Goal: Task Accomplishment & Management: Use online tool/utility

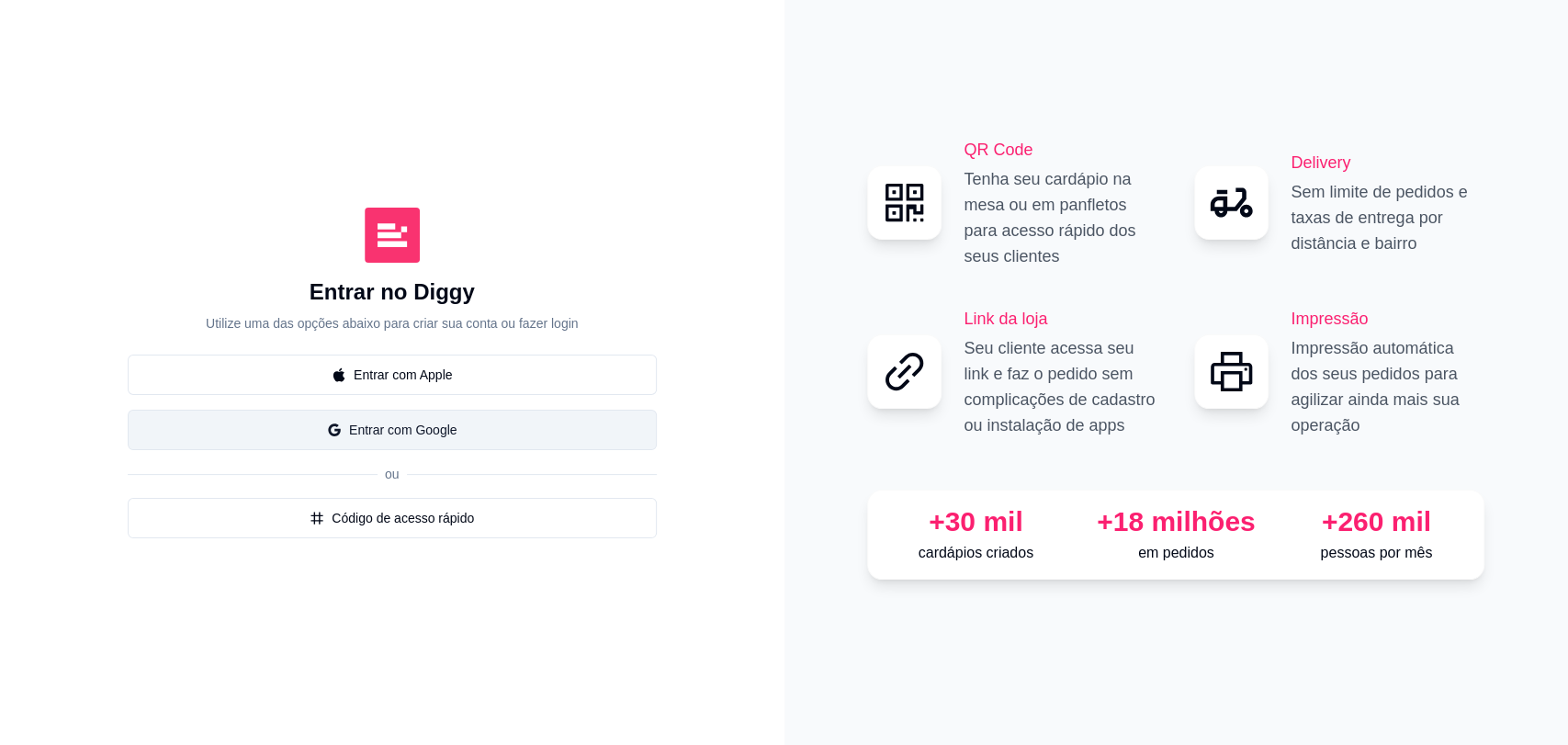
click at [414, 423] on button "Entrar com Google" at bounding box center [392, 430] width 529 height 41
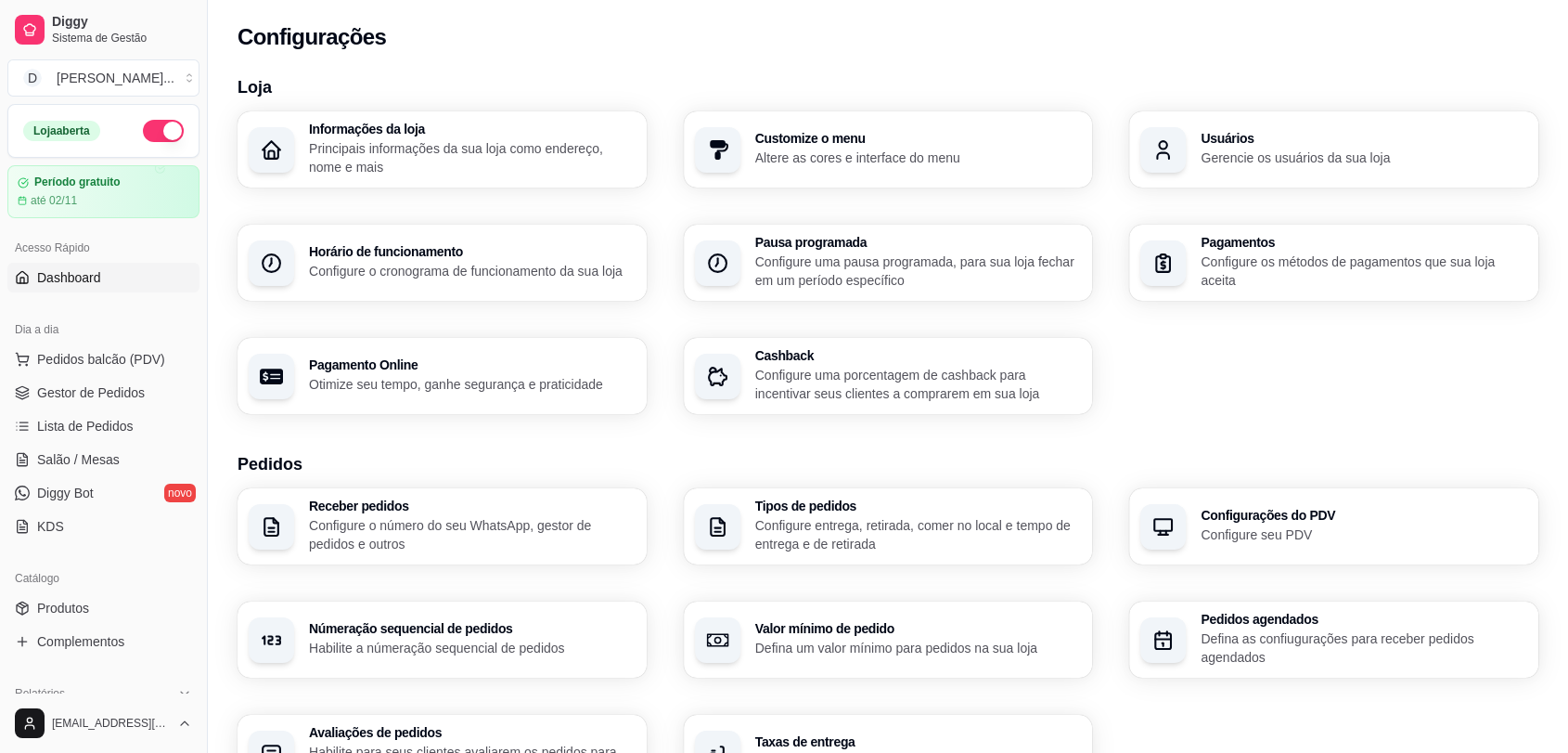
click at [87, 279] on span "Dashboard" at bounding box center [69, 277] width 64 height 19
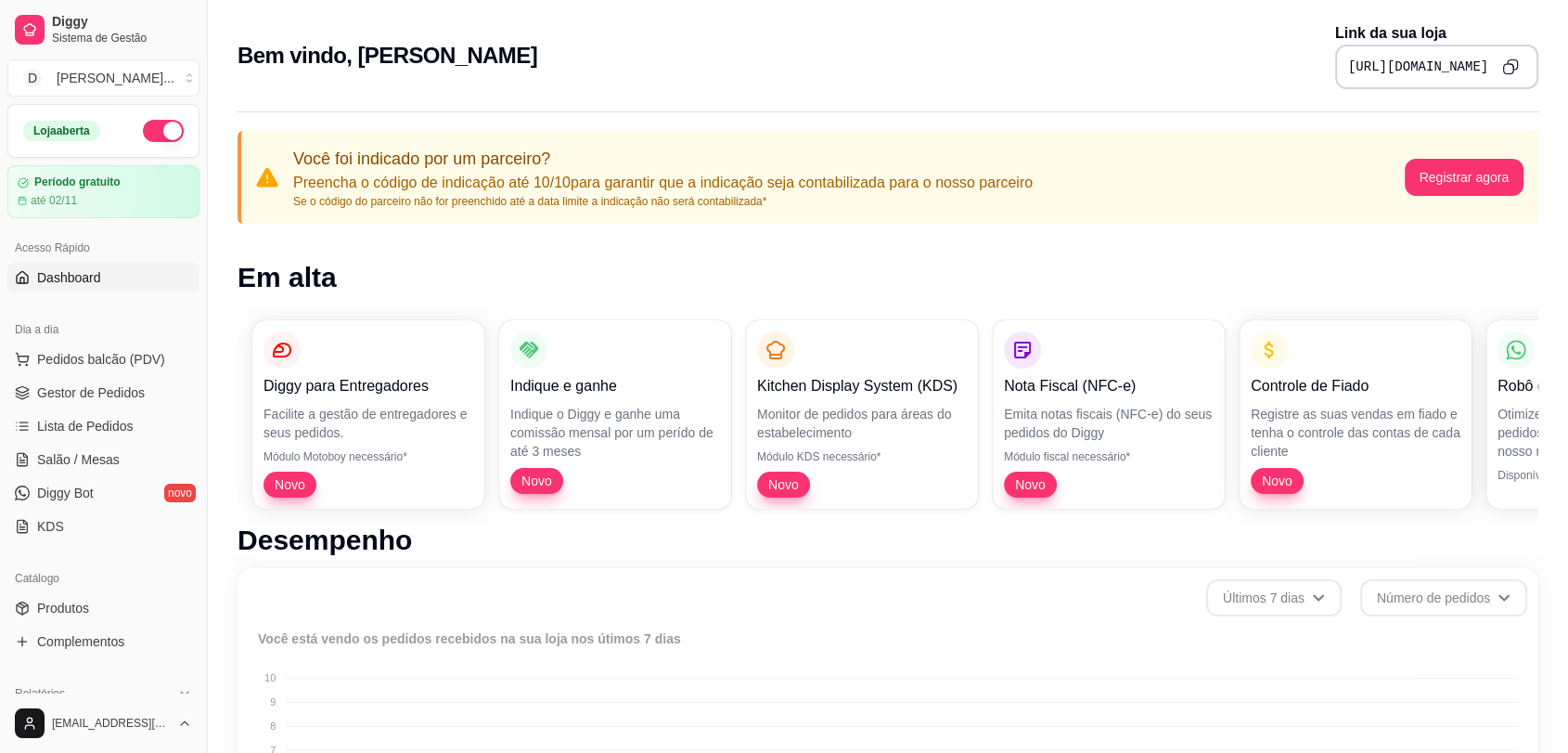
click at [1514, 71] on icon "Copy to clipboard" at bounding box center [1509, 66] width 17 height 17
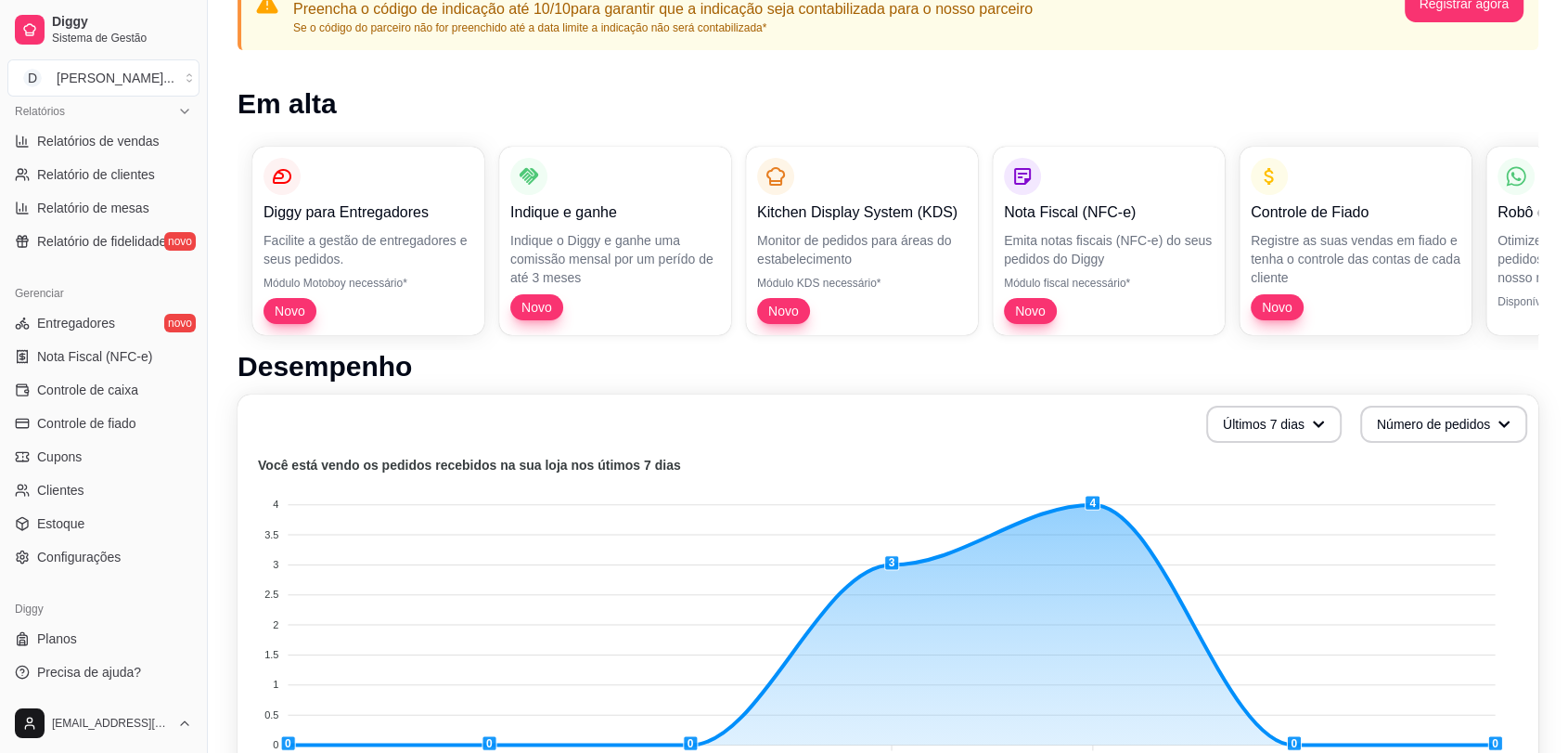
scroll to position [206, 0]
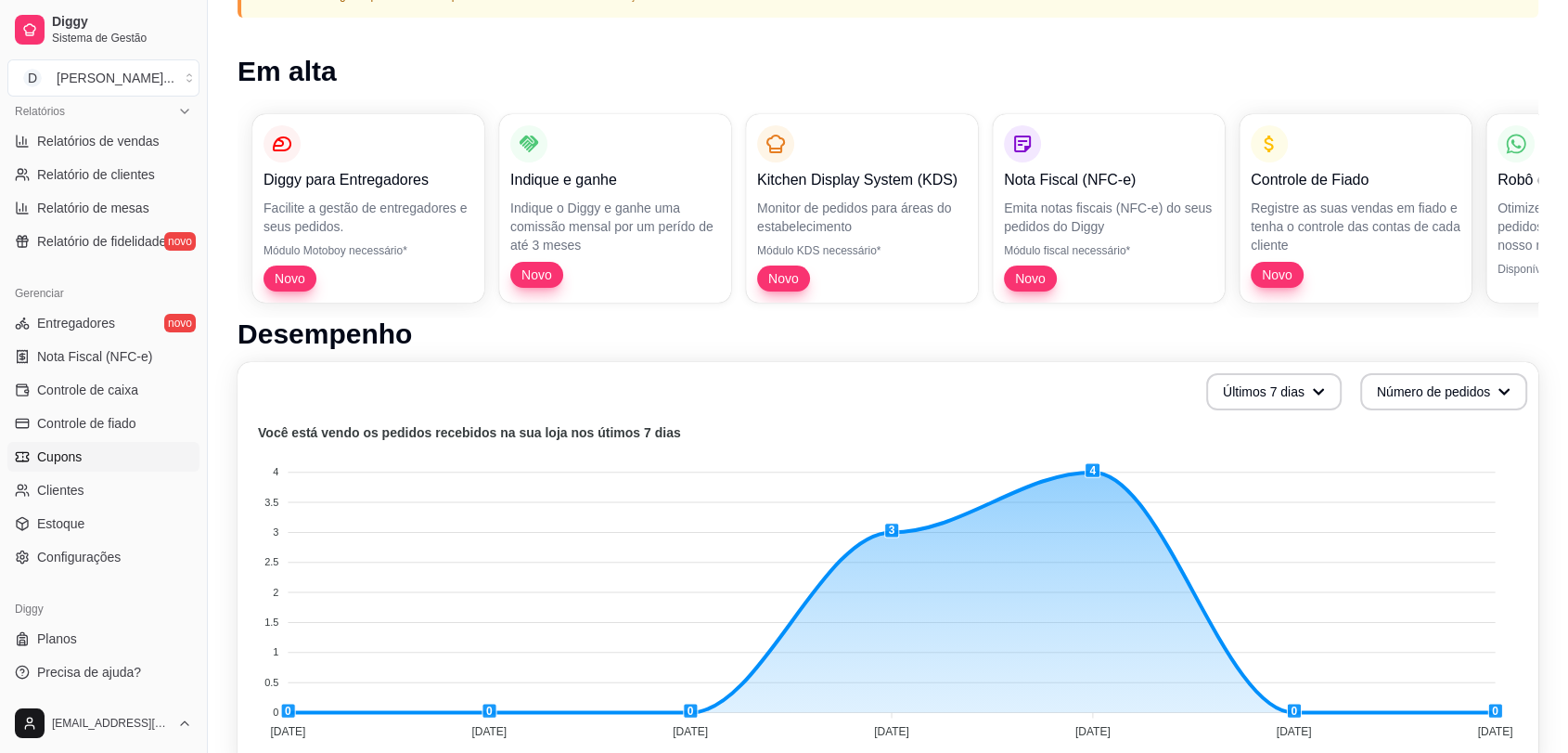
click at [62, 462] on span "Cupons" at bounding box center [60, 456] width 45 height 19
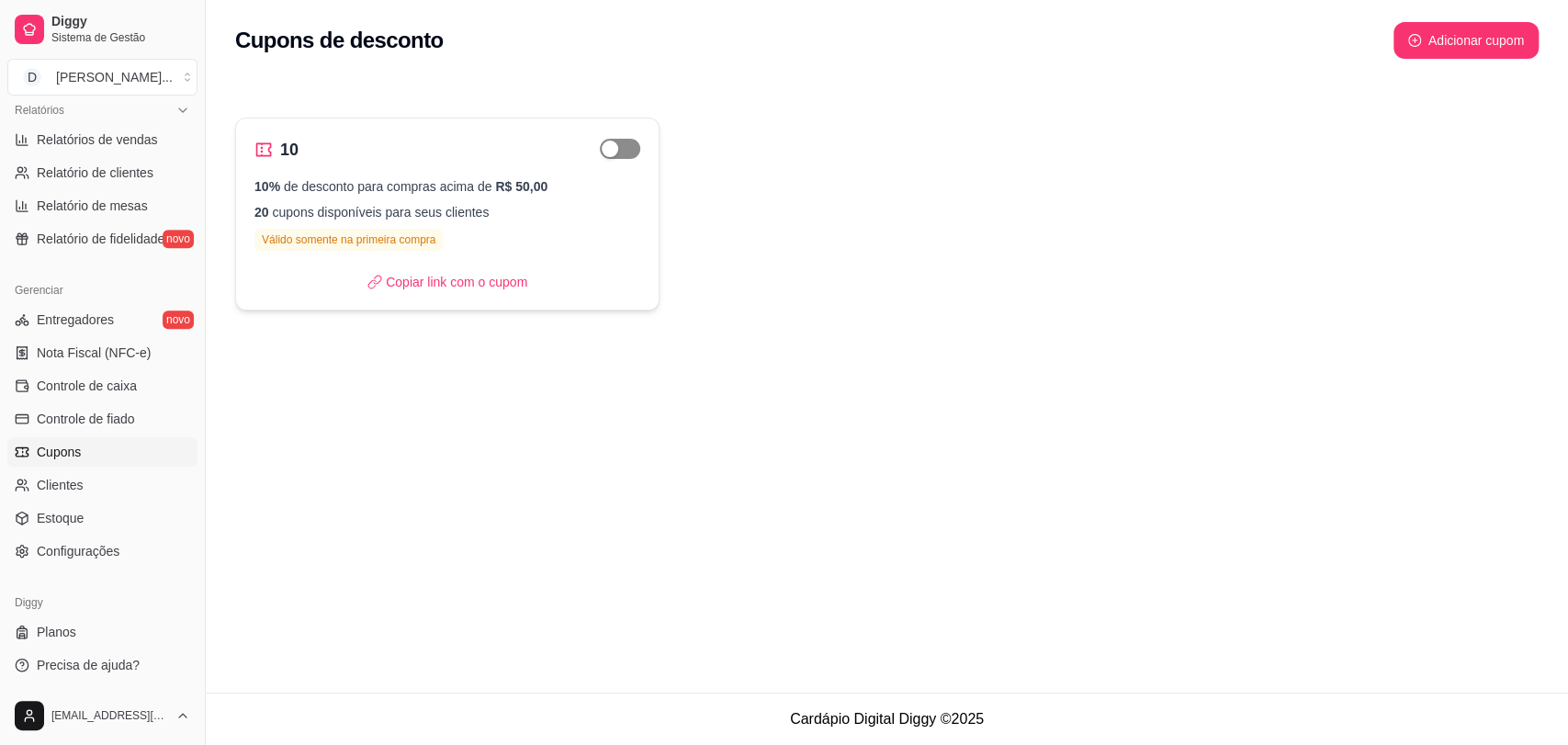
click at [627, 149] on span "button" at bounding box center [620, 148] width 41 height 20
click at [598, 157] on div "10" at bounding box center [447, 150] width 386 height 26
select select "PERCENTAGE"
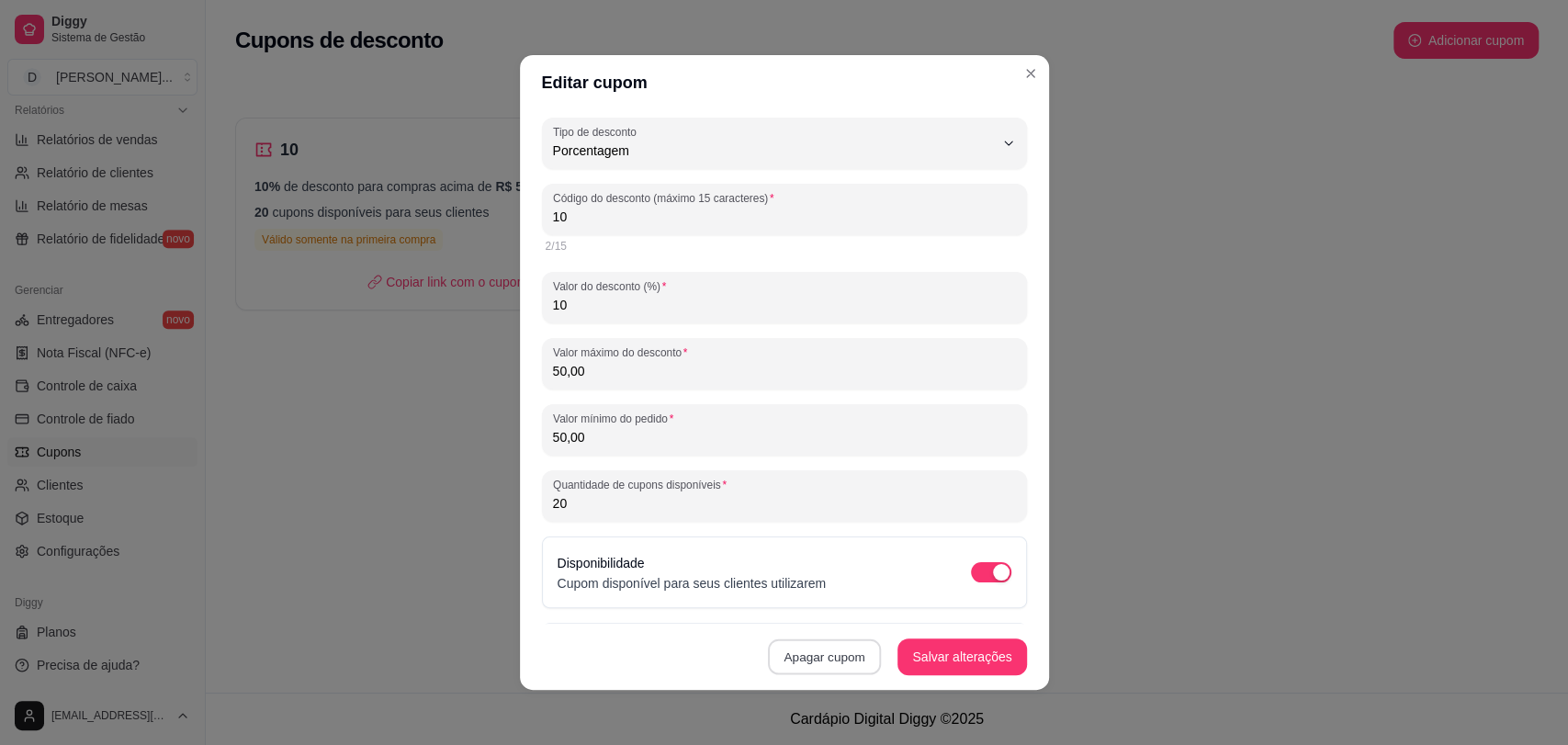
click at [808, 665] on button "Apagar cupom" at bounding box center [824, 656] width 113 height 36
click at [813, 605] on button "Confirmar" at bounding box center [825, 604] width 65 height 28
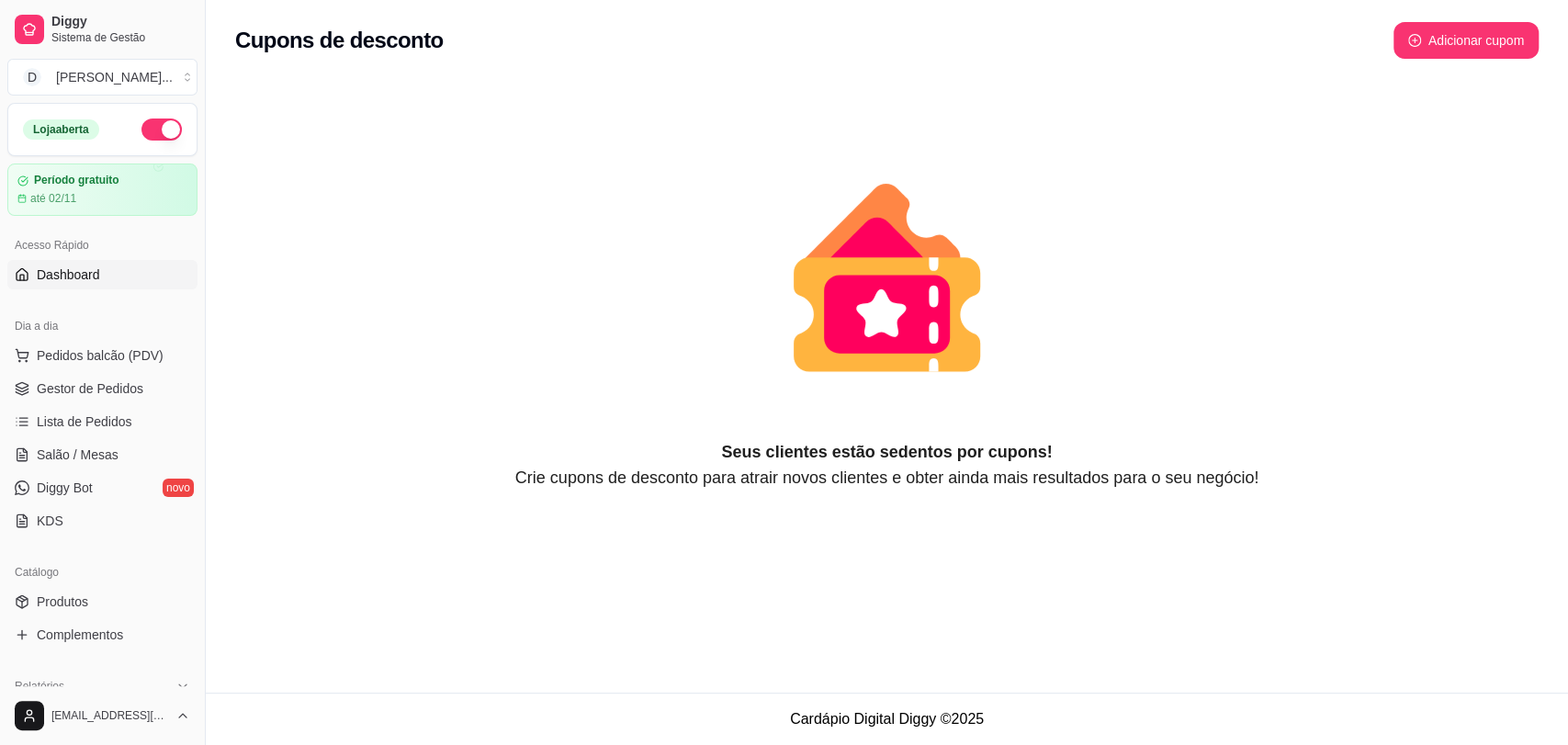
click at [78, 275] on span "Dashboard" at bounding box center [69, 274] width 64 height 18
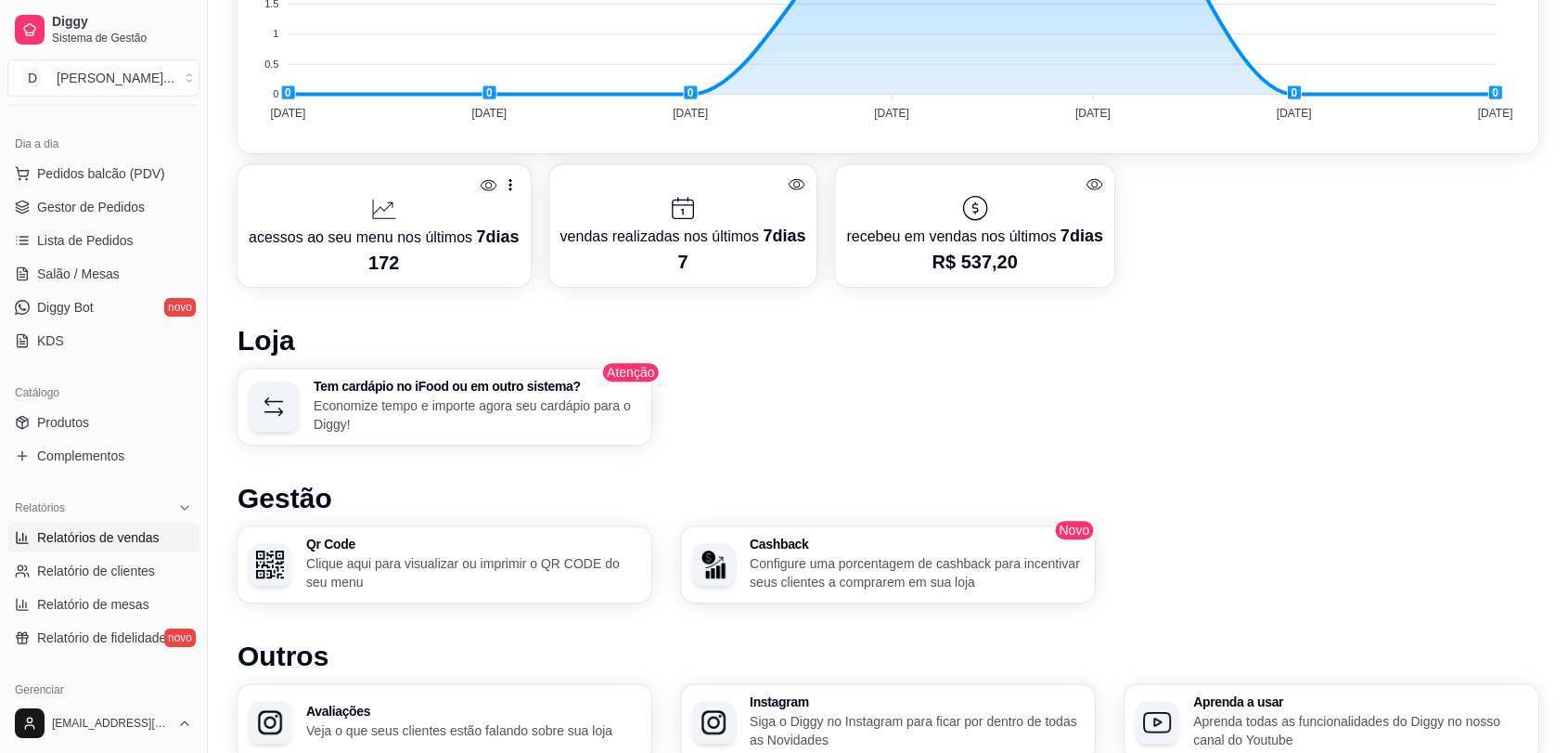
scroll to position [309, 0]
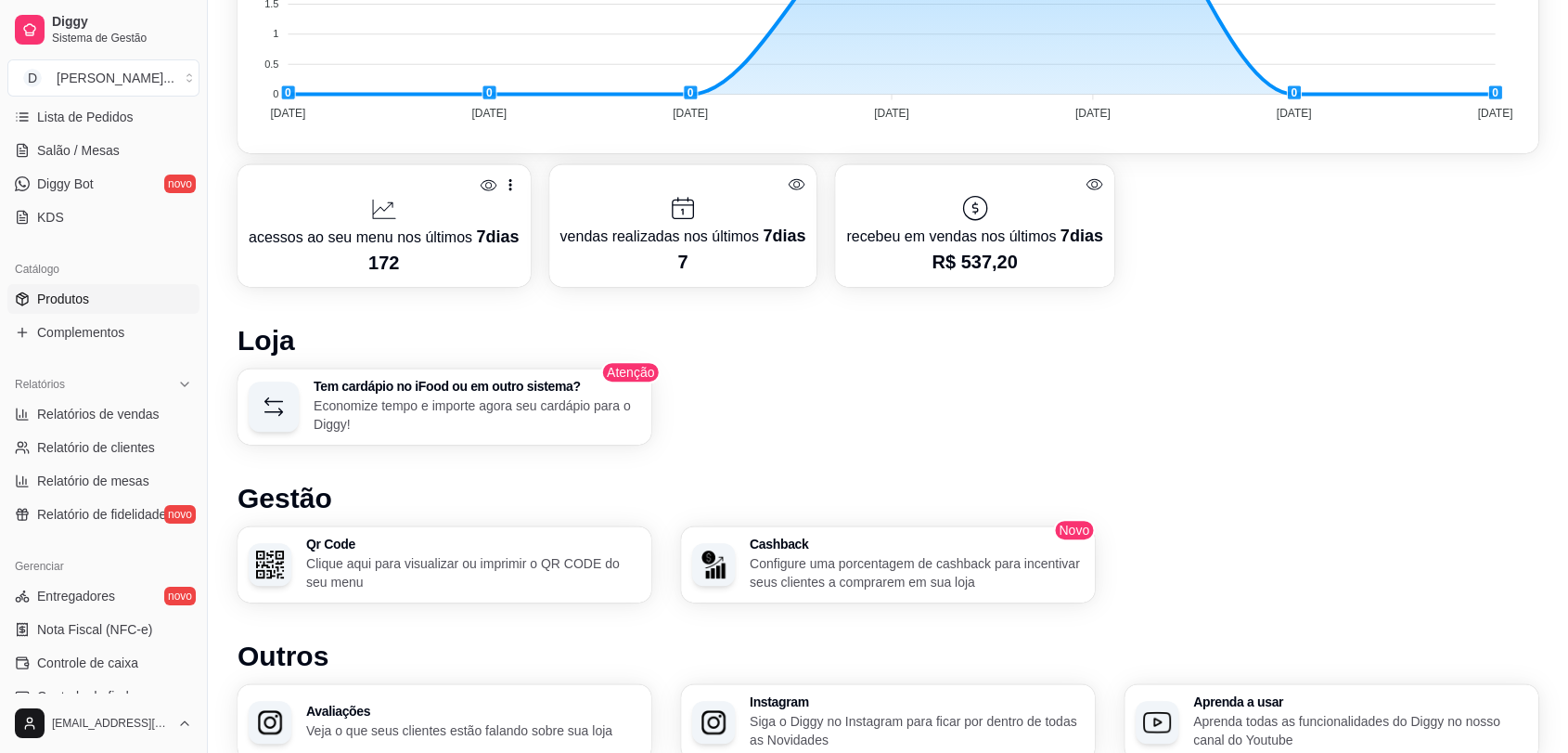
click at [74, 292] on span "Produtos" at bounding box center [62, 298] width 52 height 19
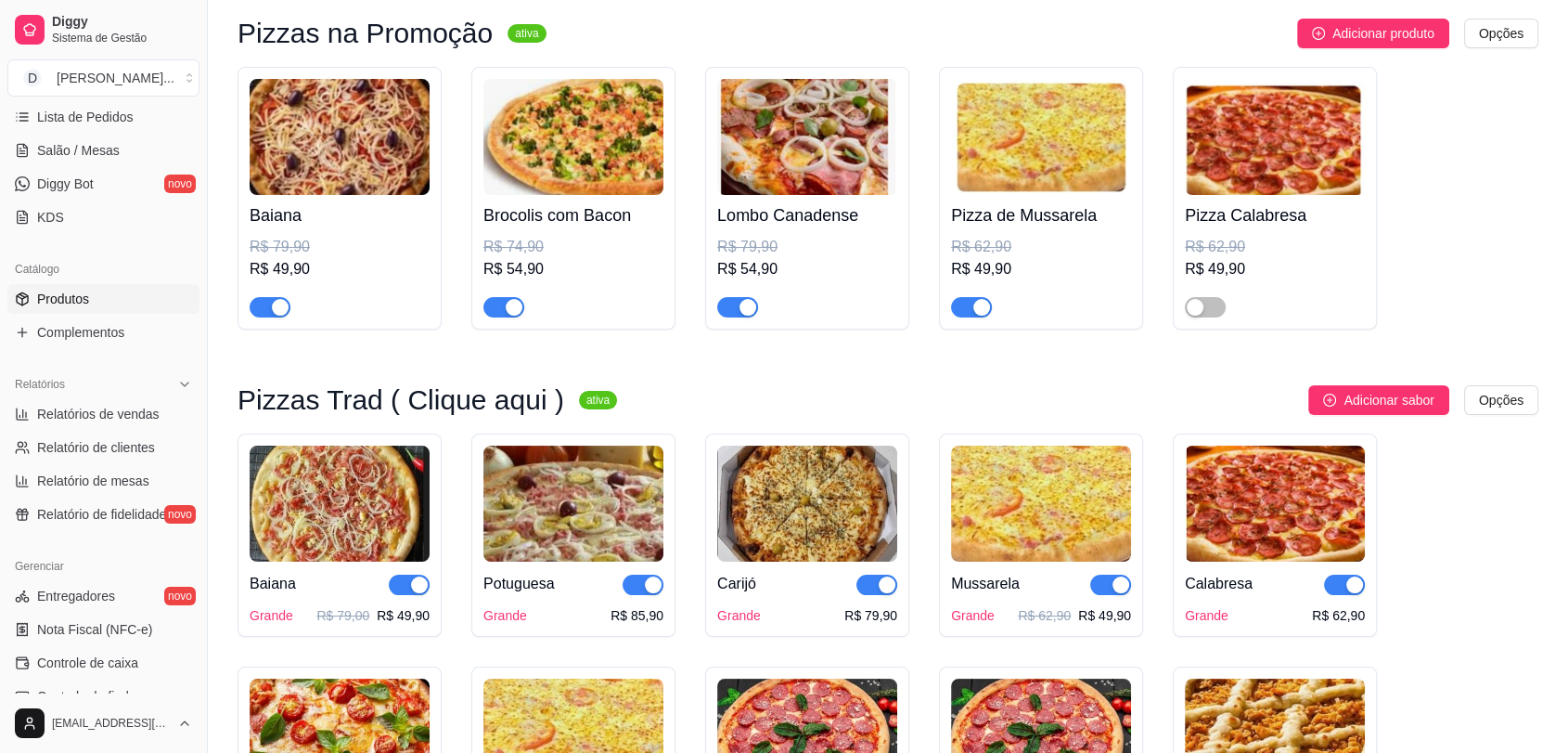
scroll to position [206, 0]
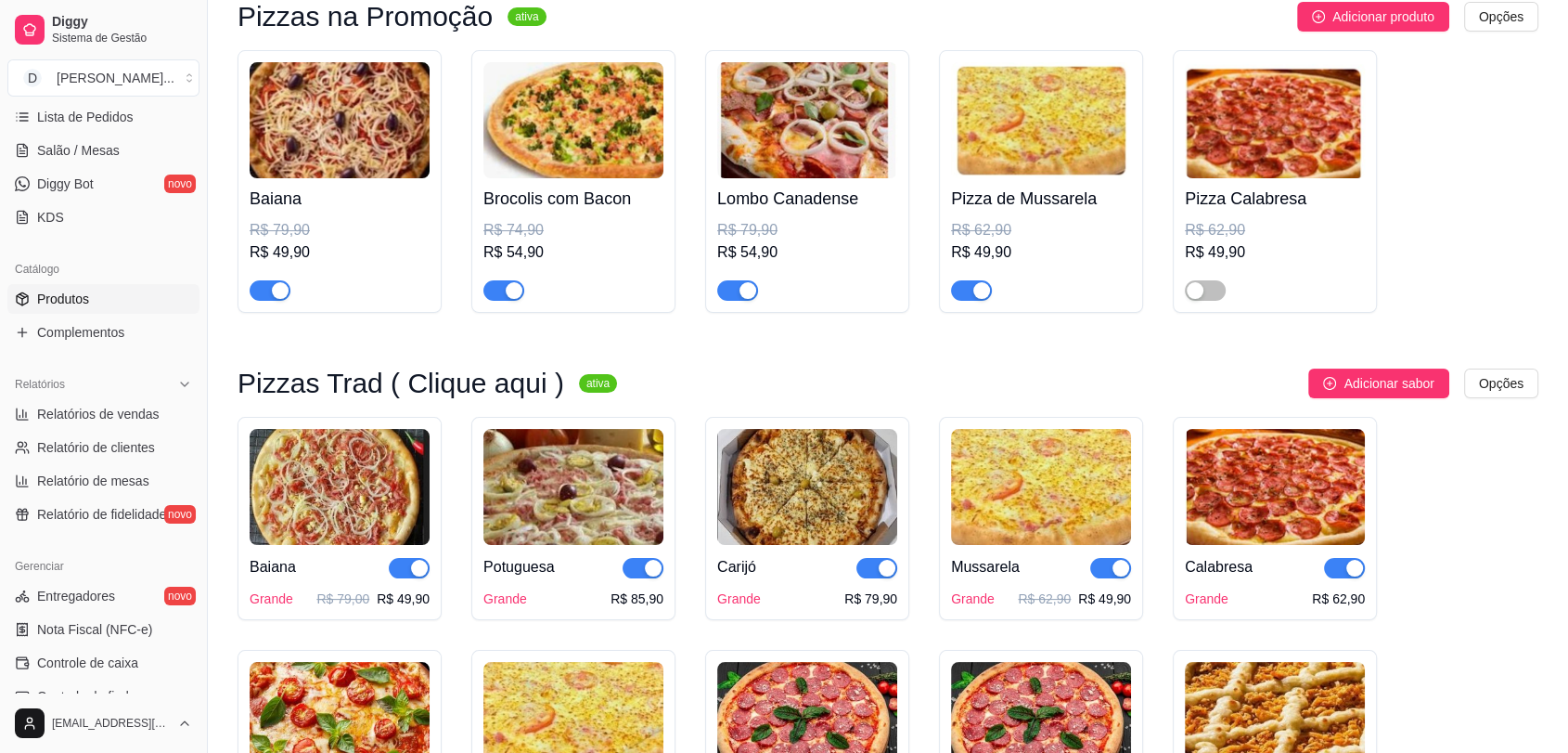
click at [497, 291] on span "button" at bounding box center [504, 290] width 41 height 21
click at [718, 294] on span "button" at bounding box center [737, 290] width 41 height 21
click at [957, 295] on span "button" at bounding box center [971, 290] width 41 height 21
click at [1066, 522] on img at bounding box center [1041, 486] width 180 height 116
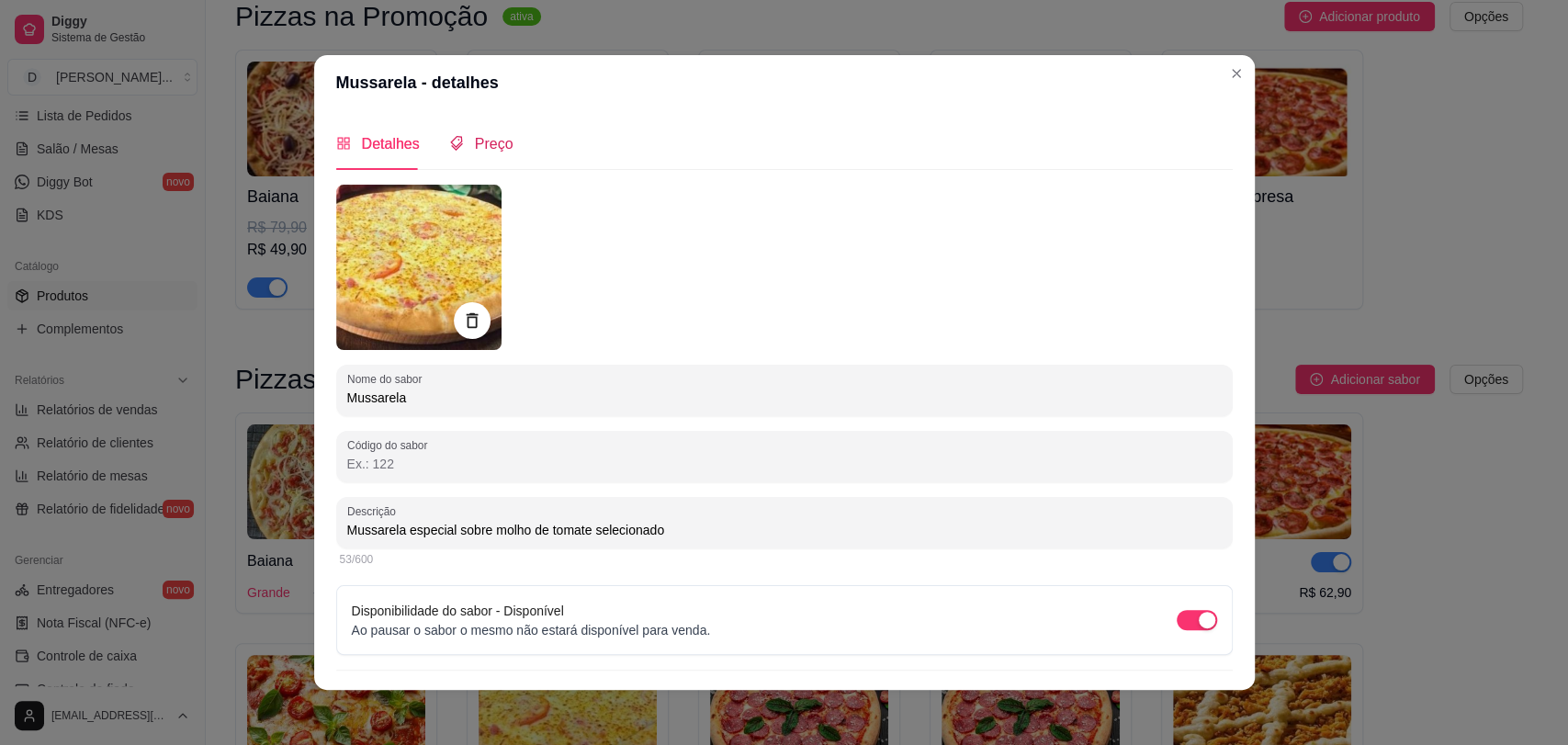
click at [475, 146] on span "Preço" at bounding box center [494, 144] width 39 height 15
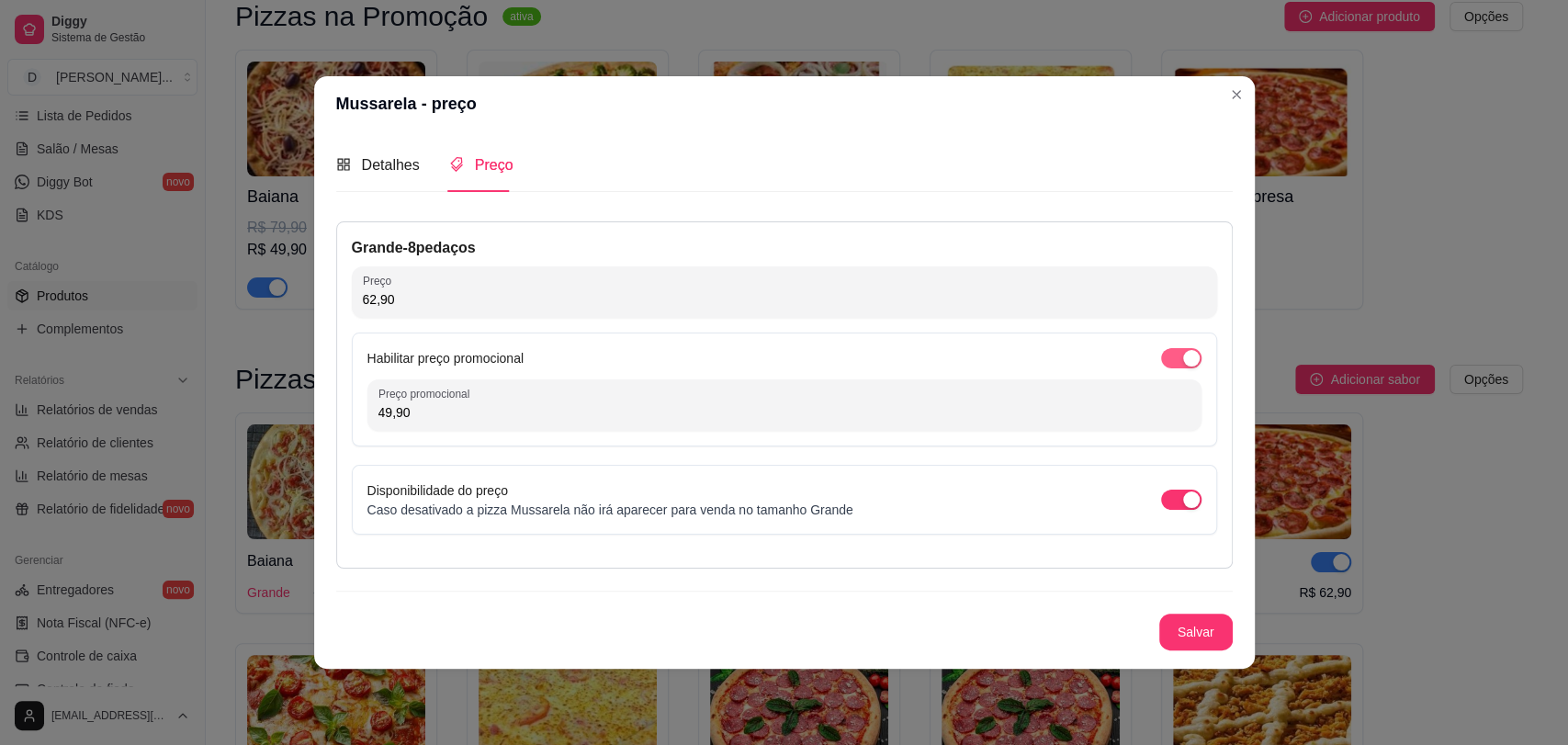
click at [1168, 358] on span "button" at bounding box center [1181, 358] width 41 height 20
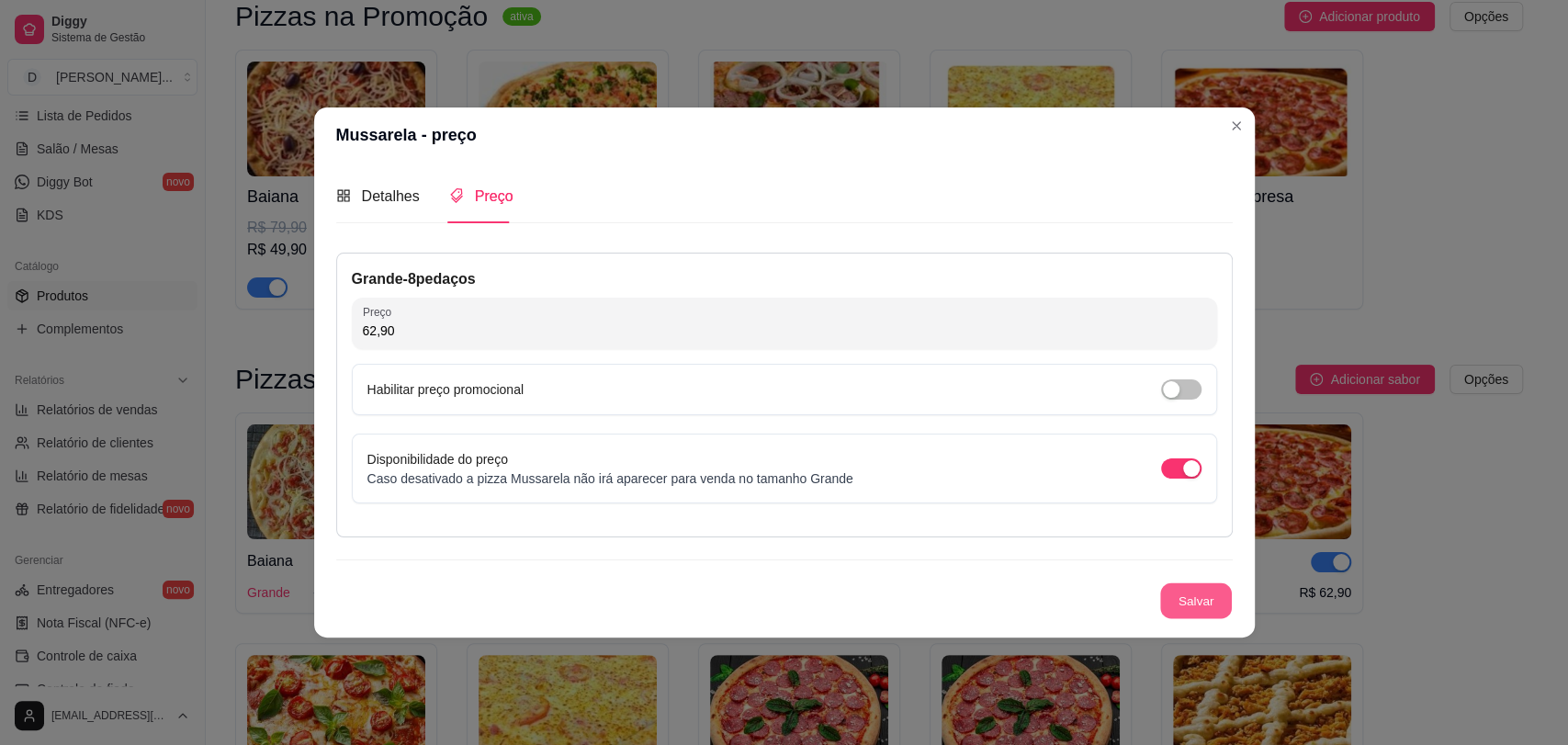
click at [1194, 605] on button "Salvar" at bounding box center [1196, 599] width 72 height 36
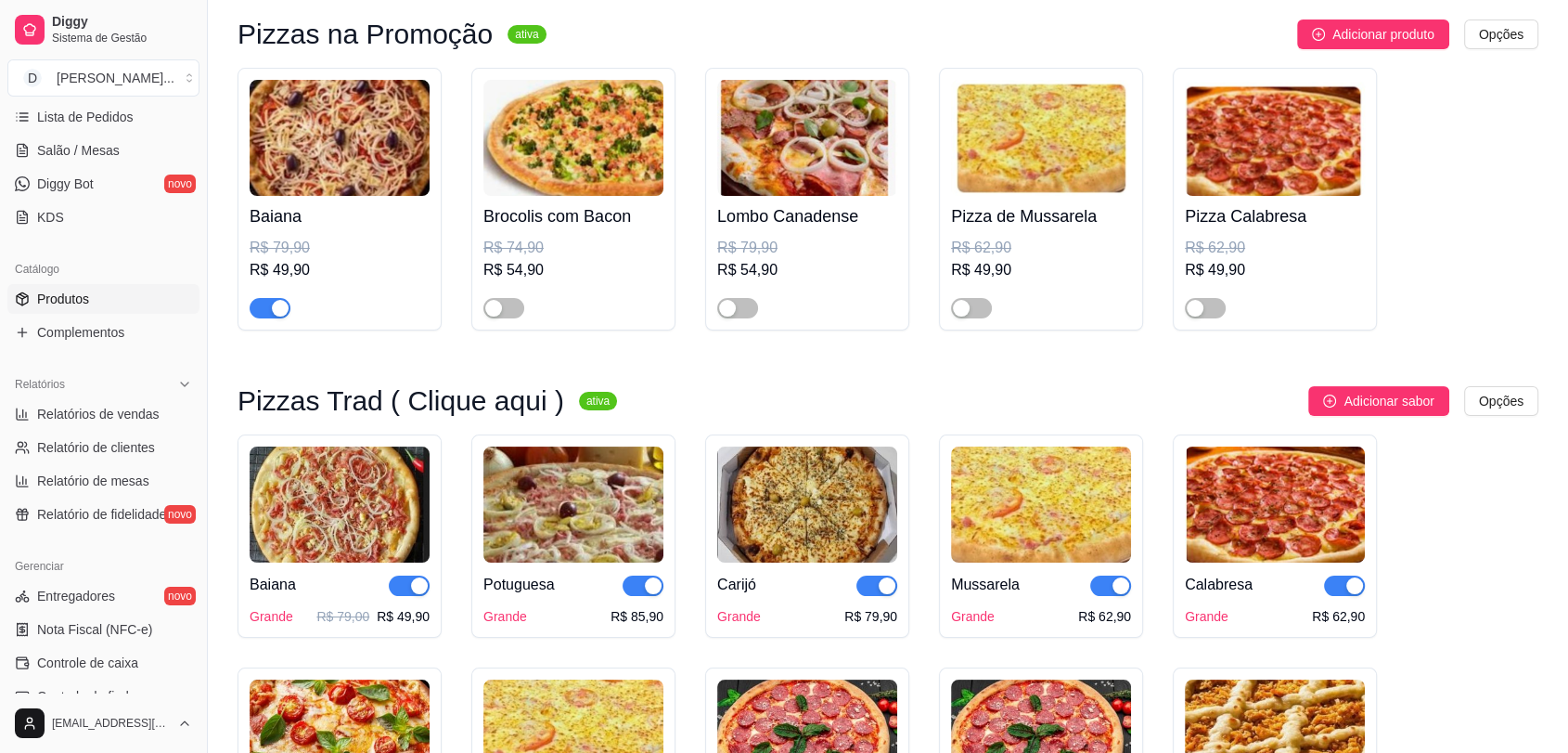
scroll to position [0, 0]
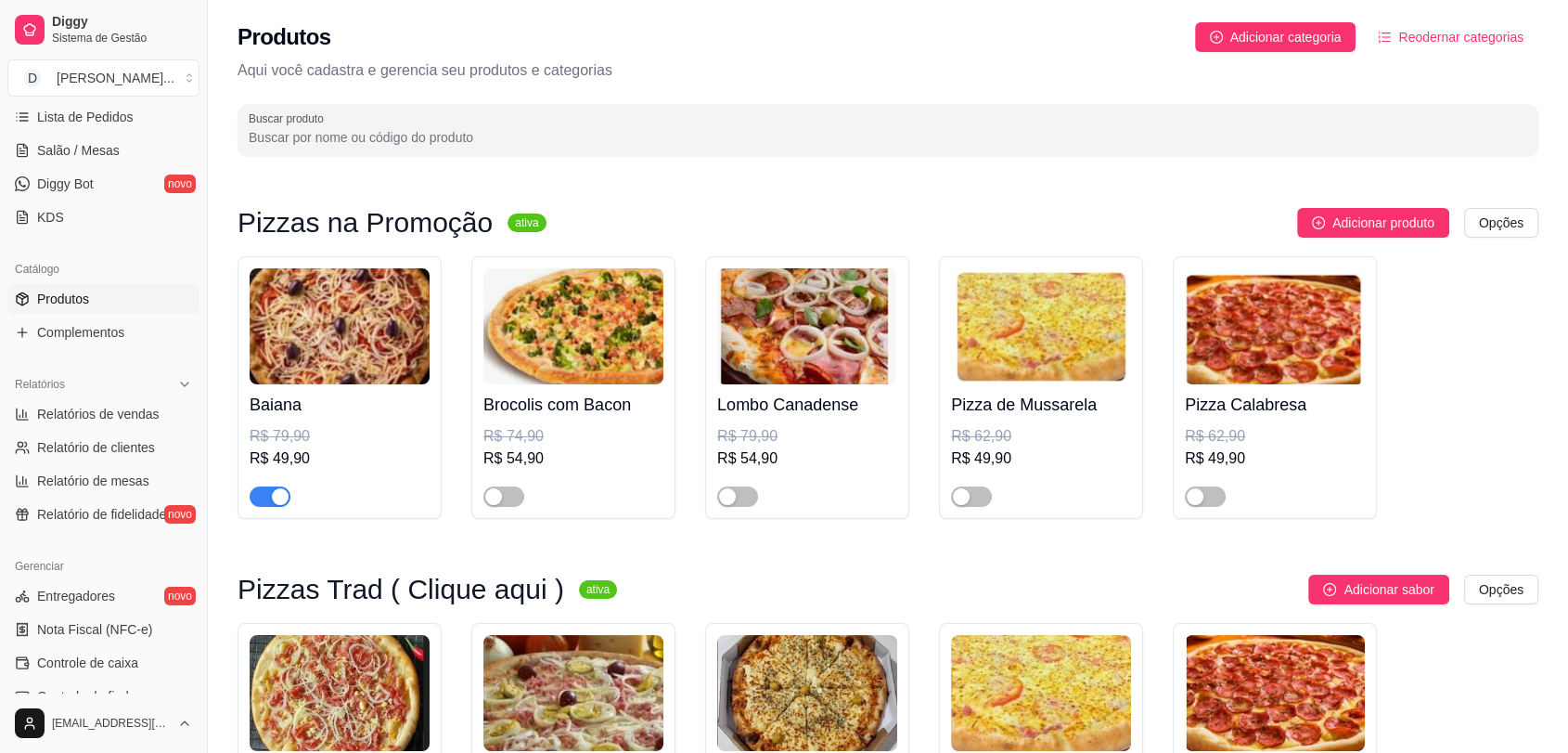
click at [478, 136] on input "Buscar produto" at bounding box center [887, 137] width 1278 height 19
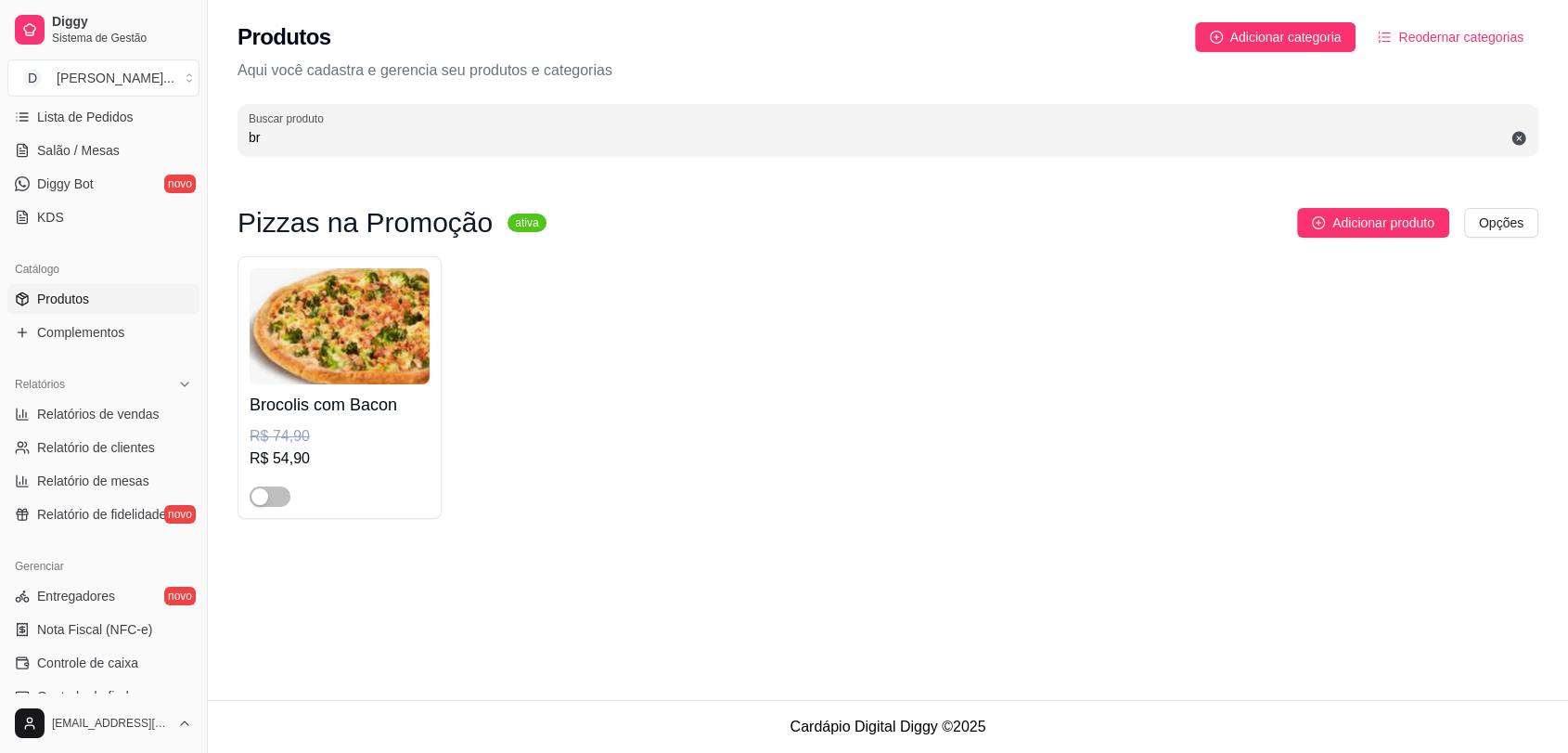
type input "b"
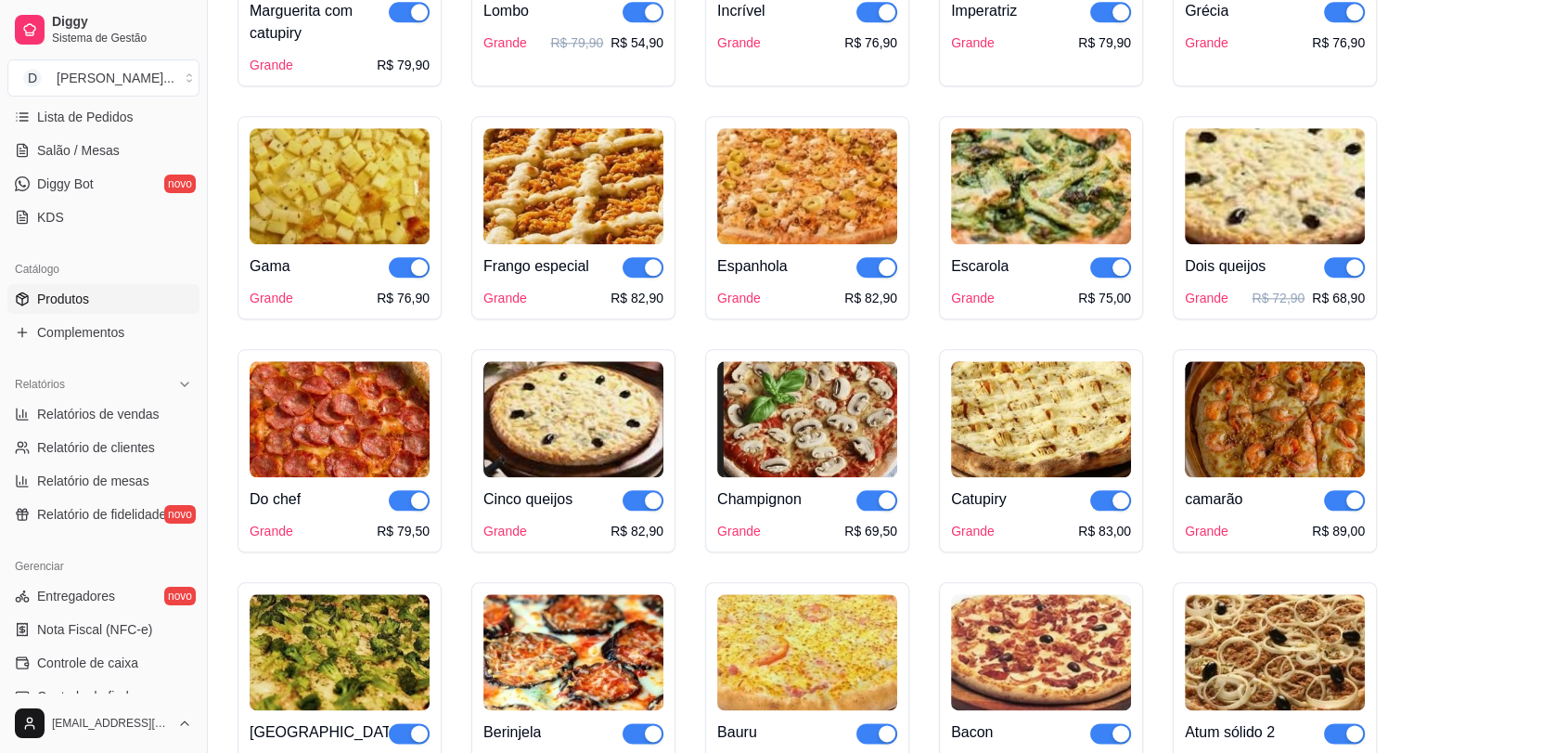
scroll to position [2165, 0]
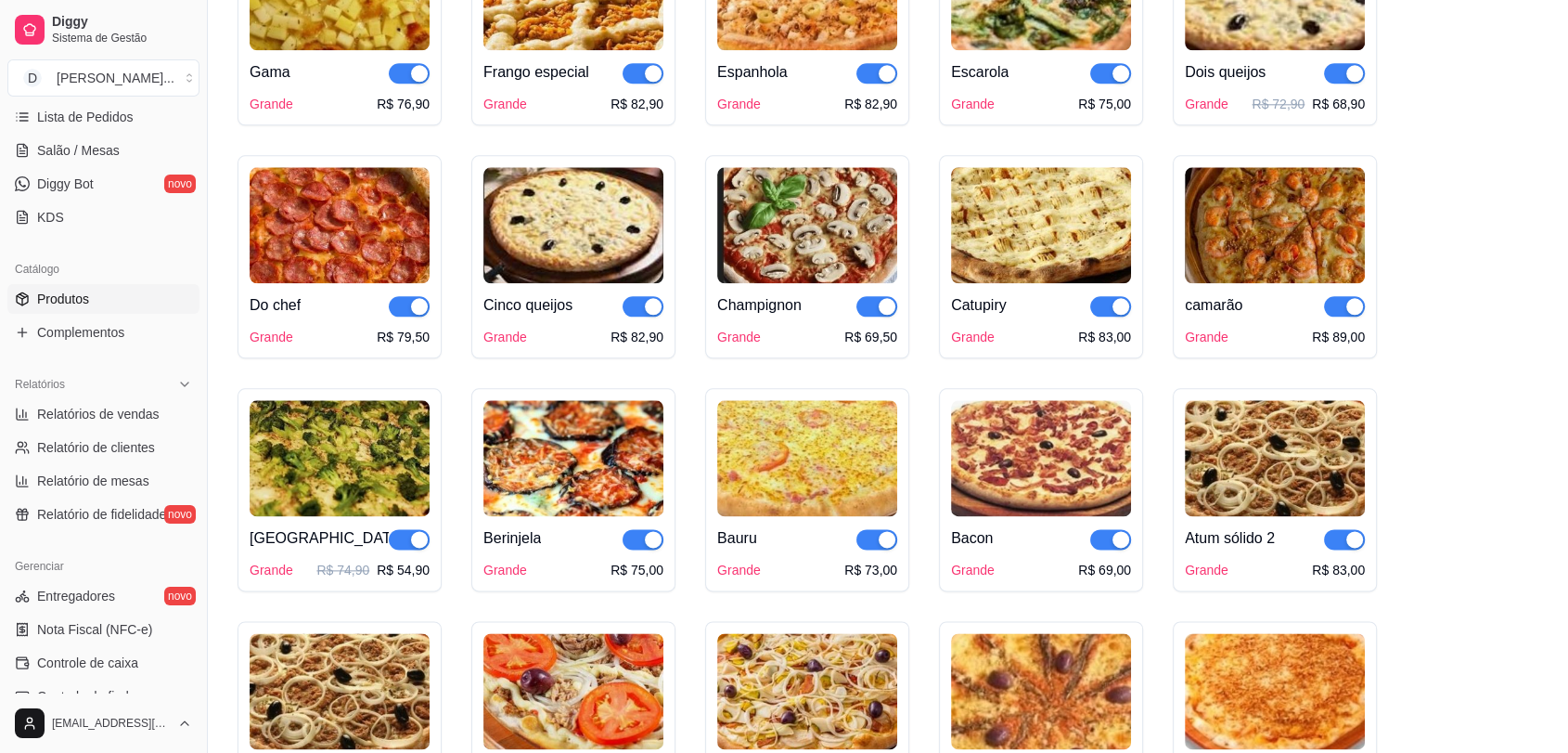
click at [363, 479] on img at bounding box center [340, 457] width 180 height 116
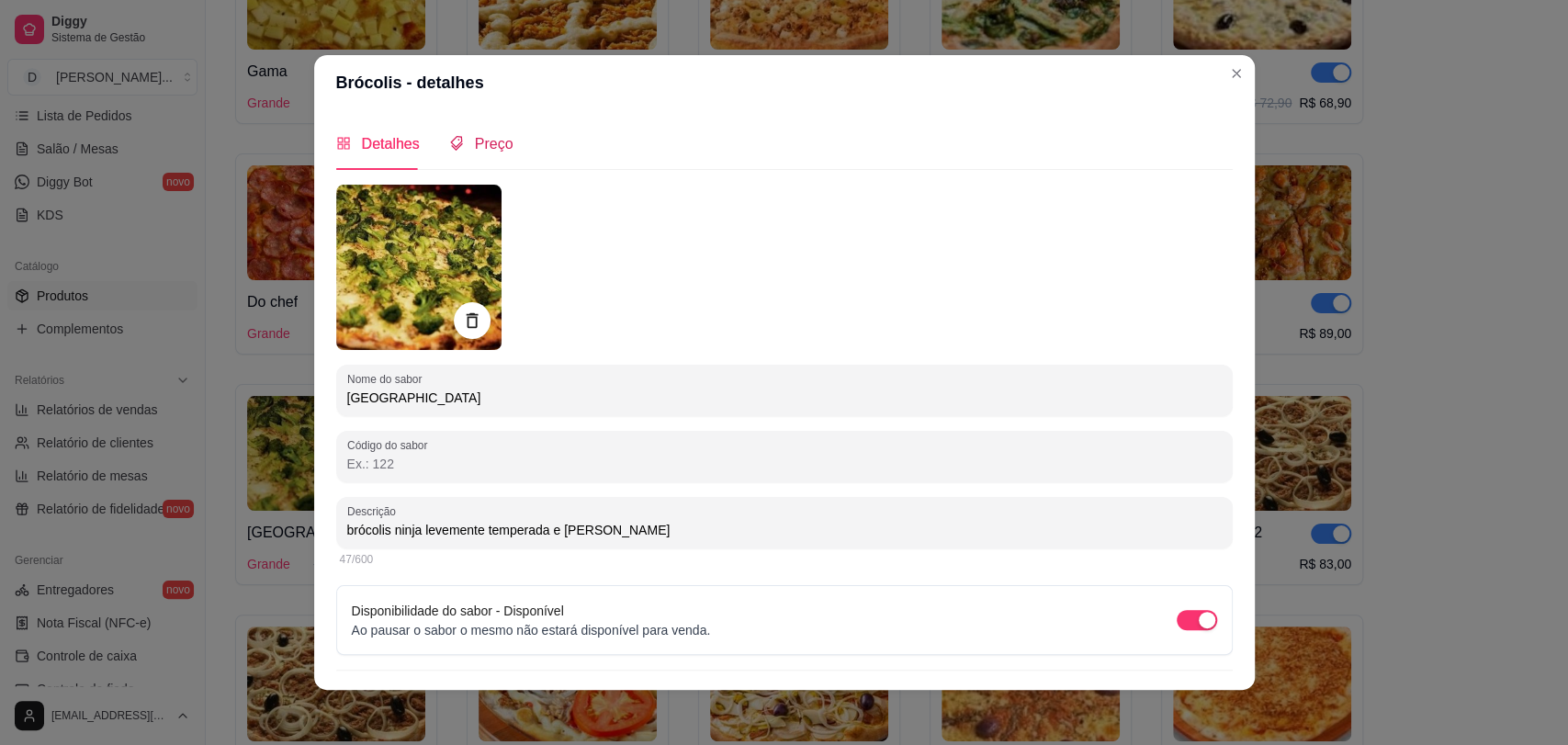
click at [485, 142] on span "Preço" at bounding box center [494, 144] width 39 height 15
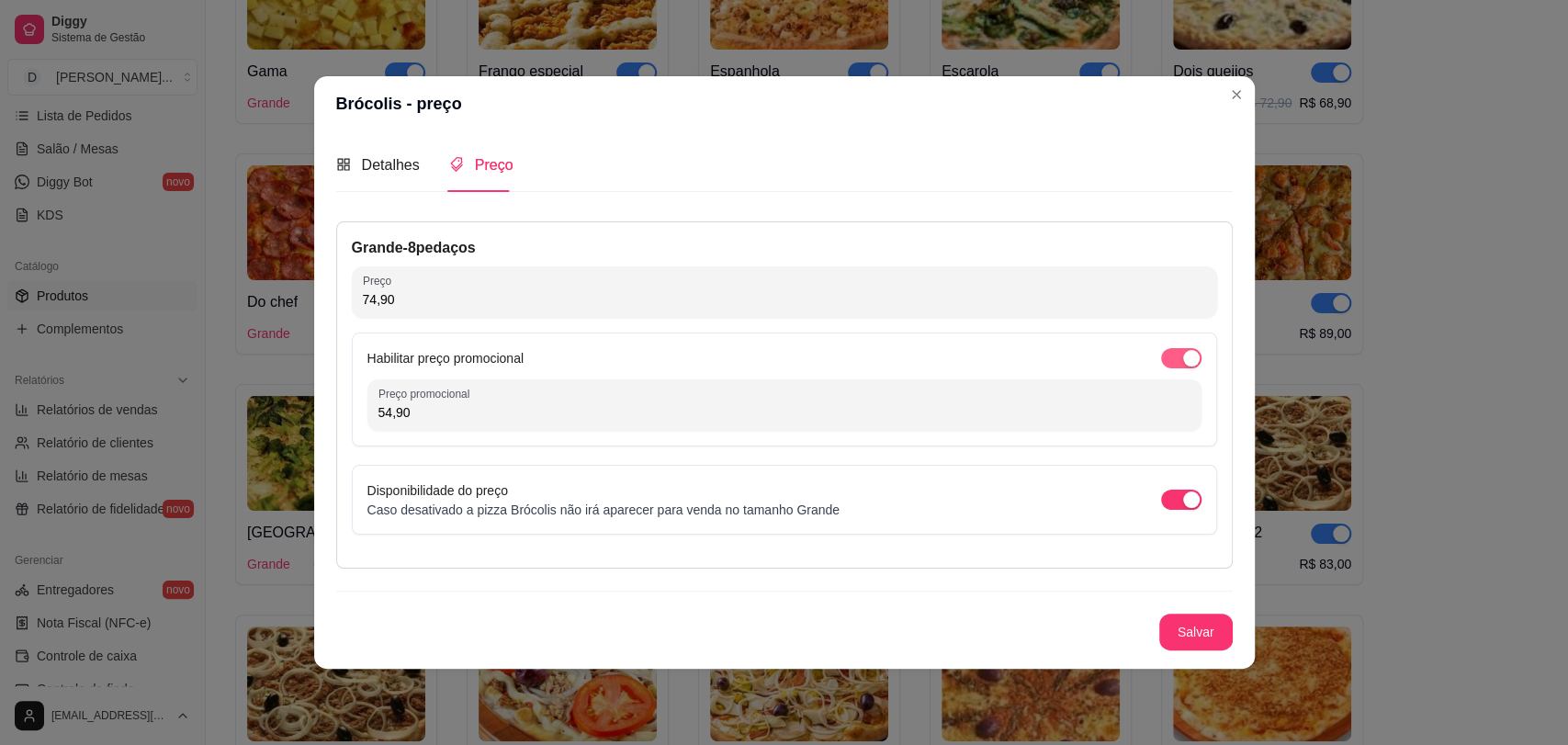
click at [1171, 353] on span "button" at bounding box center [1181, 358] width 41 height 20
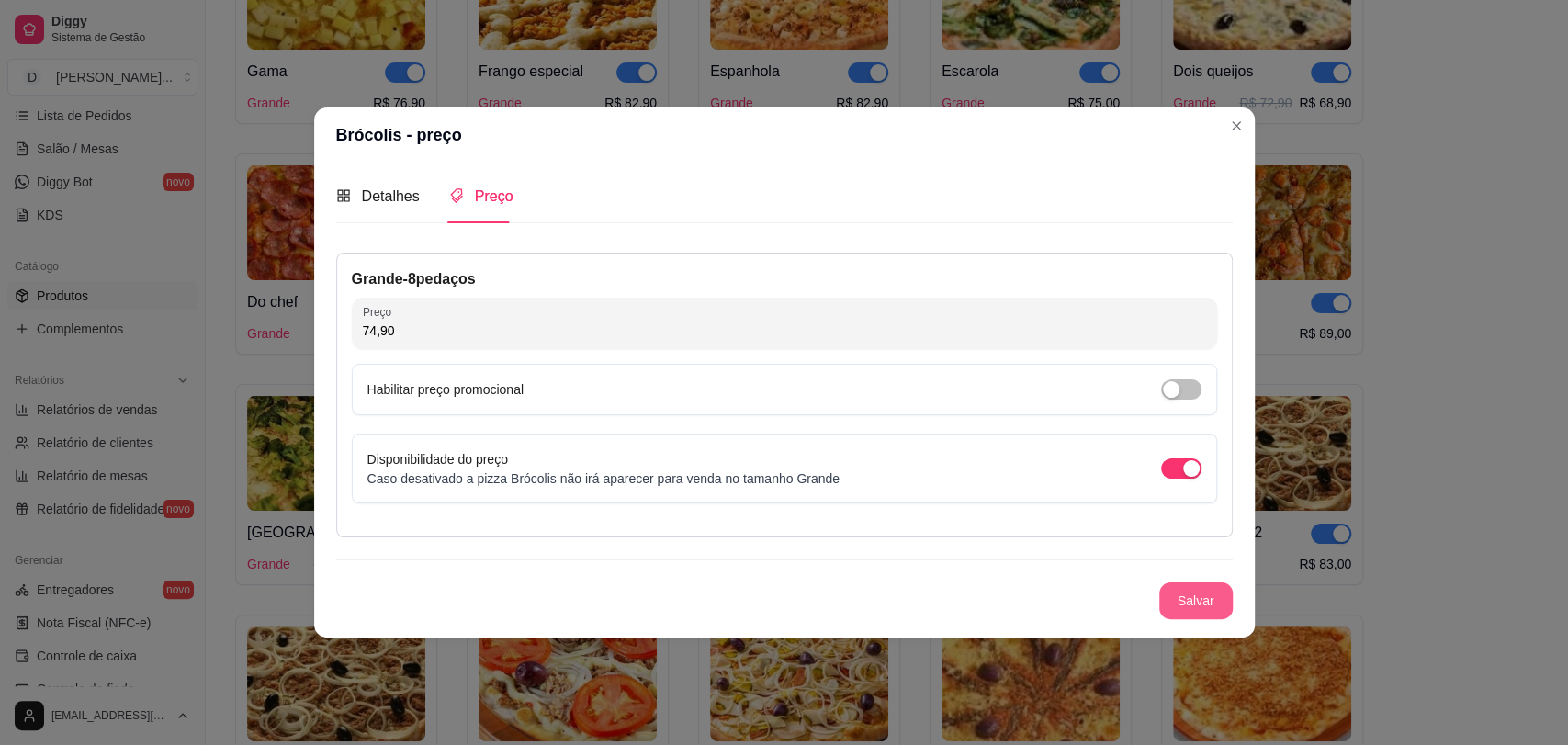
click at [1211, 601] on button "Salvar" at bounding box center [1196, 600] width 73 height 37
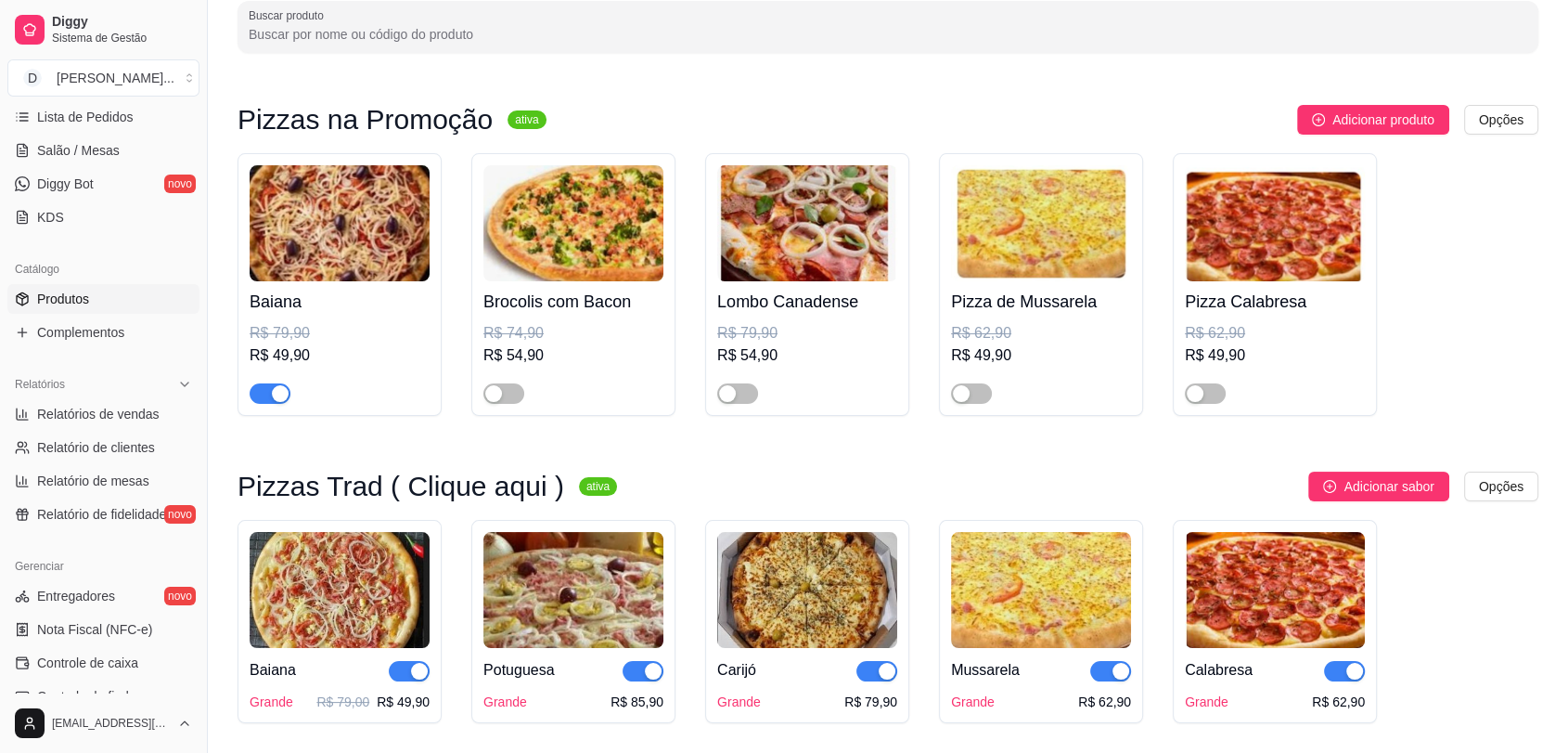
scroll to position [0, 0]
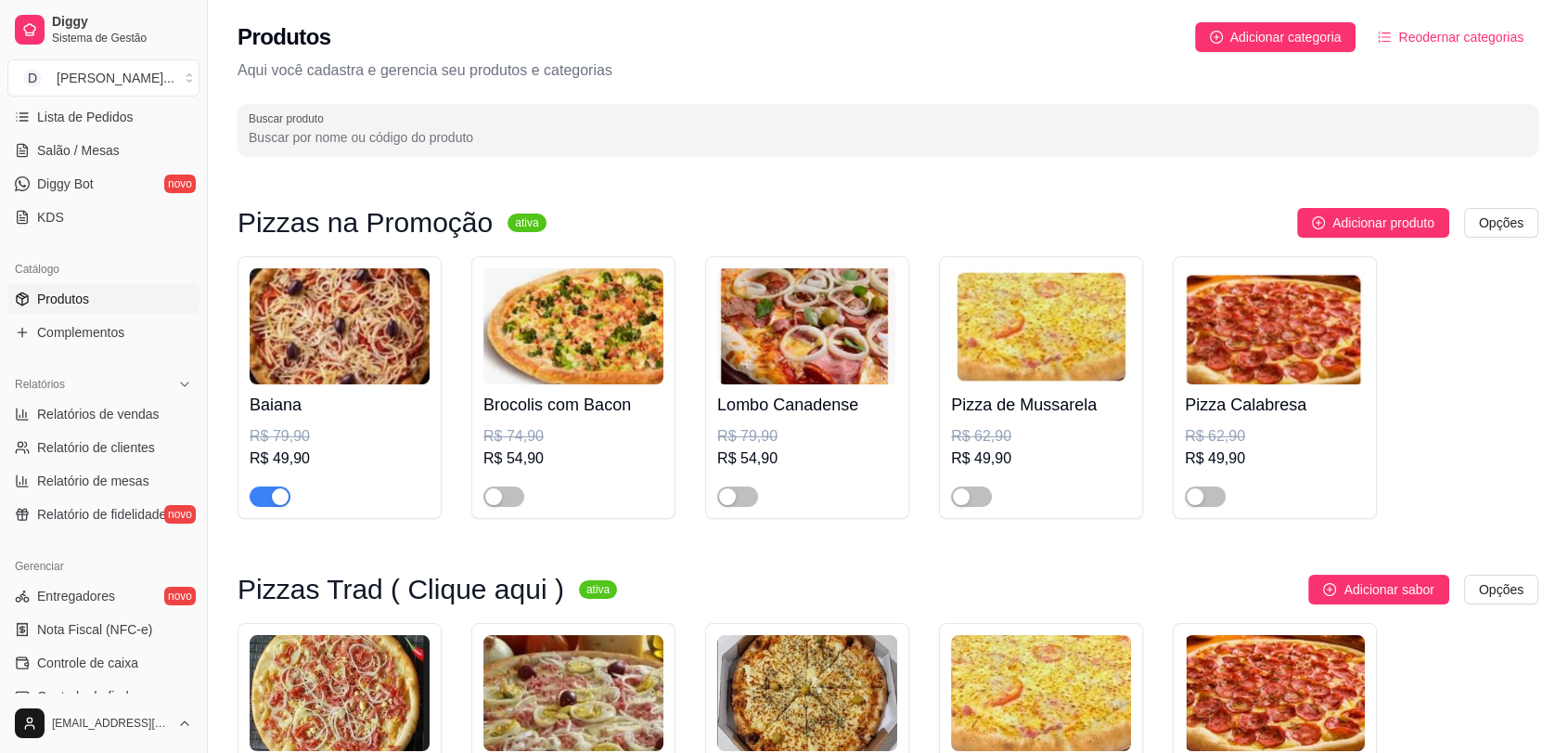
click at [489, 137] on input "Buscar produto" at bounding box center [887, 137] width 1278 height 19
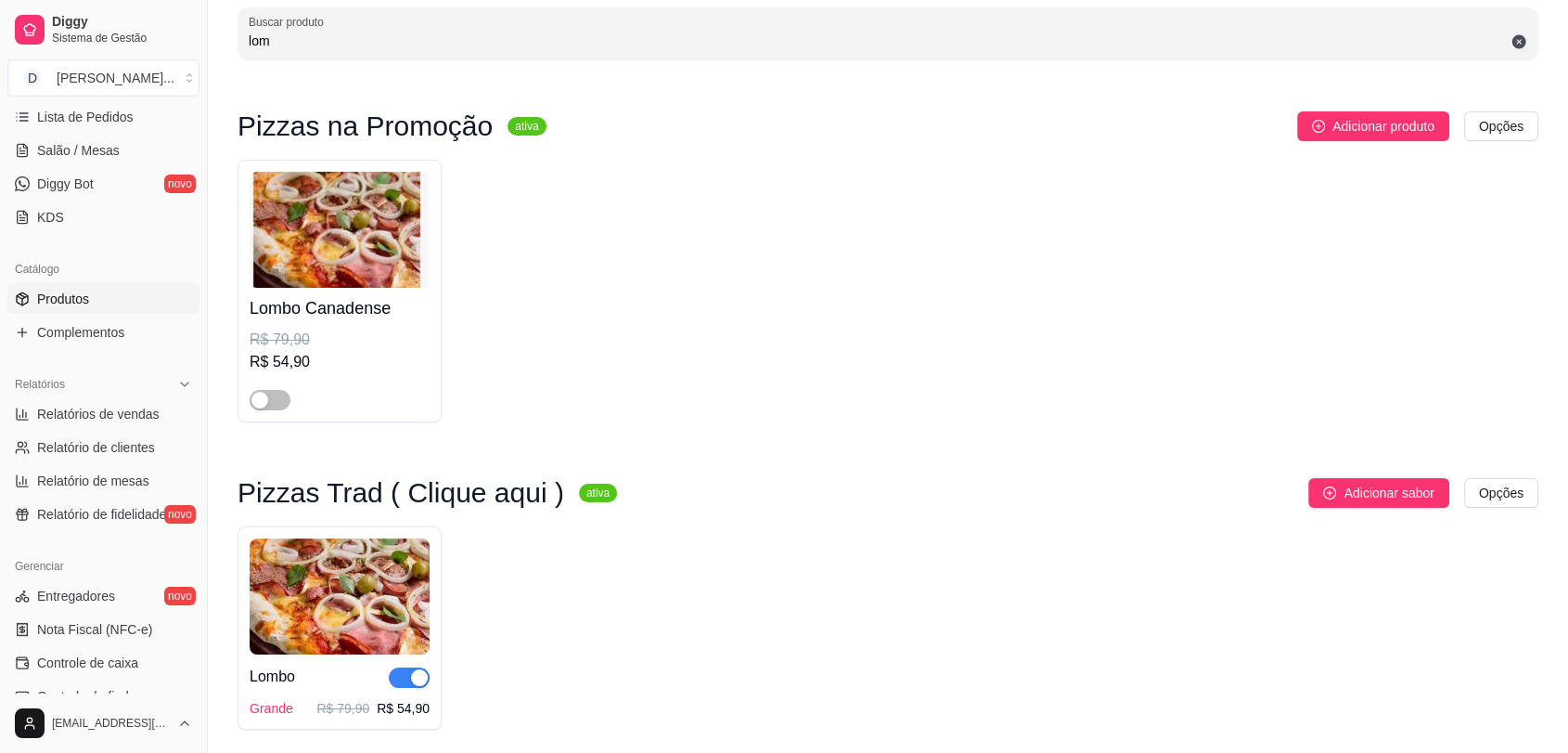
scroll to position [168, 0]
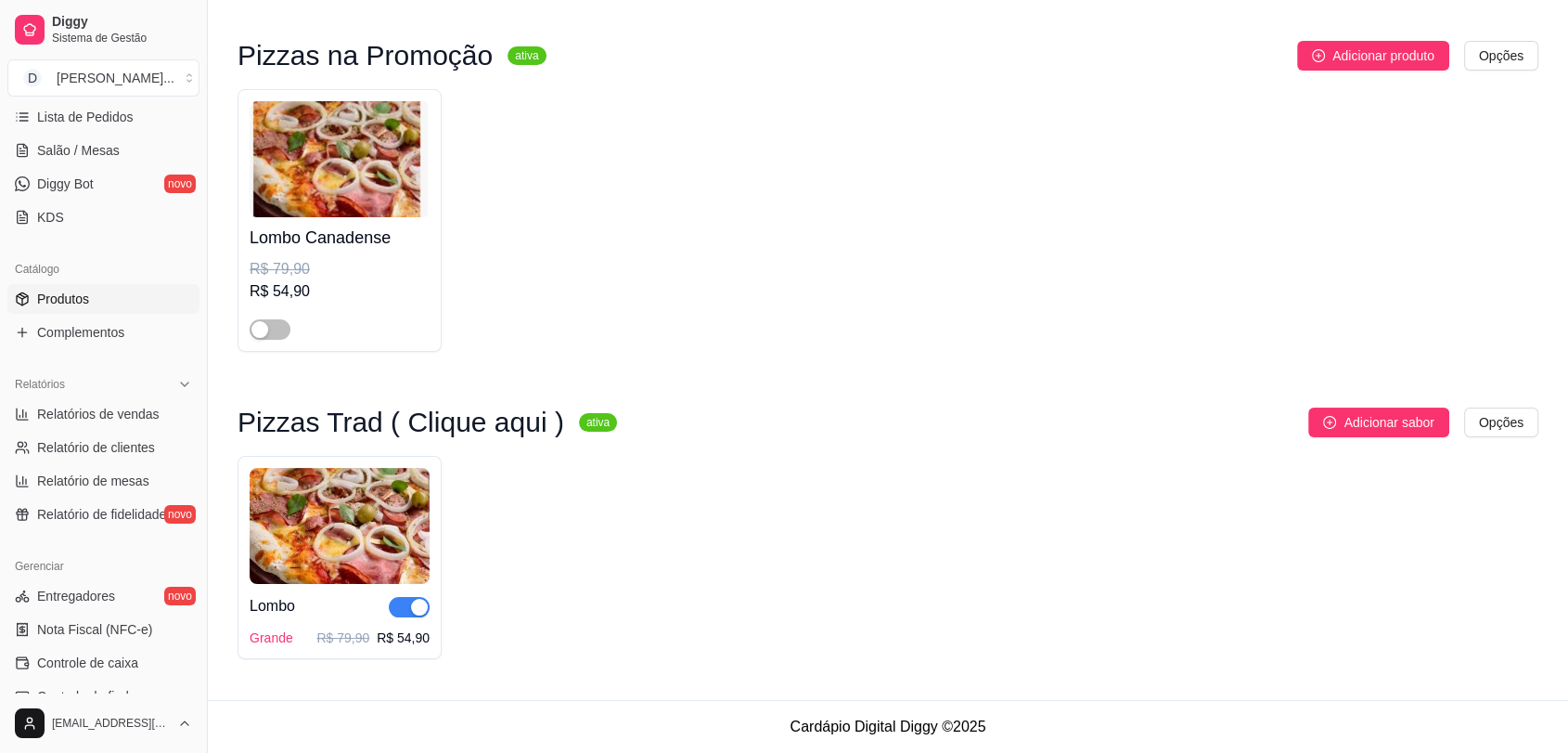
type input "lom"
click at [349, 515] on img at bounding box center [340, 525] width 180 height 116
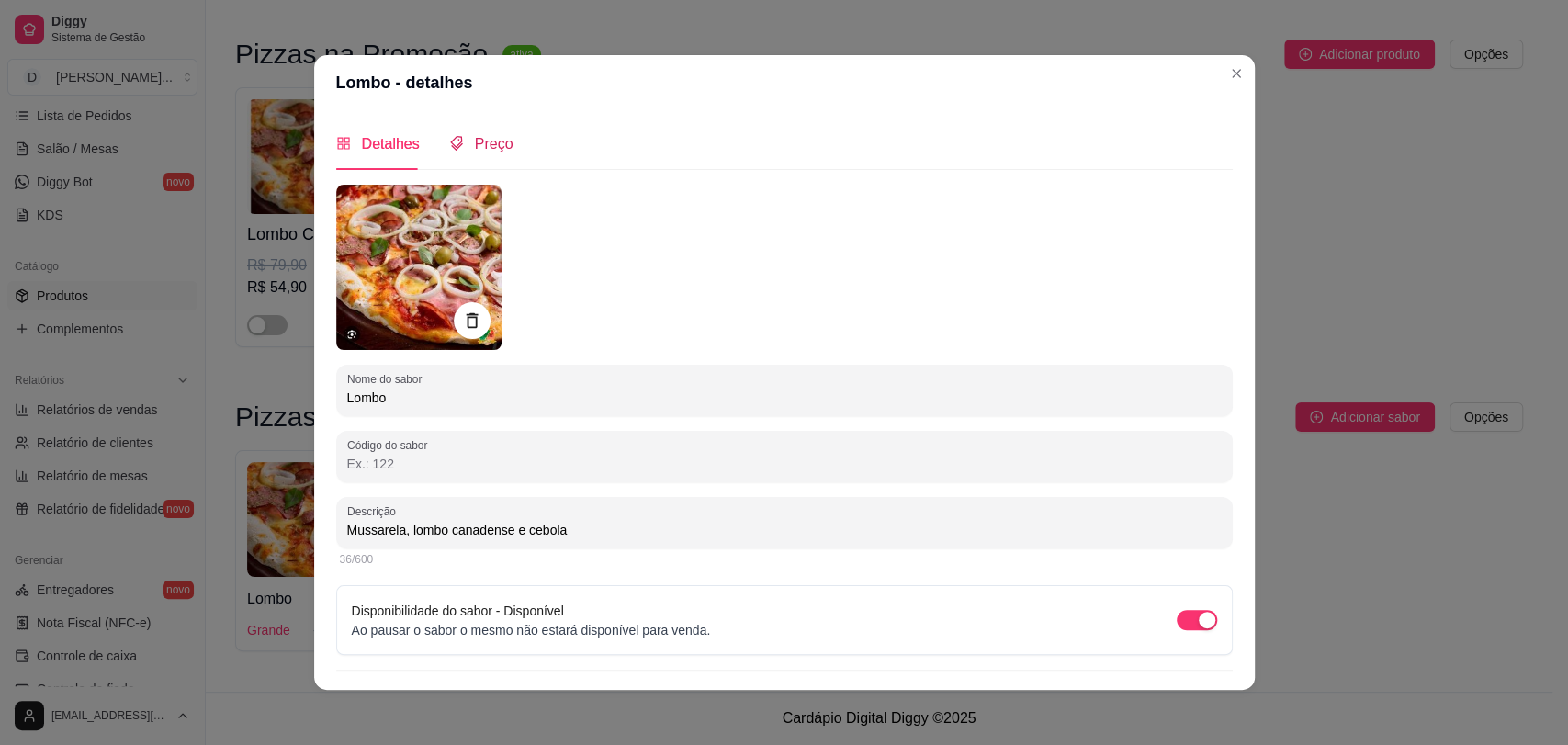
click at [499, 146] on span "Preço" at bounding box center [494, 144] width 39 height 15
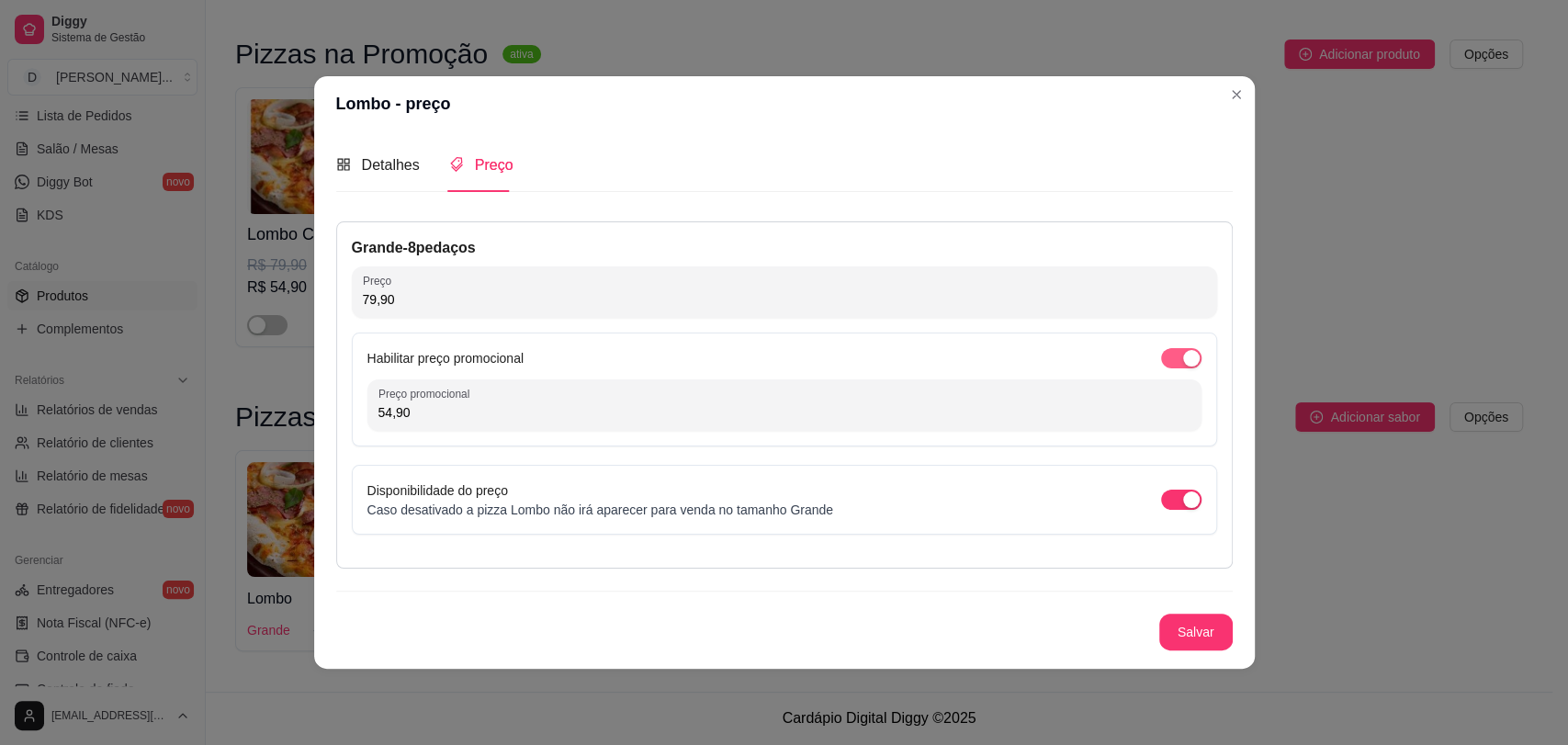
click at [1180, 355] on button "button" at bounding box center [1181, 358] width 41 height 20
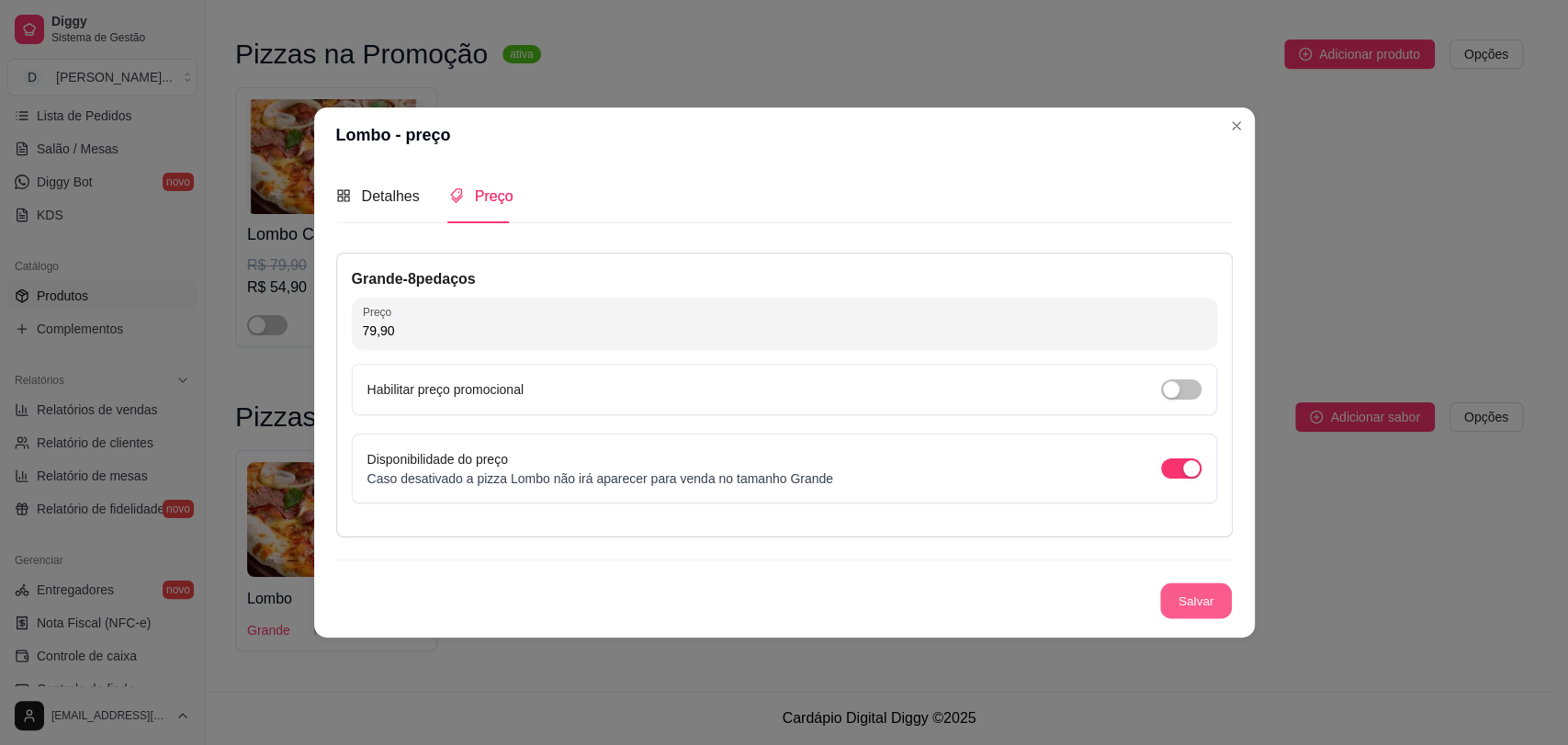
click at [1201, 594] on button "Salvar" at bounding box center [1196, 599] width 72 height 36
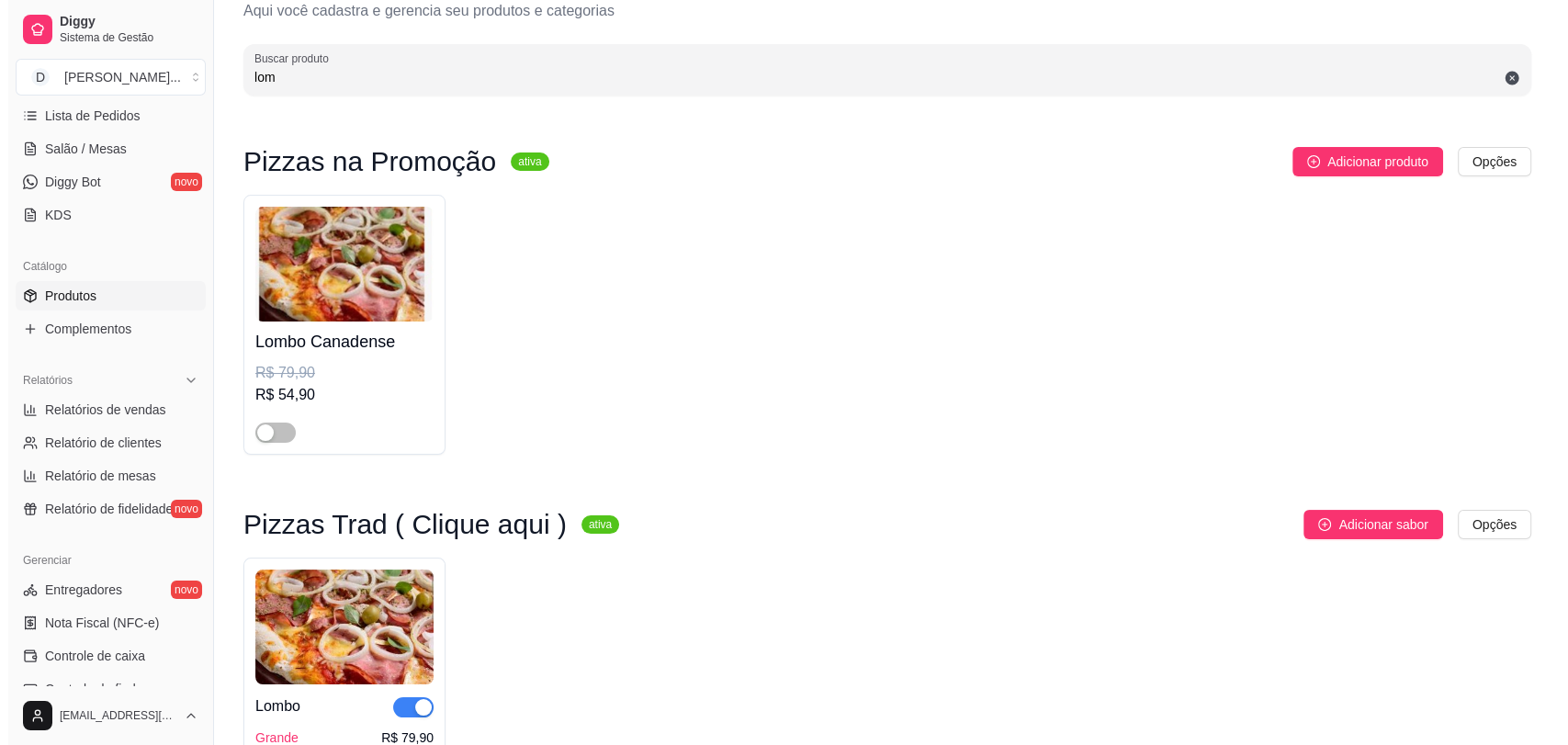
scroll to position [0, 0]
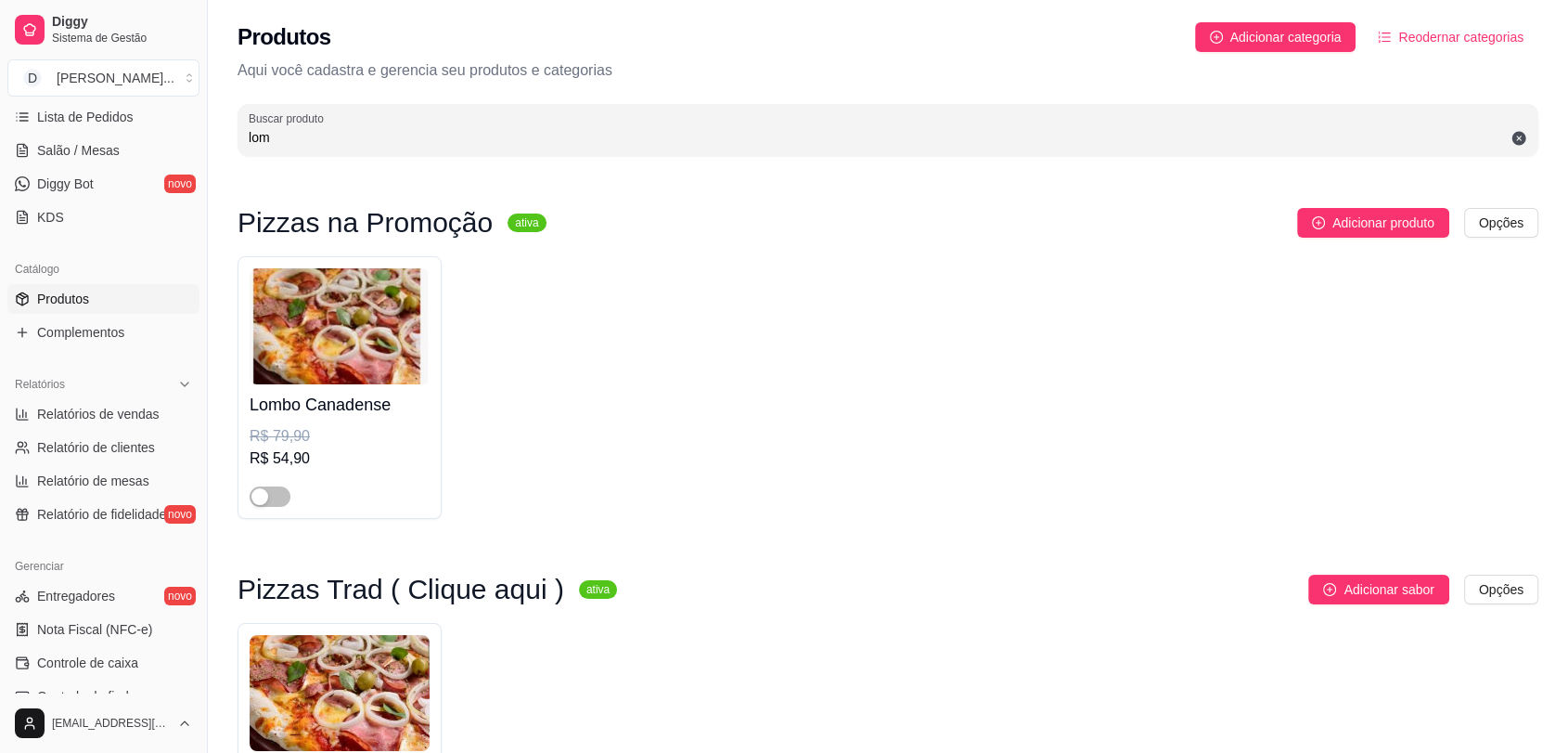
drag, startPoint x: 397, startPoint y: 142, endPoint x: 247, endPoint y: 138, distance: 150.1
click at [247, 138] on div "Buscar produto lom" at bounding box center [887, 129] width 1300 height 52
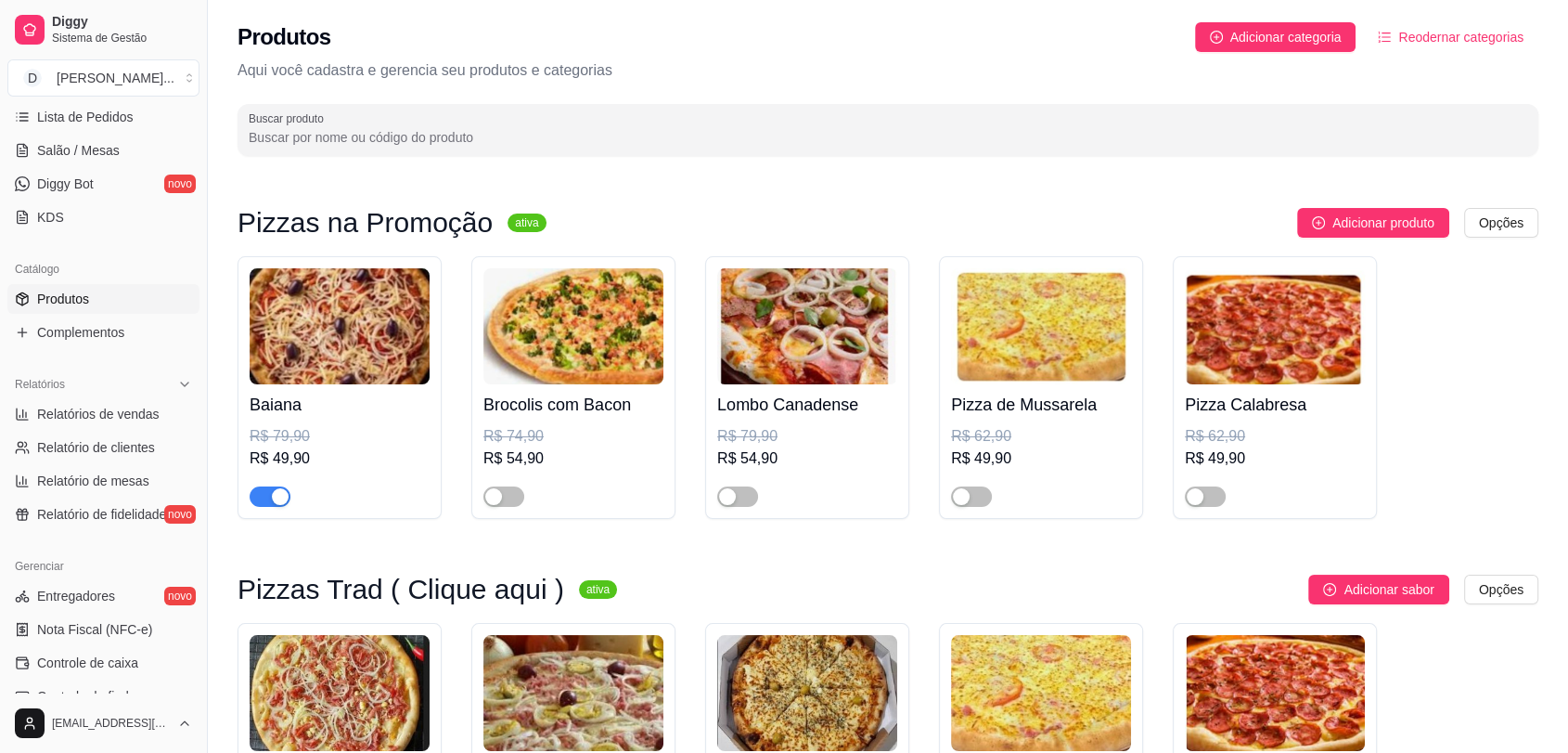
click at [1283, 363] on img at bounding box center [1274, 326] width 180 height 116
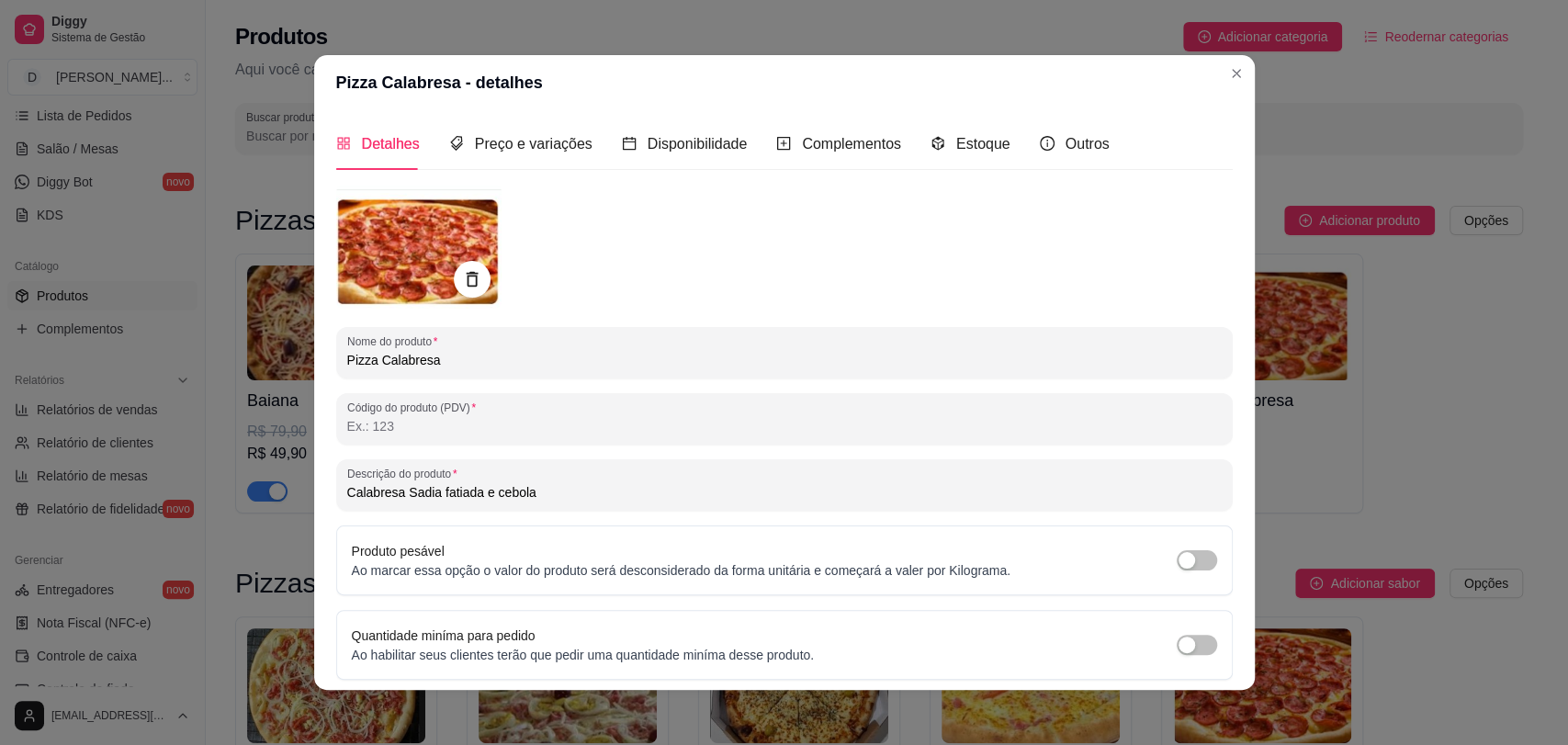
click at [504, 359] on input "Pizza Calabresa" at bounding box center [784, 359] width 874 height 18
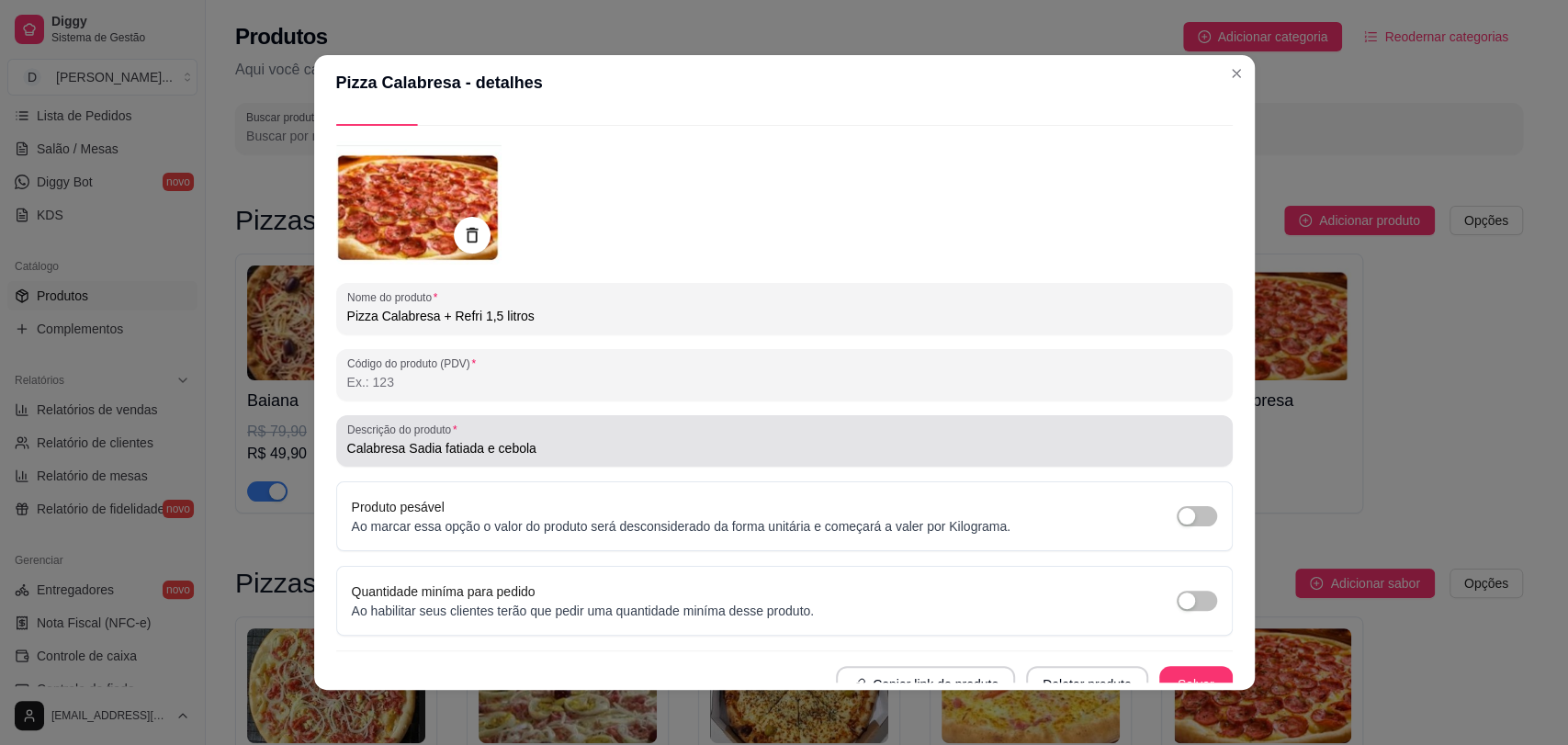
scroll to position [64, 0]
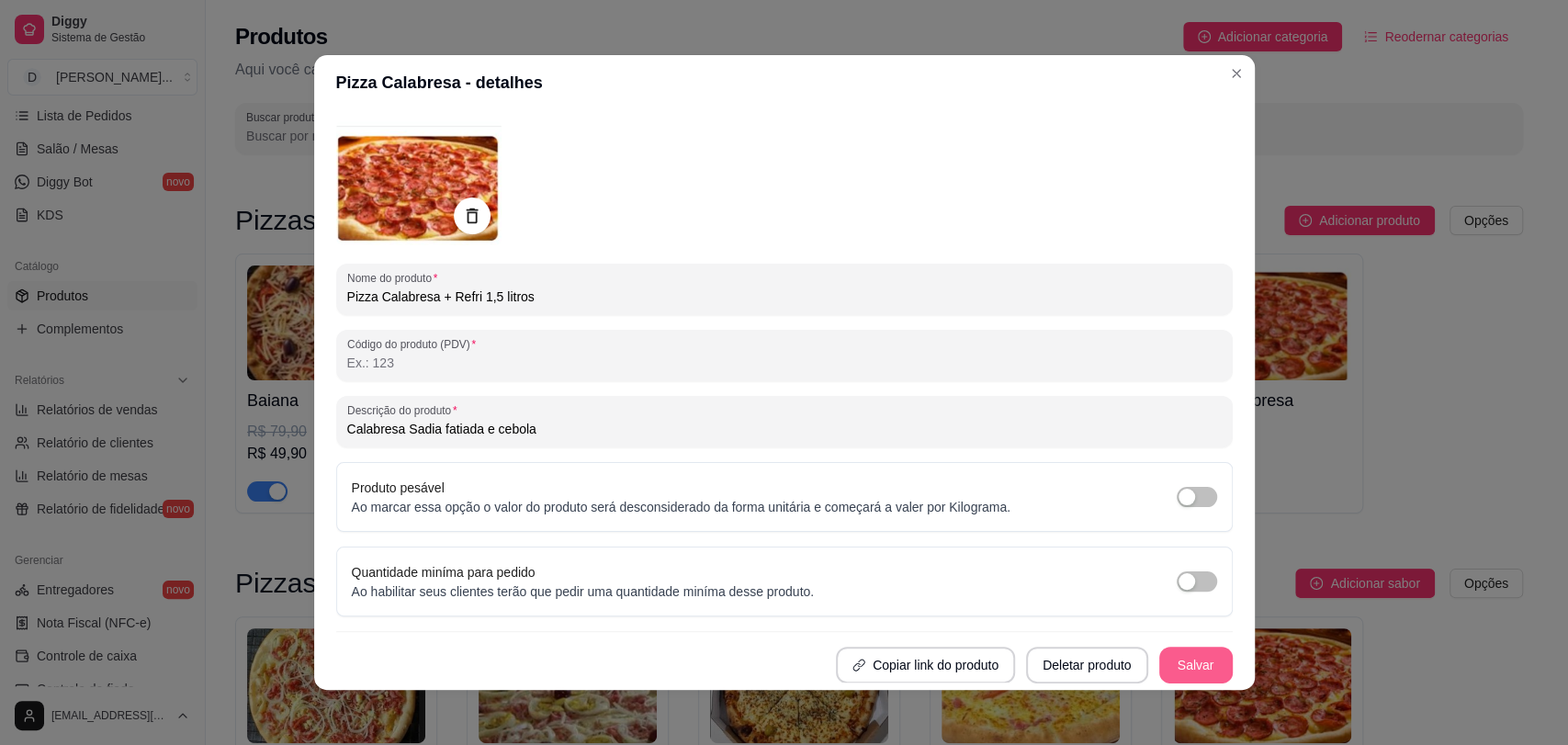
type input "Pizza Calabresa + Refri 1,5 litros"
click at [1176, 657] on button "Salvar" at bounding box center [1196, 665] width 73 height 37
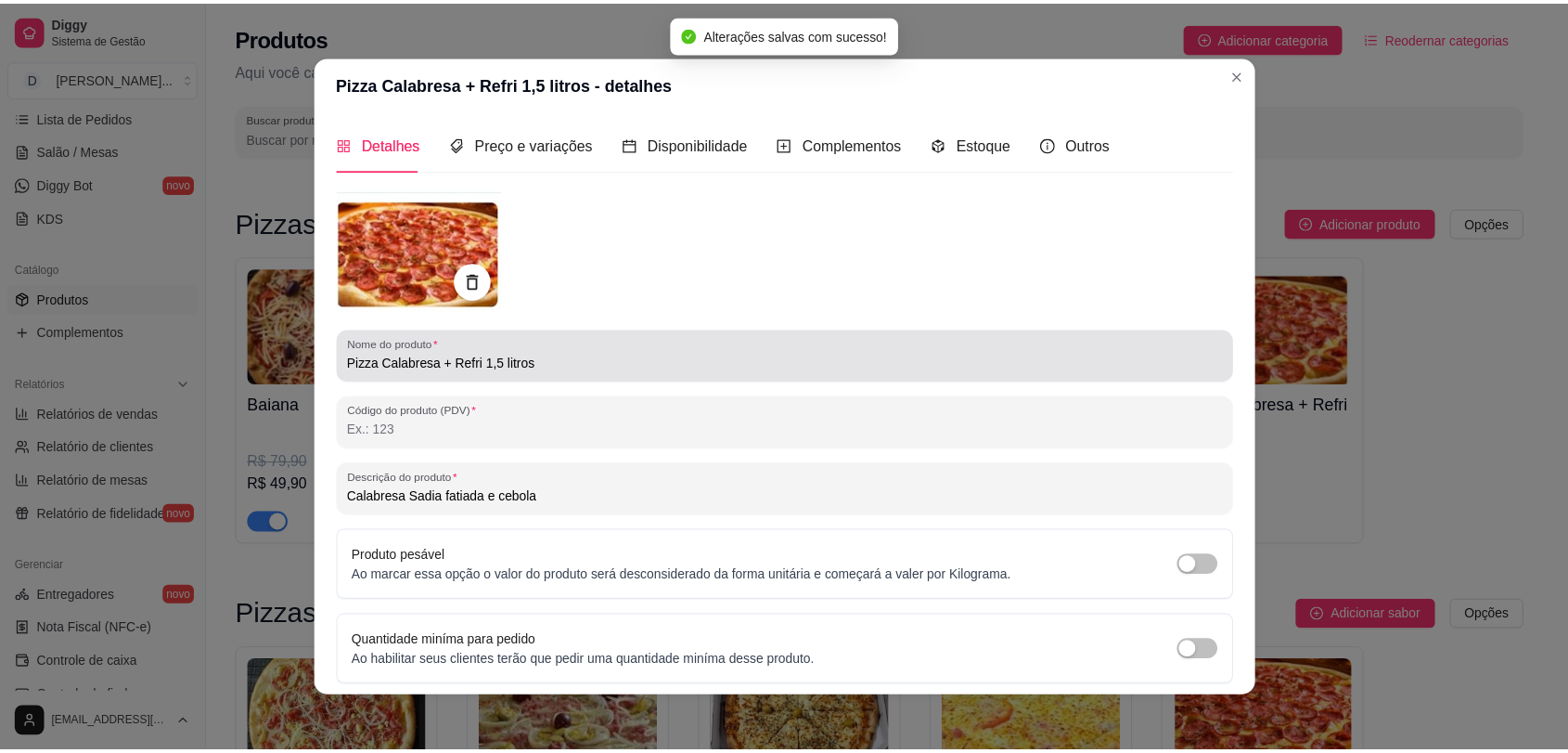
scroll to position [0, 0]
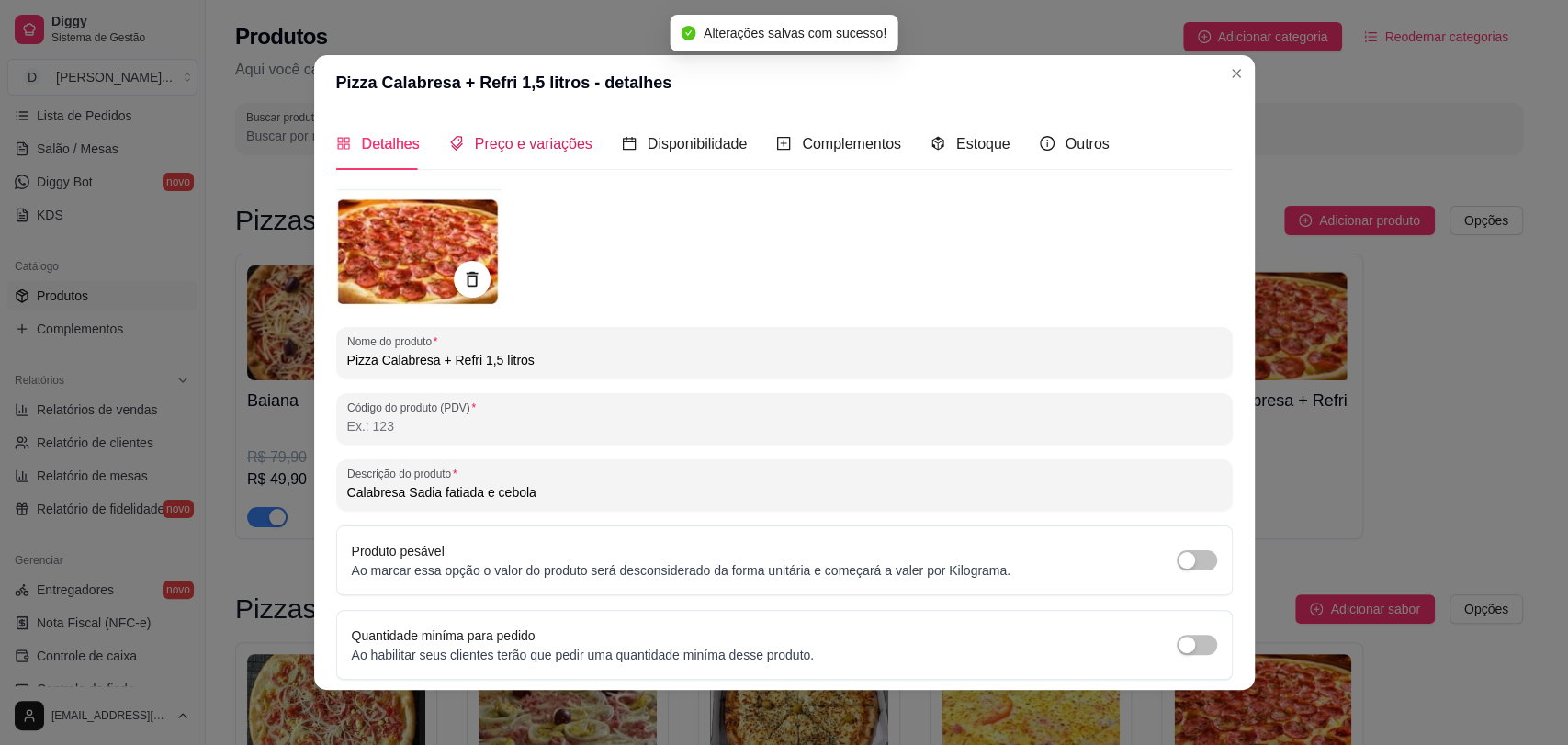
click at [531, 143] on span "Preço e variações" at bounding box center [534, 144] width 118 height 15
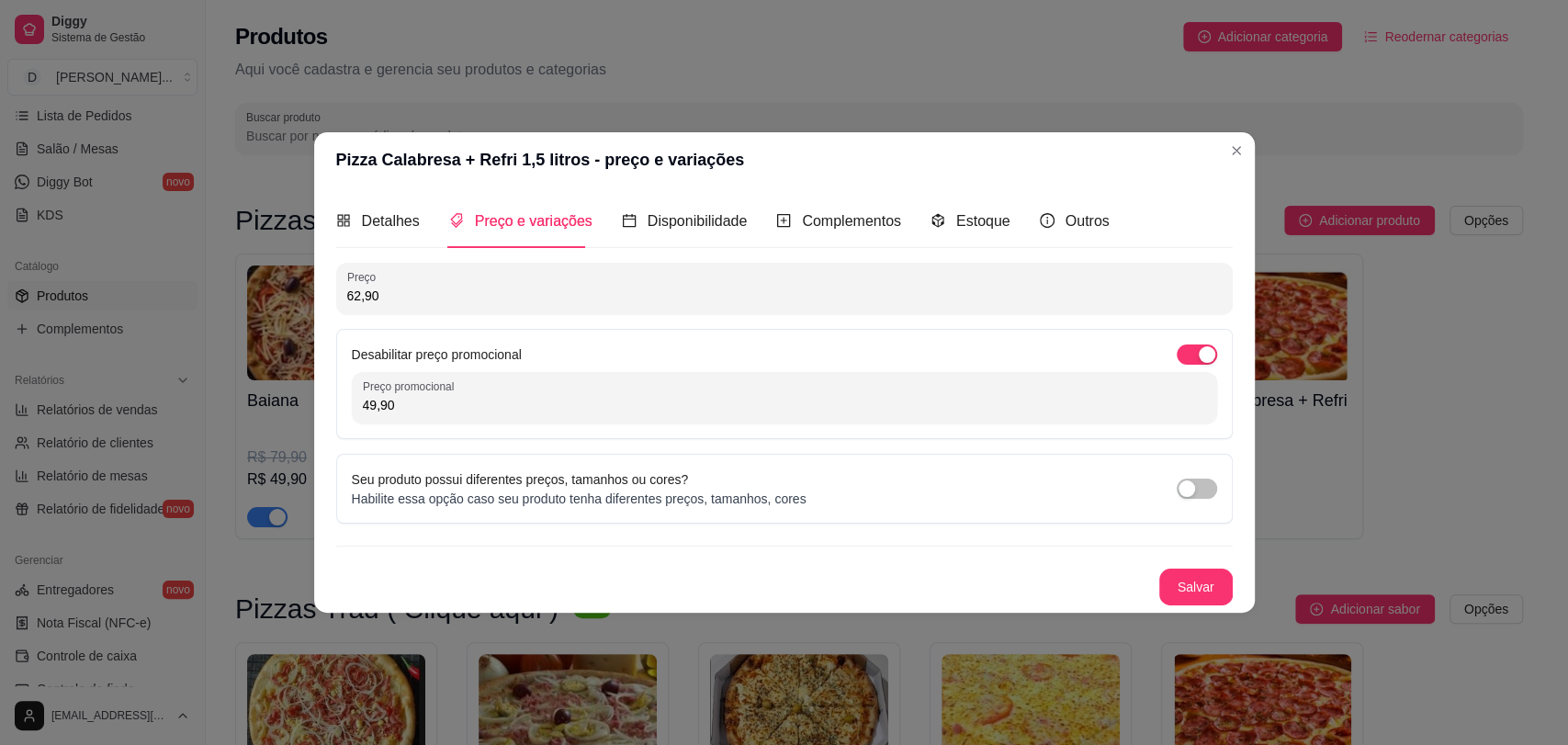
drag, startPoint x: 497, startPoint y: 400, endPoint x: 260, endPoint y: 394, distance: 237.1
click at [260, 394] on div "Pizza Calabresa + Refri 1,5 litros - preço e variações Detalhes Preço e variaçõ…" at bounding box center [784, 372] width 1568 height 745
type input "54,90"
click at [1189, 580] on button "Salvar" at bounding box center [1196, 586] width 72 height 36
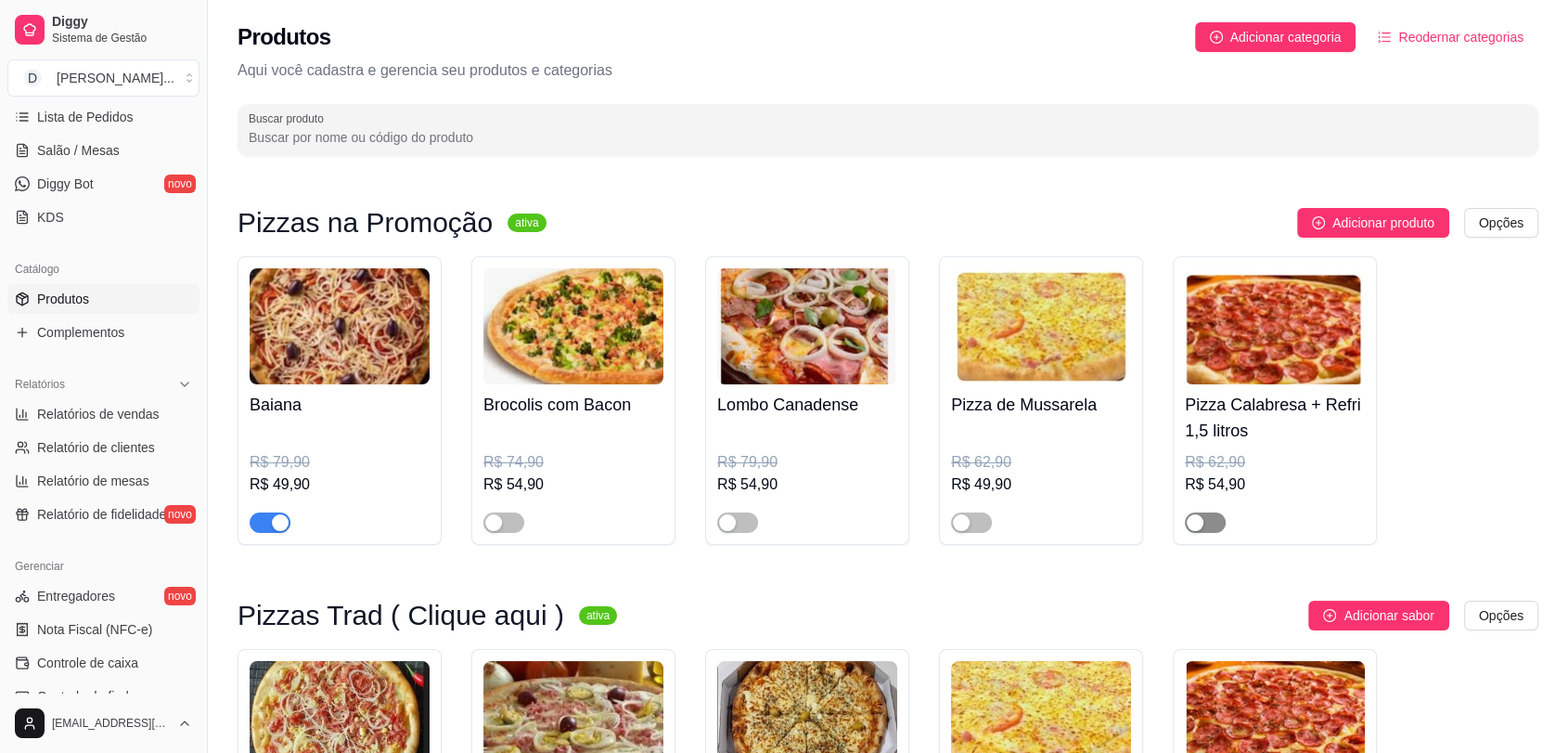
click at [1212, 523] on span "button" at bounding box center [1205, 522] width 41 height 21
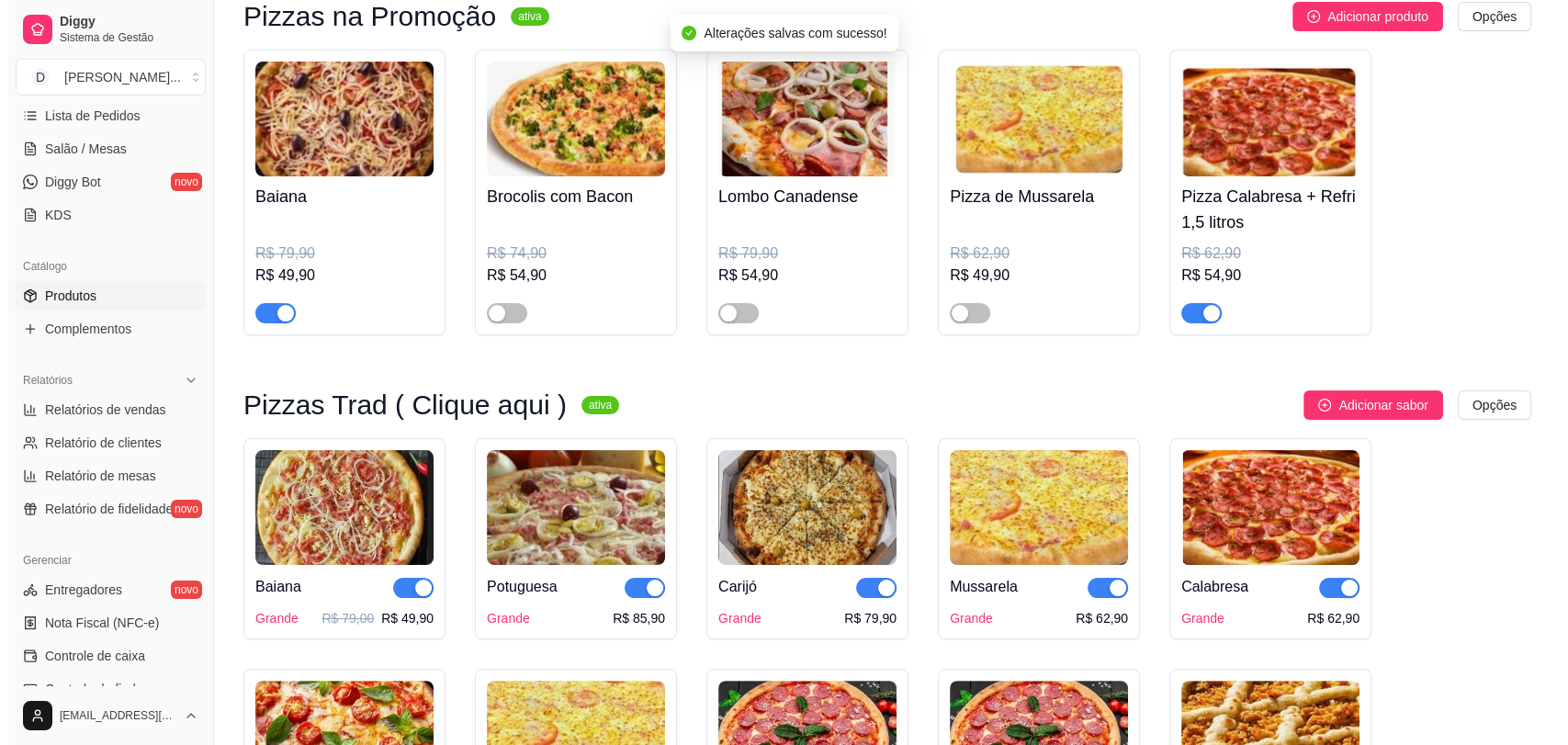
scroll to position [305, 0]
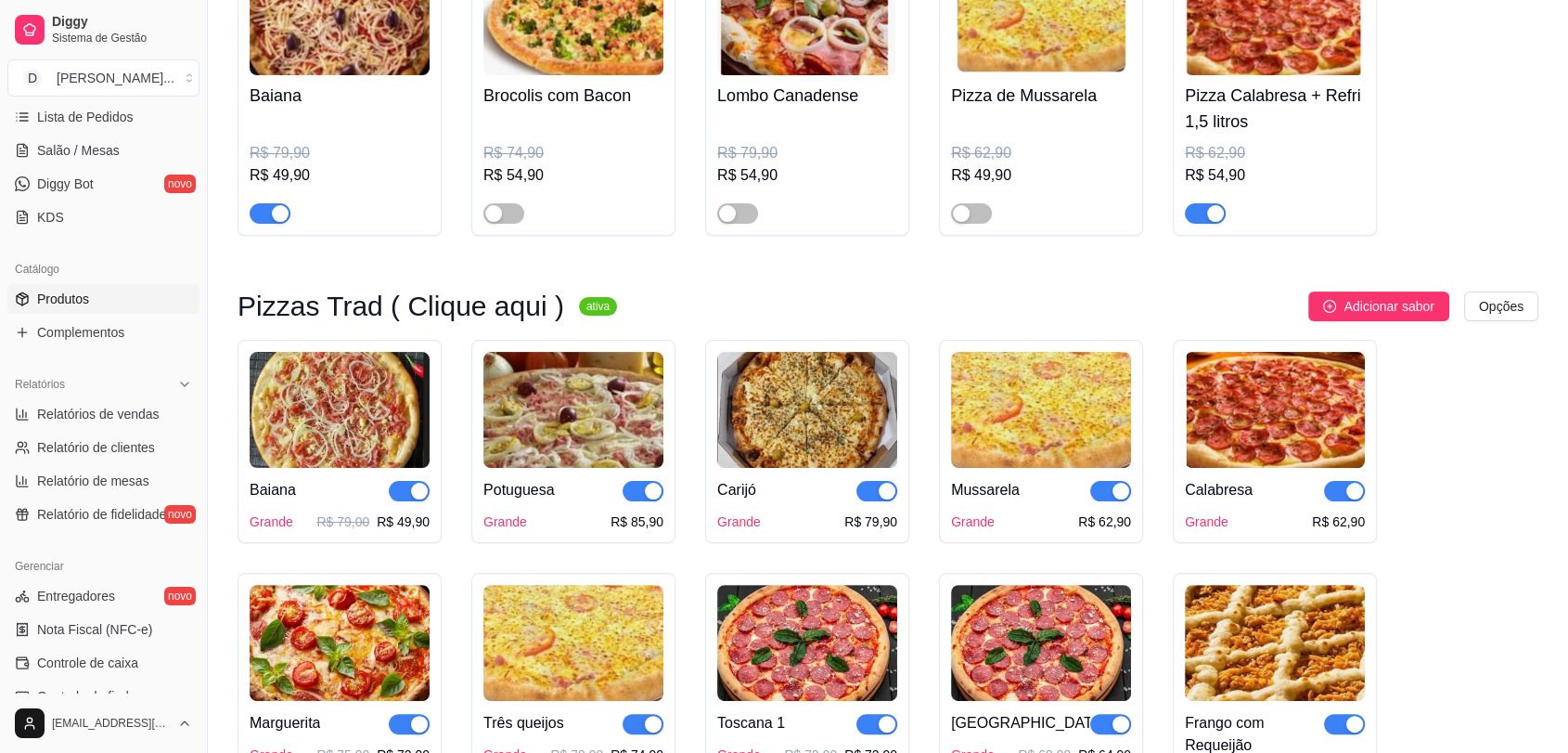
click at [1304, 433] on img at bounding box center [1274, 409] width 180 height 116
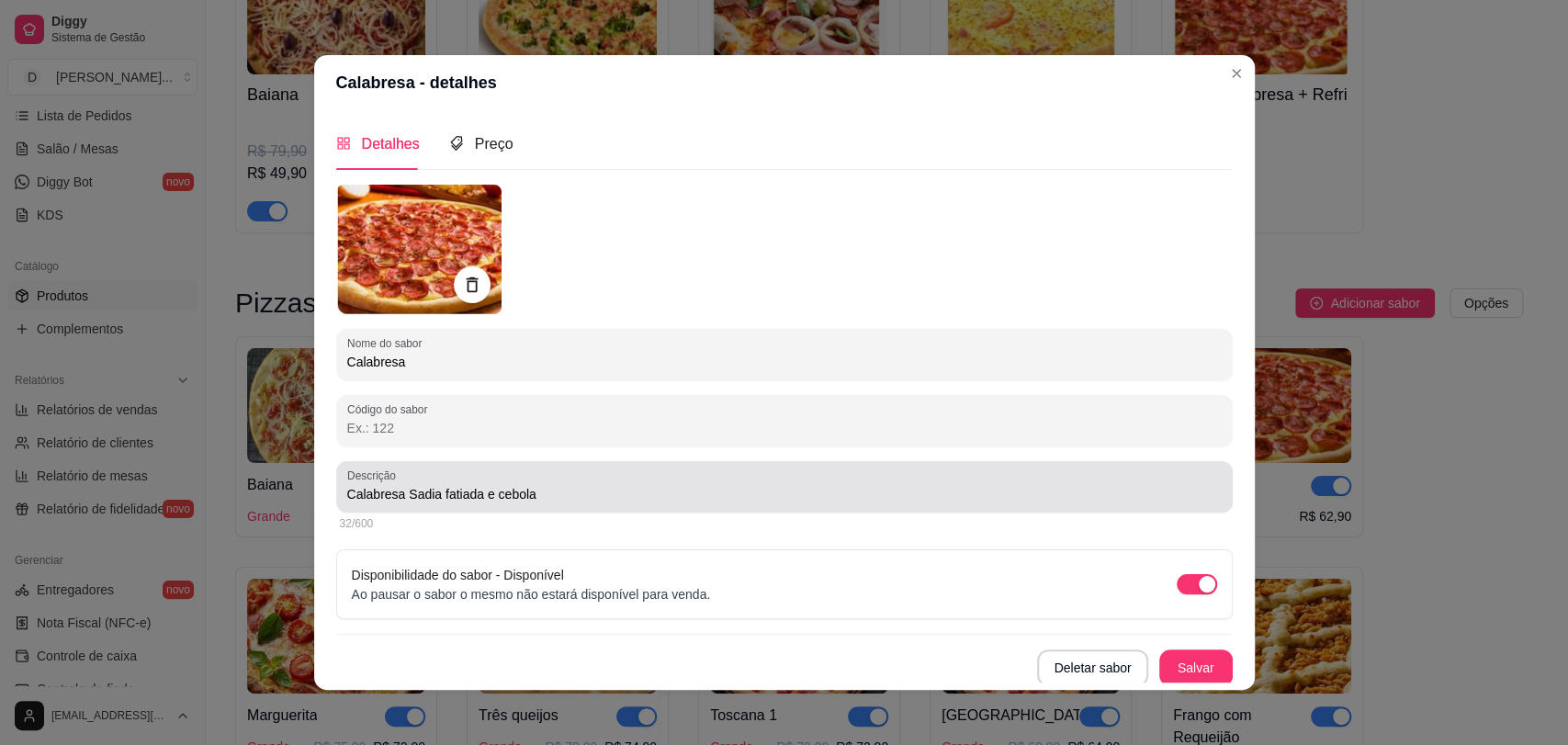
scroll to position [2, 0]
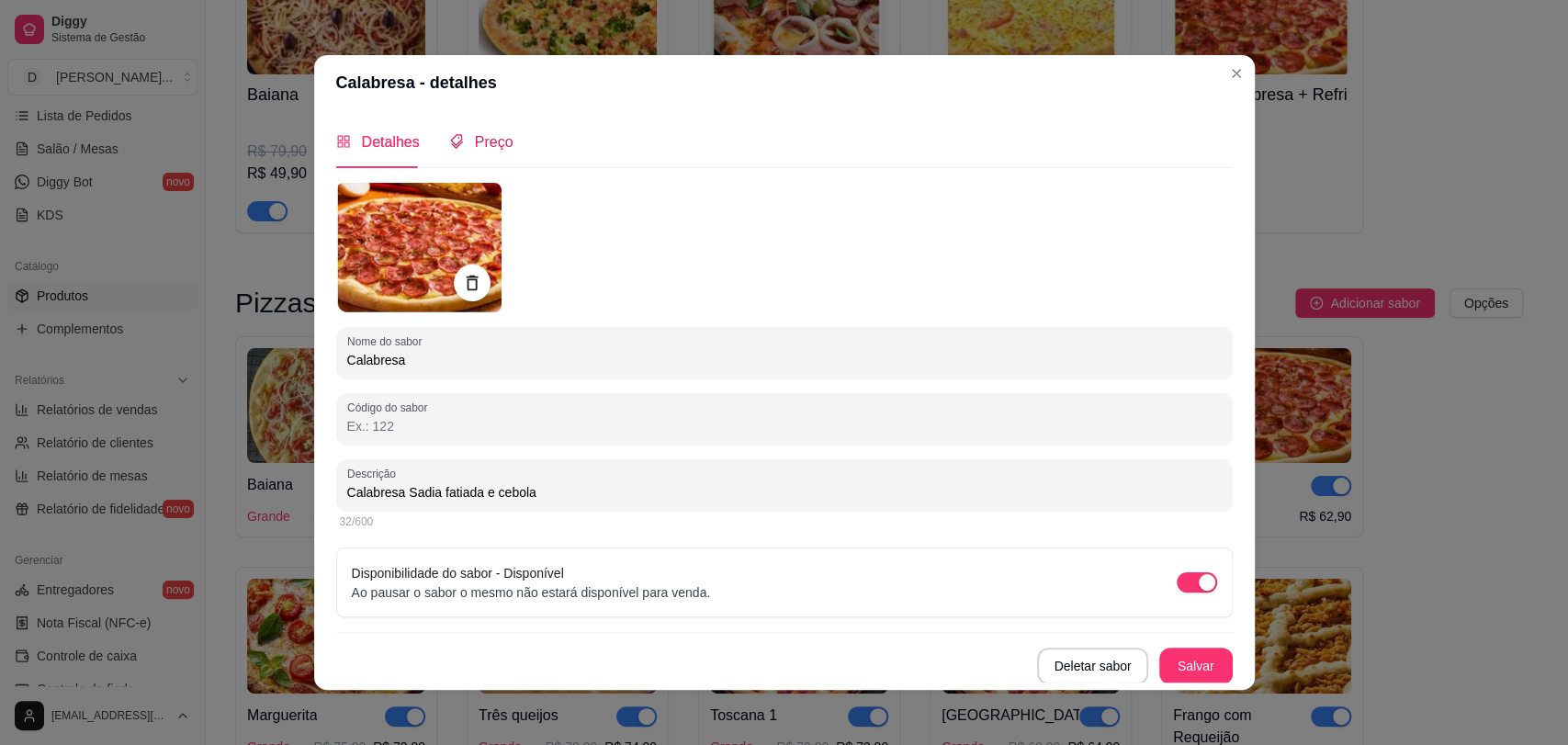
click at [493, 143] on span "Preço" at bounding box center [494, 142] width 39 height 15
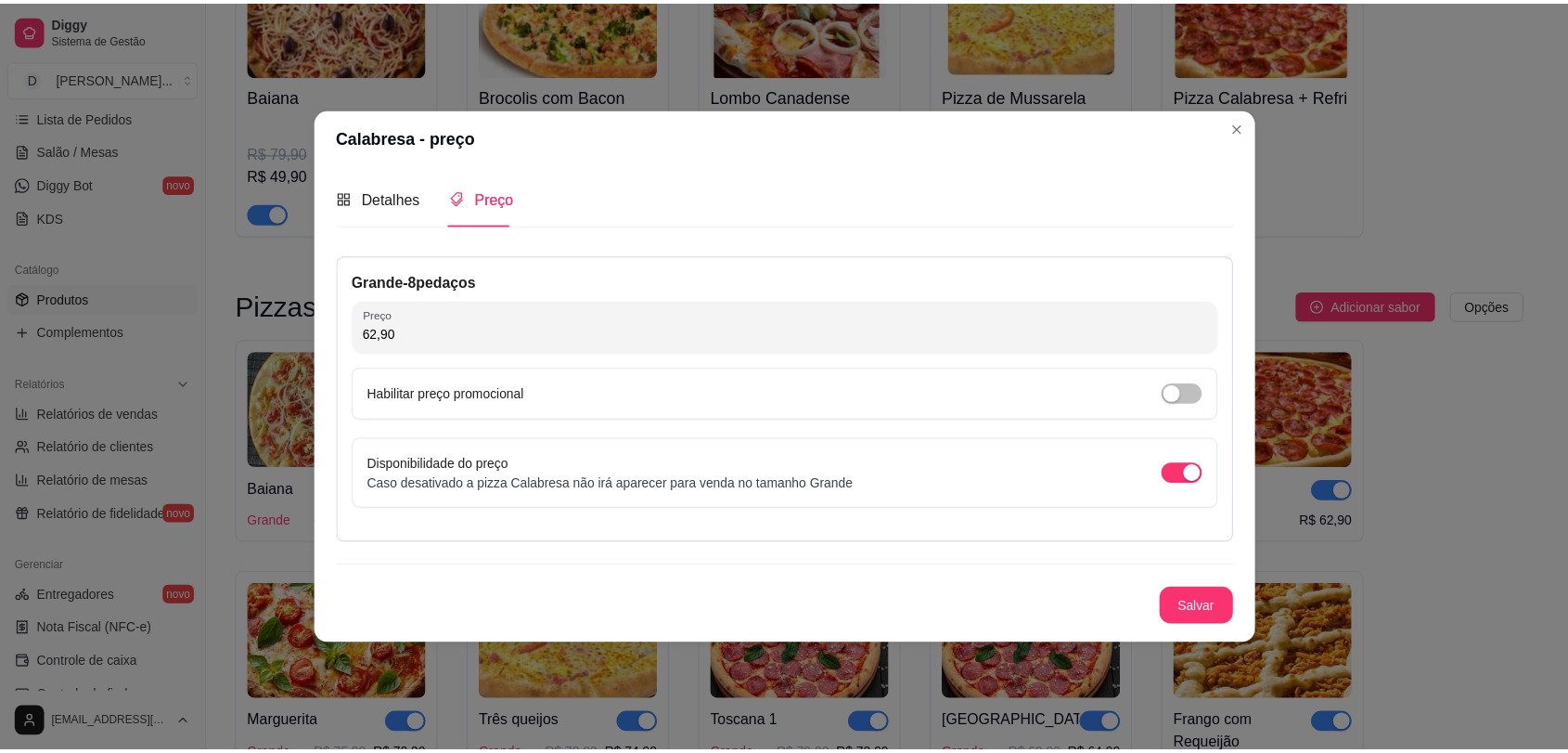
scroll to position [0, 0]
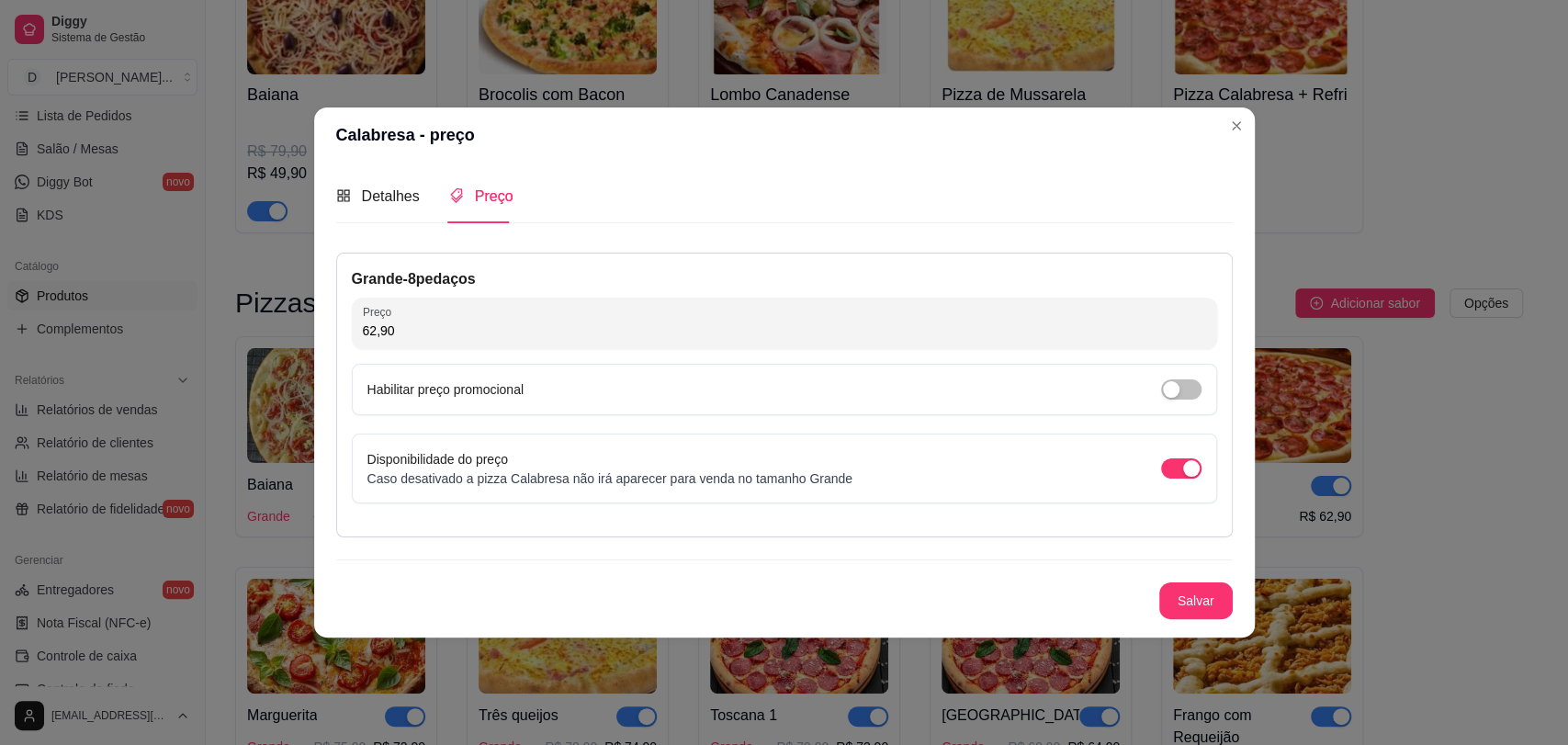
click at [455, 328] on input "62,90" at bounding box center [784, 330] width 843 height 18
click at [1189, 391] on span "button" at bounding box center [1181, 388] width 41 height 20
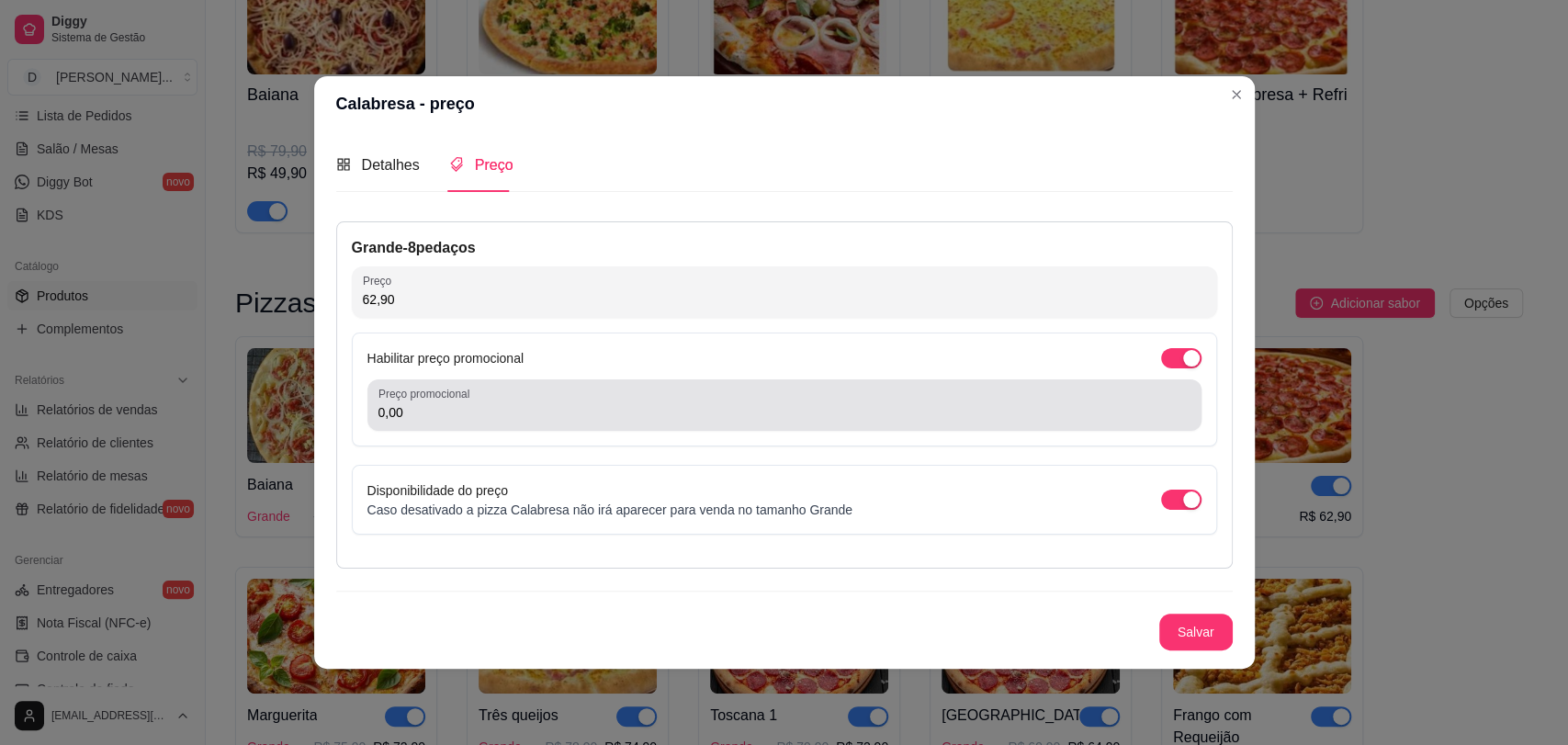
click at [438, 413] on input "0,00" at bounding box center [784, 412] width 812 height 18
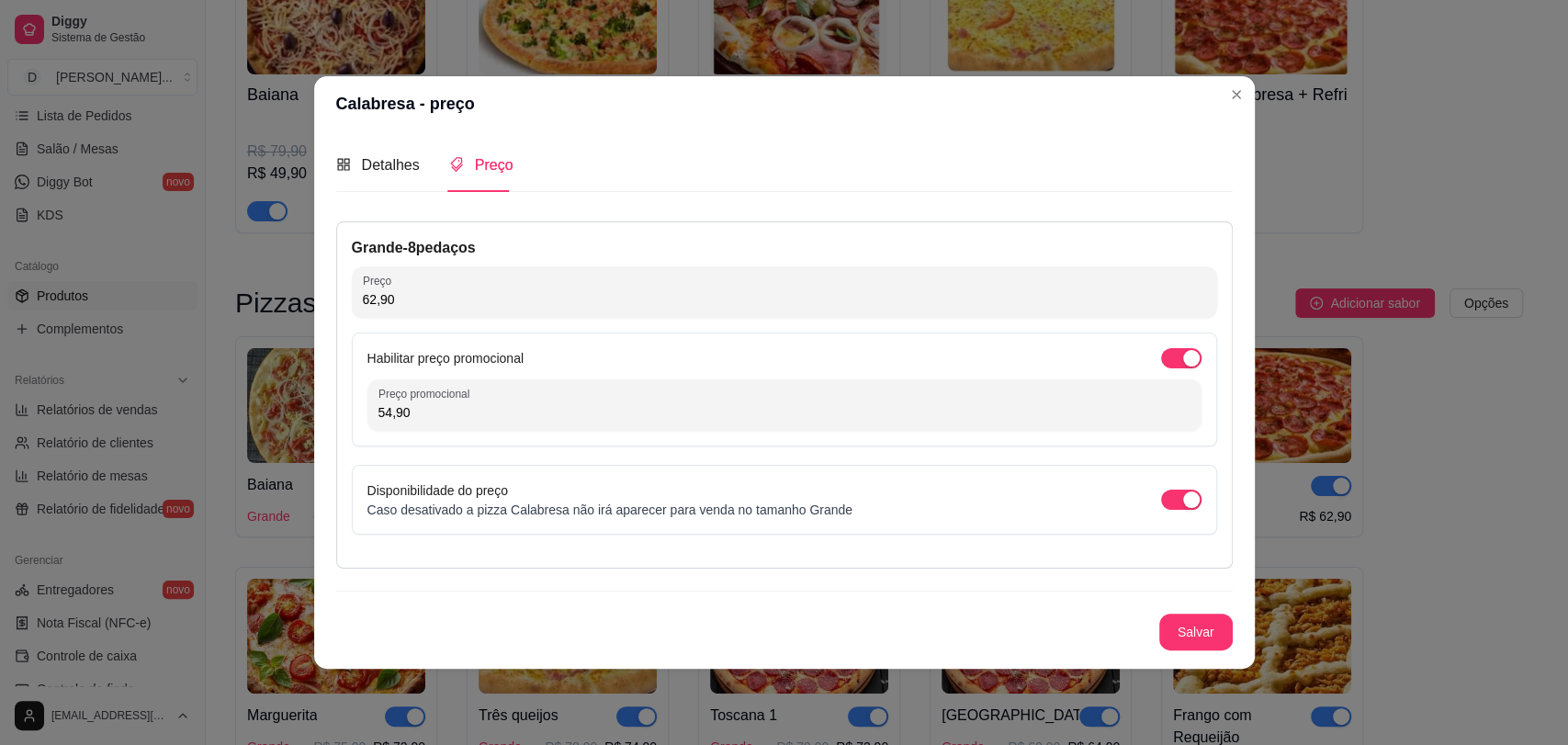
type input "54,90"
click at [1209, 638] on button "Salvar" at bounding box center [1196, 631] width 72 height 36
click at [386, 165] on span "Detalhes" at bounding box center [391, 164] width 58 height 15
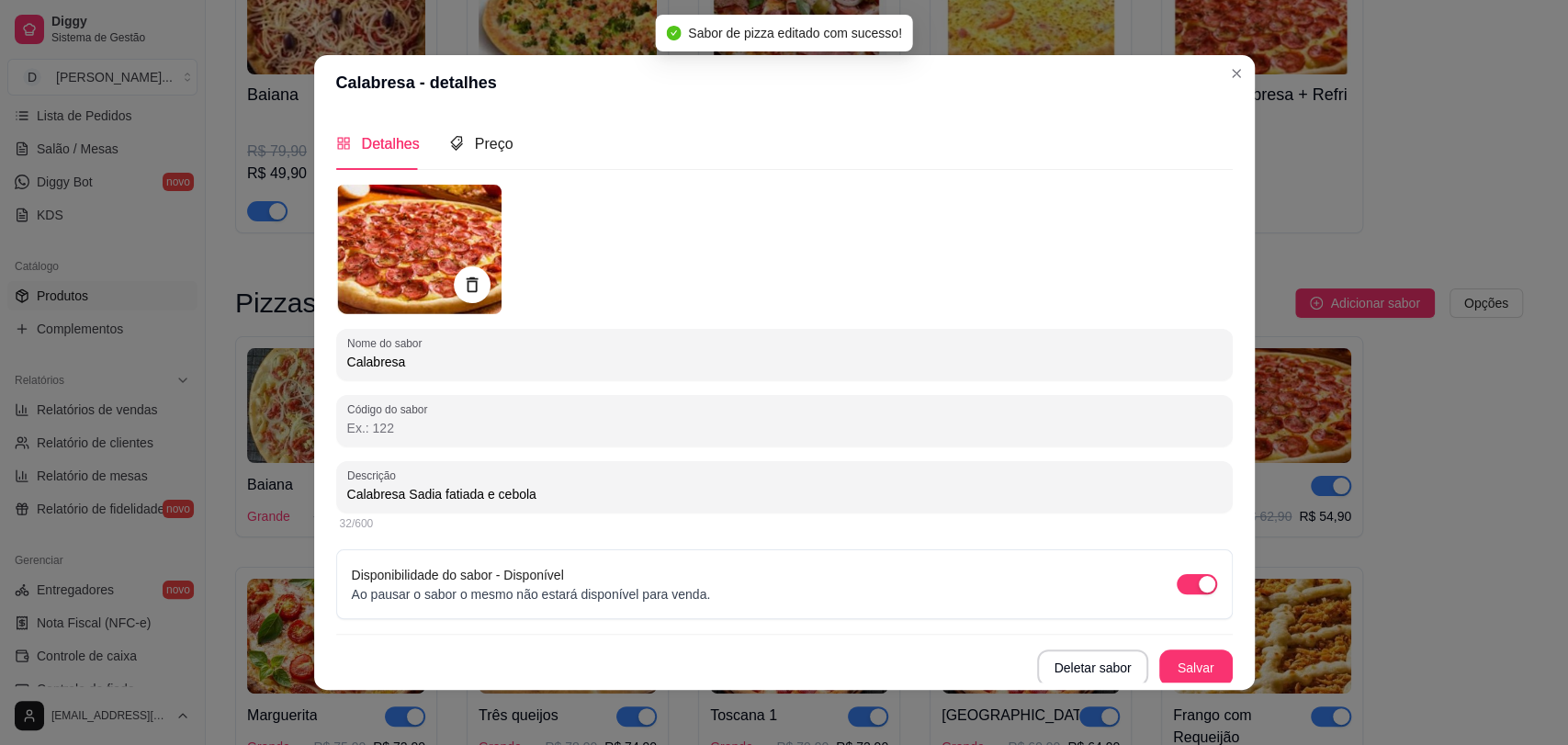
click at [450, 361] on input "Calabresa" at bounding box center [784, 361] width 874 height 18
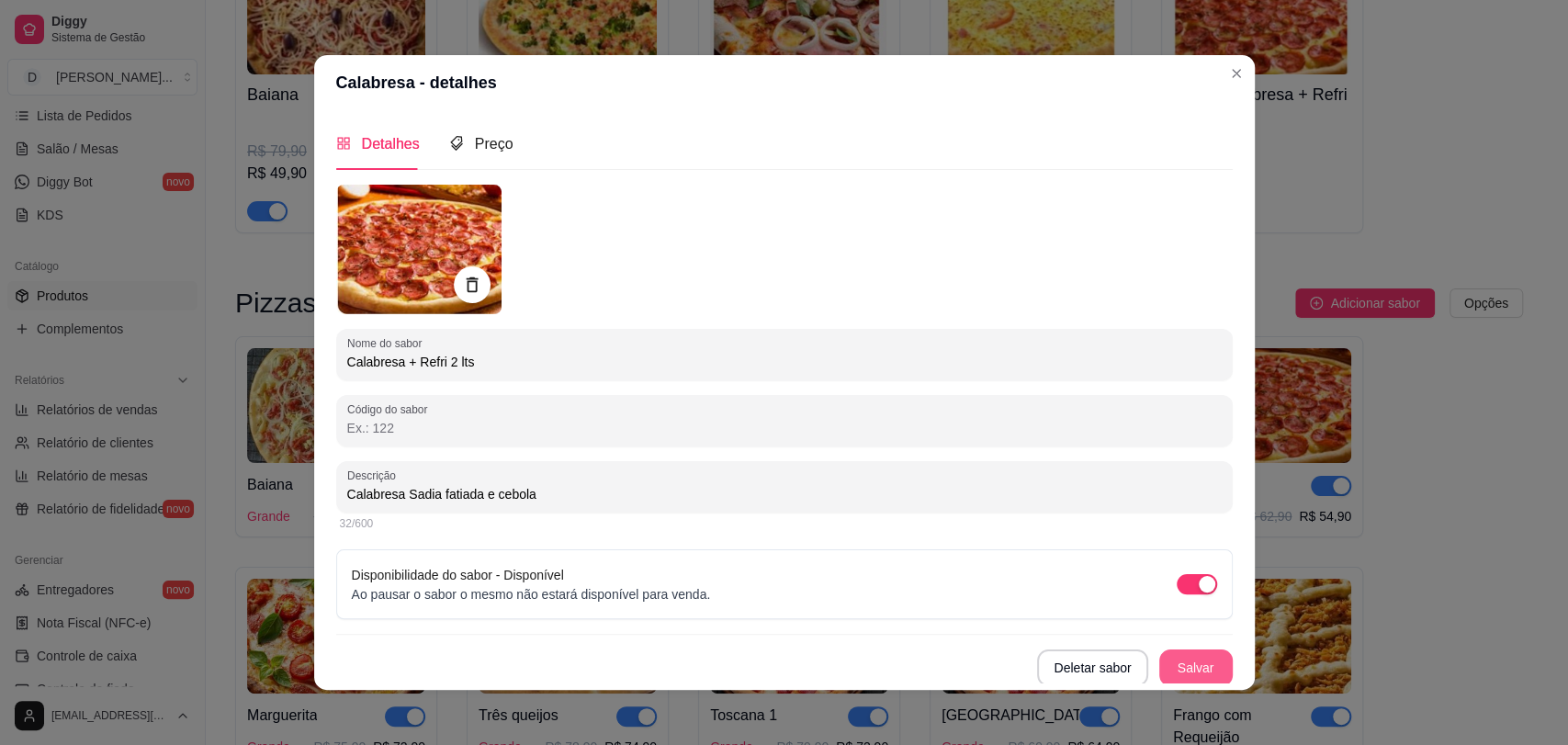
type input "Calabresa + Refri 2 lts"
click at [1160, 660] on button "Salvar" at bounding box center [1196, 667] width 72 height 36
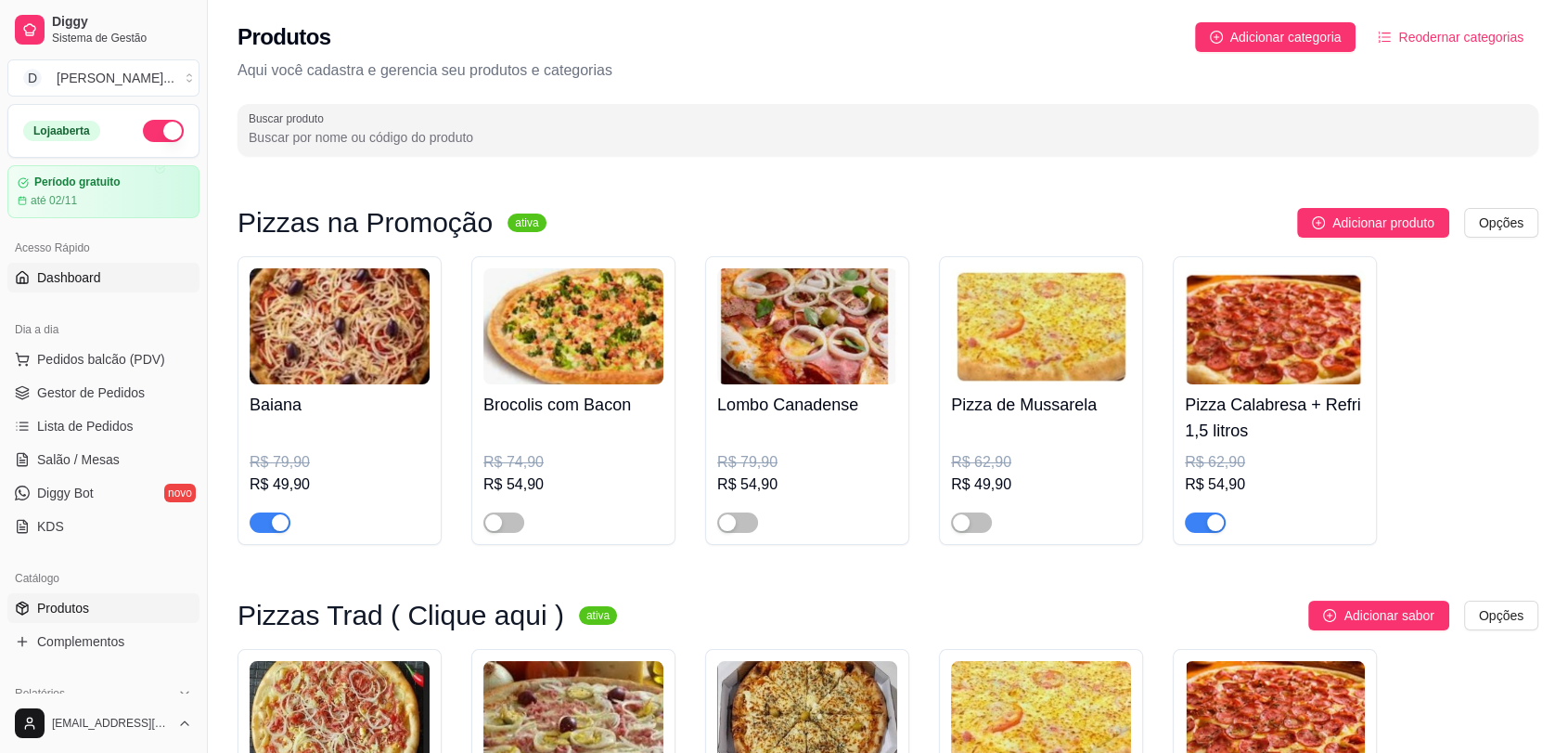
click at [95, 273] on span "Dashboard" at bounding box center [69, 277] width 64 height 19
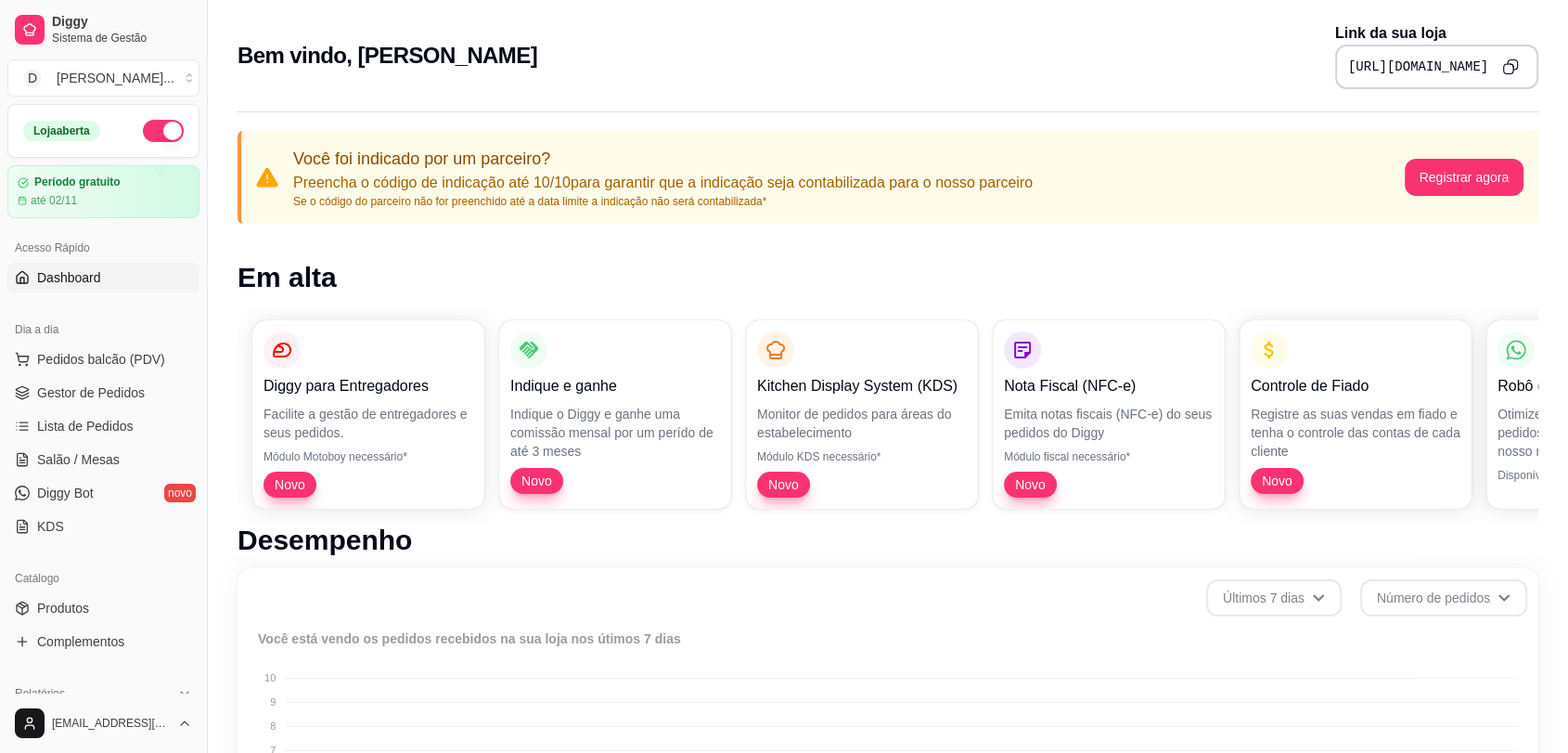
click at [1510, 68] on icon "Copy to clipboard" at bounding box center [1509, 66] width 17 height 17
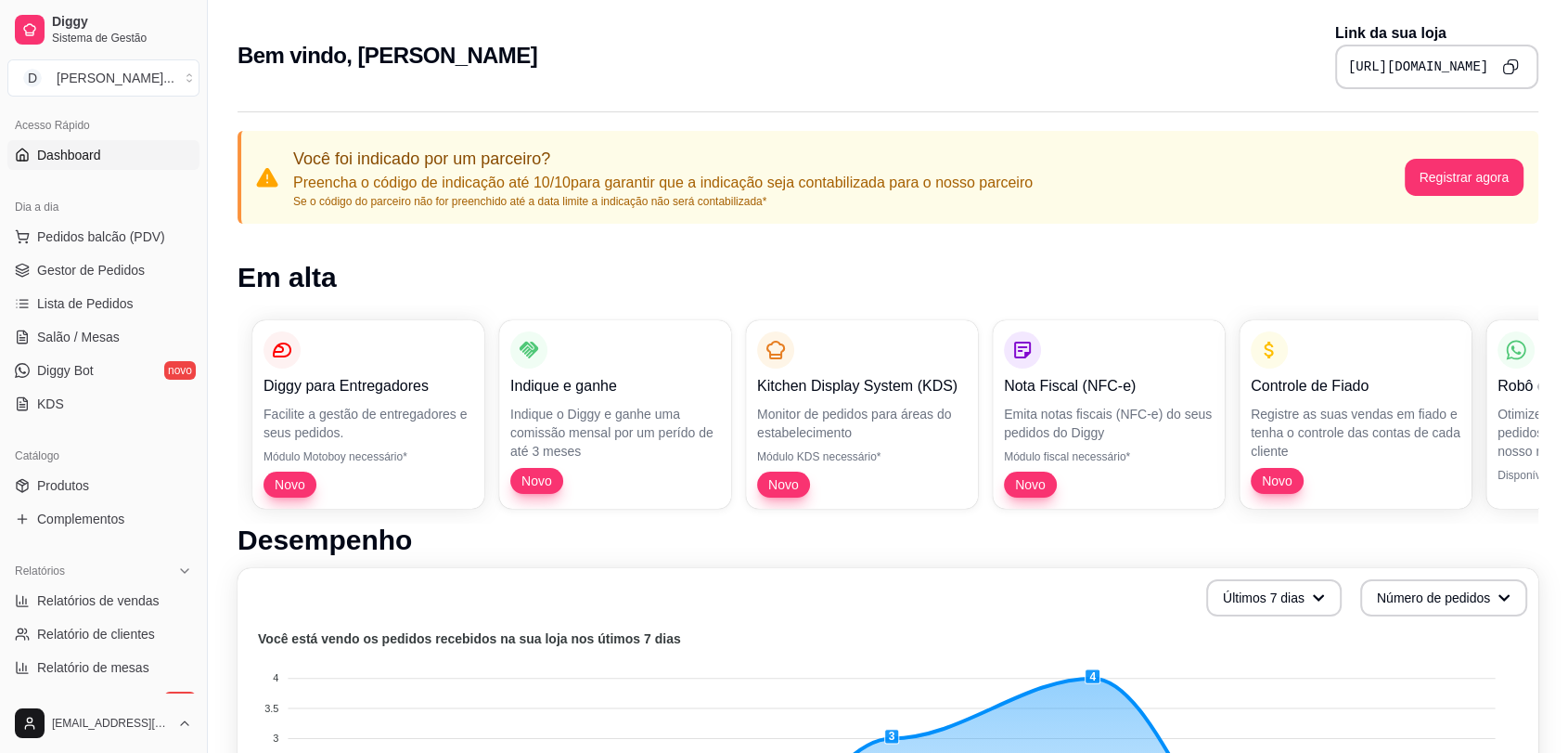
scroll to position [309, 0]
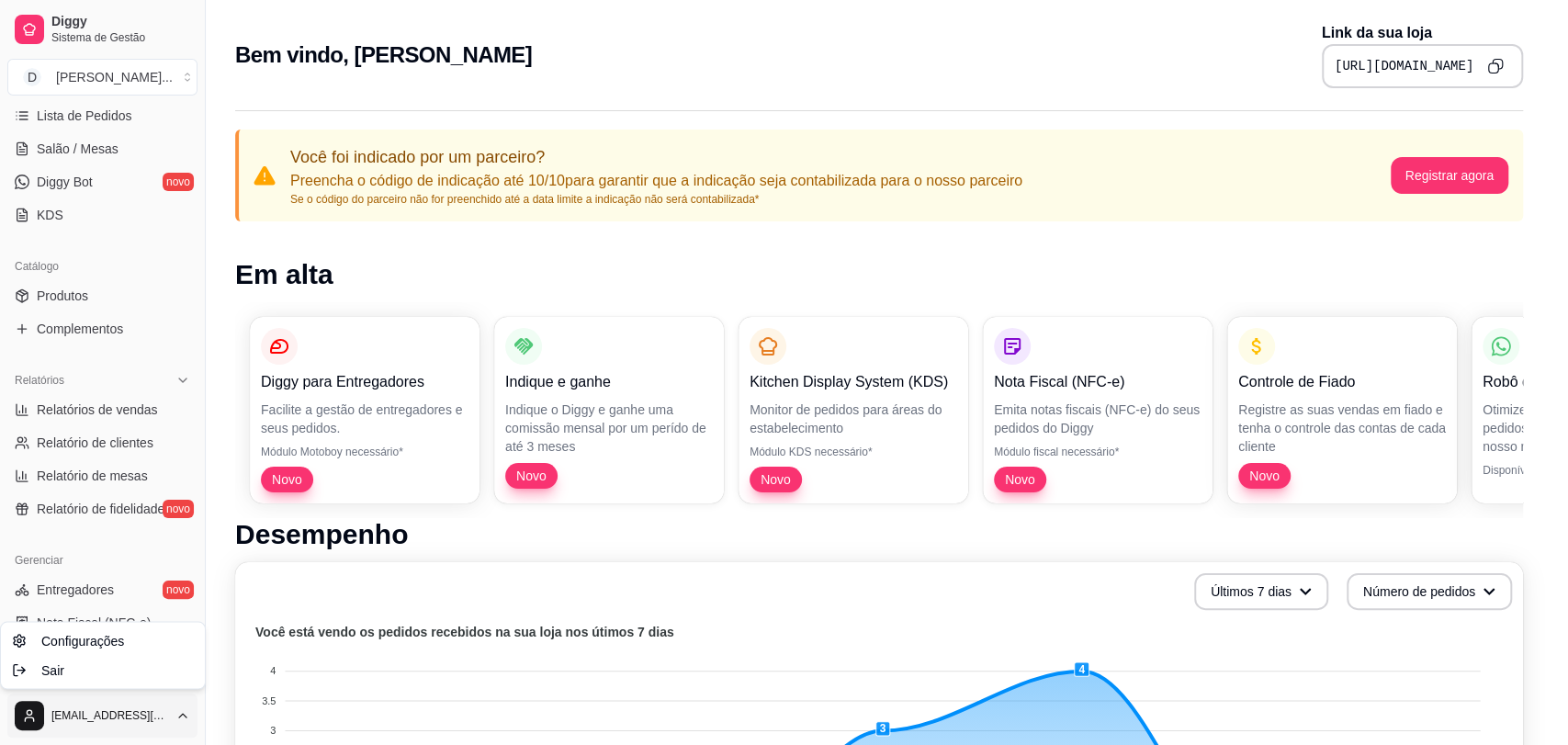
click at [187, 708] on html "Diggy Sistema de Gestão D Divino Sabor ... Loja aberta Período gratuito até 02/…" at bounding box center [784, 372] width 1568 height 745
click at [80, 674] on div "Sair" at bounding box center [102, 669] width 196 height 29
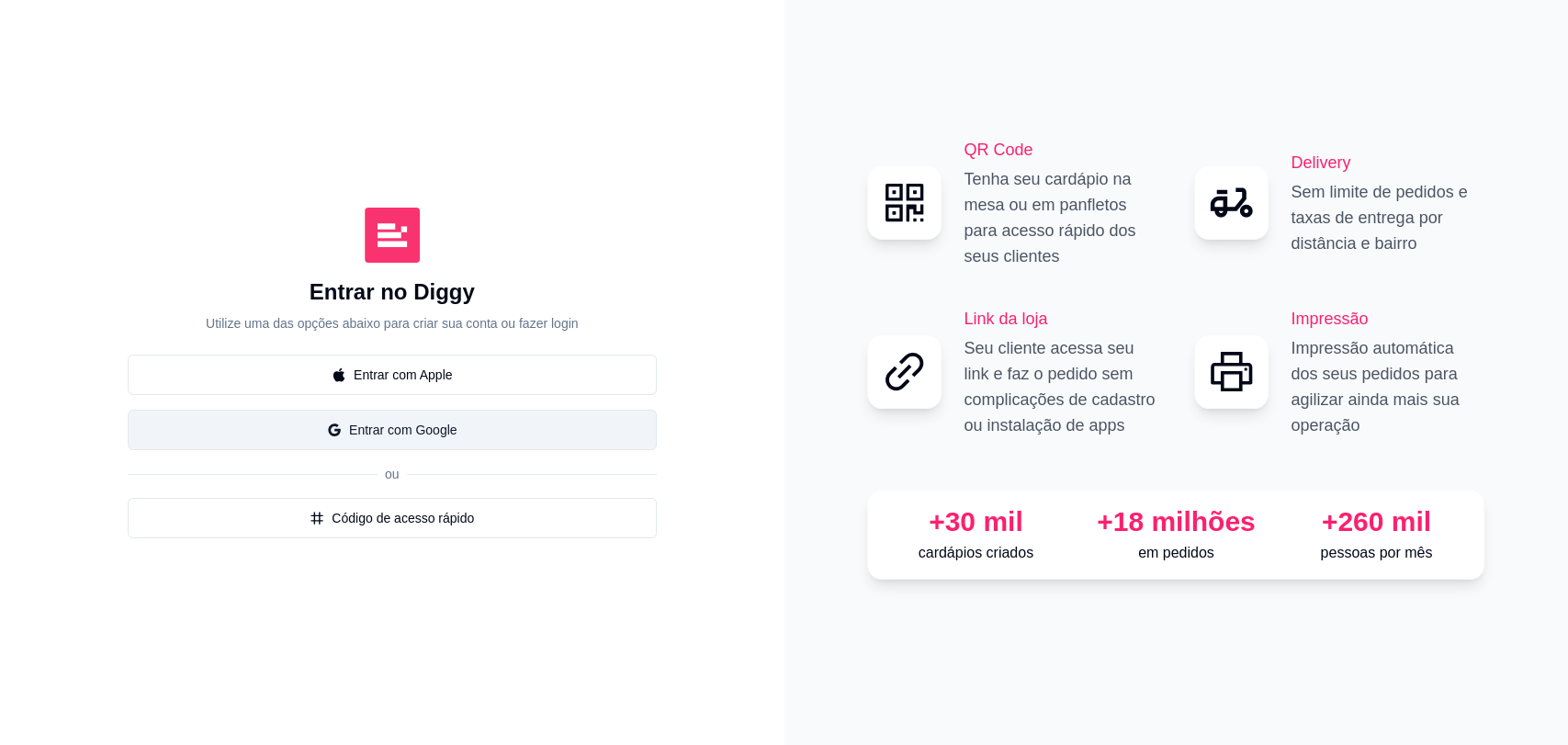
click at [473, 444] on button "Entrar com Google" at bounding box center [392, 430] width 529 height 41
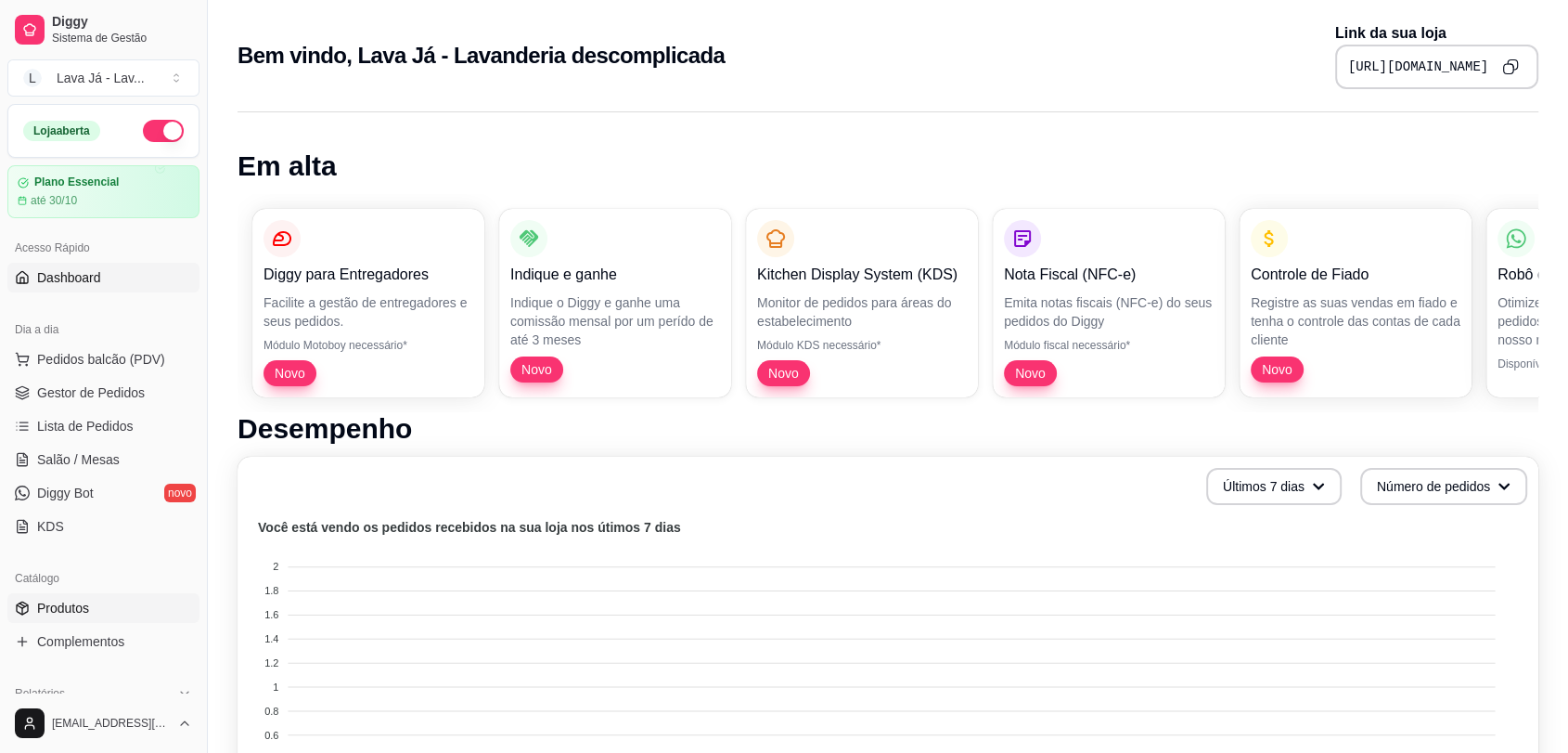
click at [80, 602] on span "Produtos" at bounding box center [62, 607] width 52 height 19
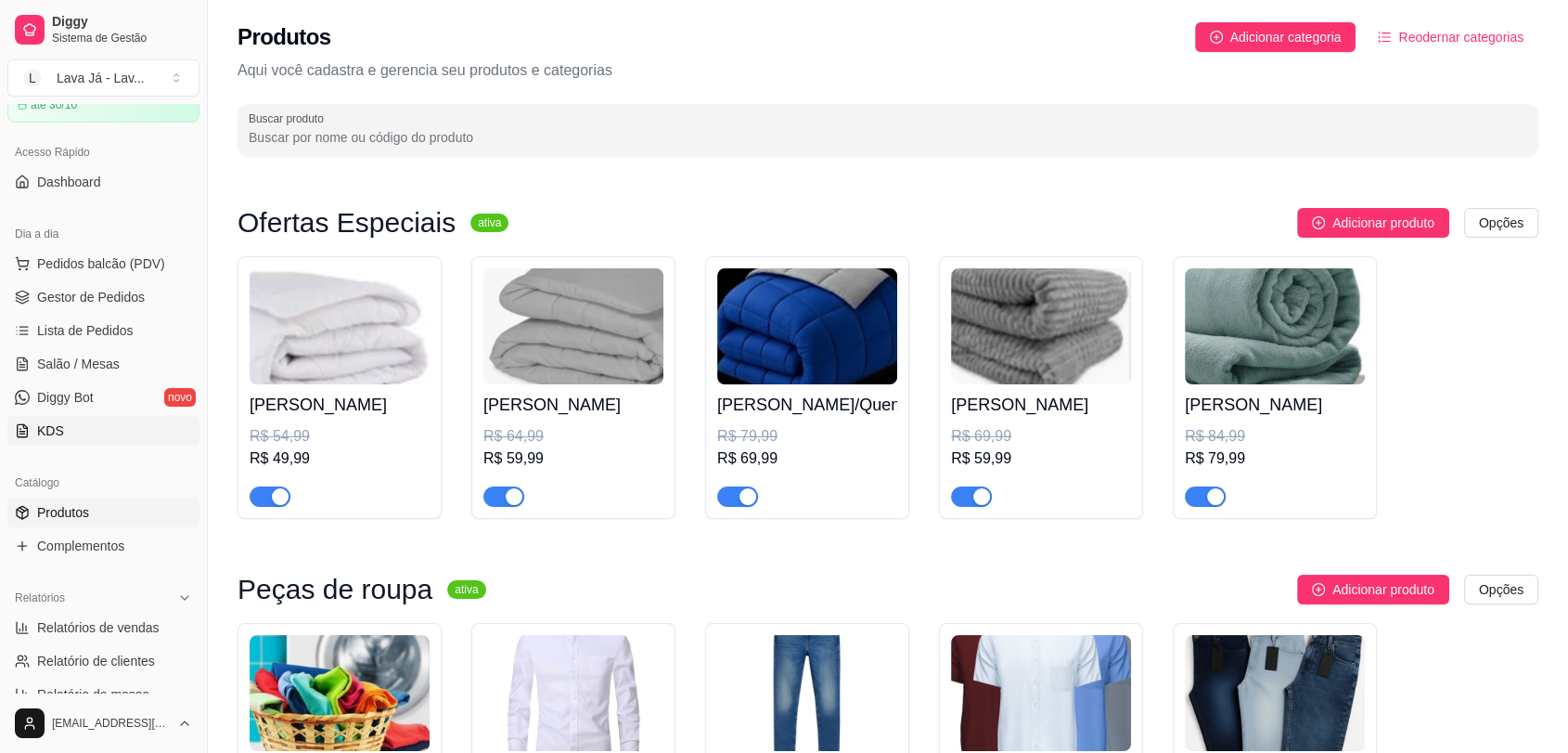
scroll to position [206, 0]
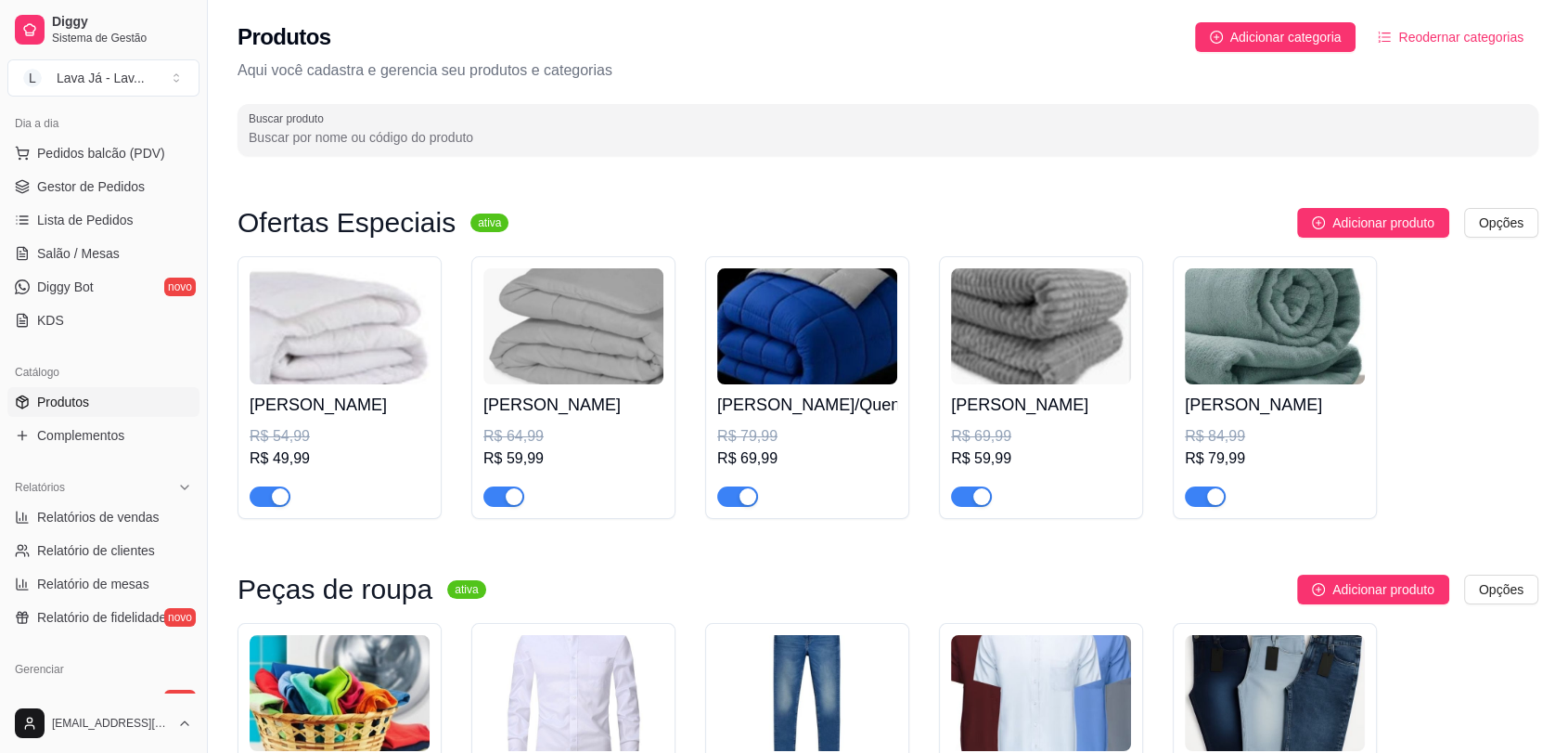
click at [66, 398] on span "Produtos" at bounding box center [62, 401] width 52 height 19
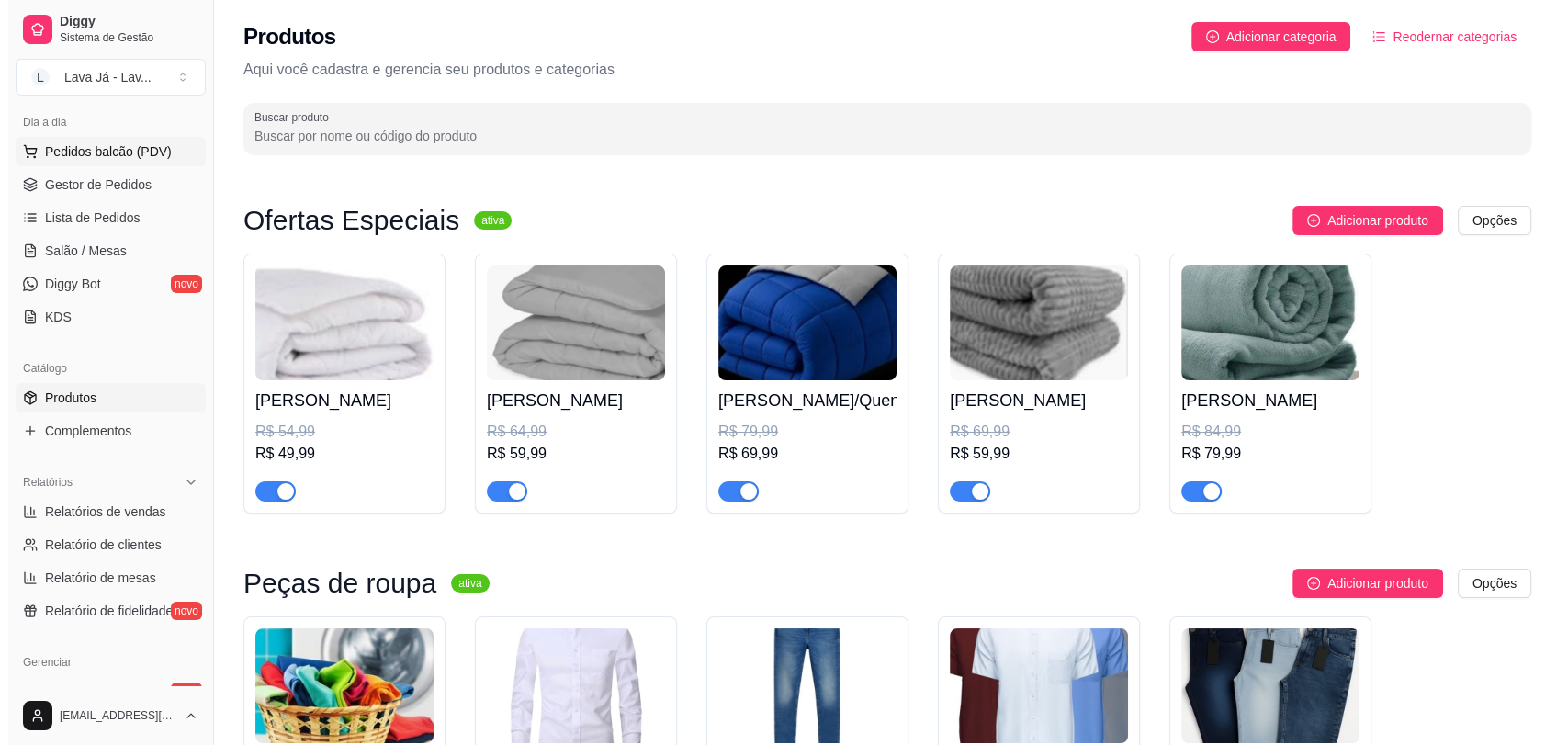
scroll to position [0, 0]
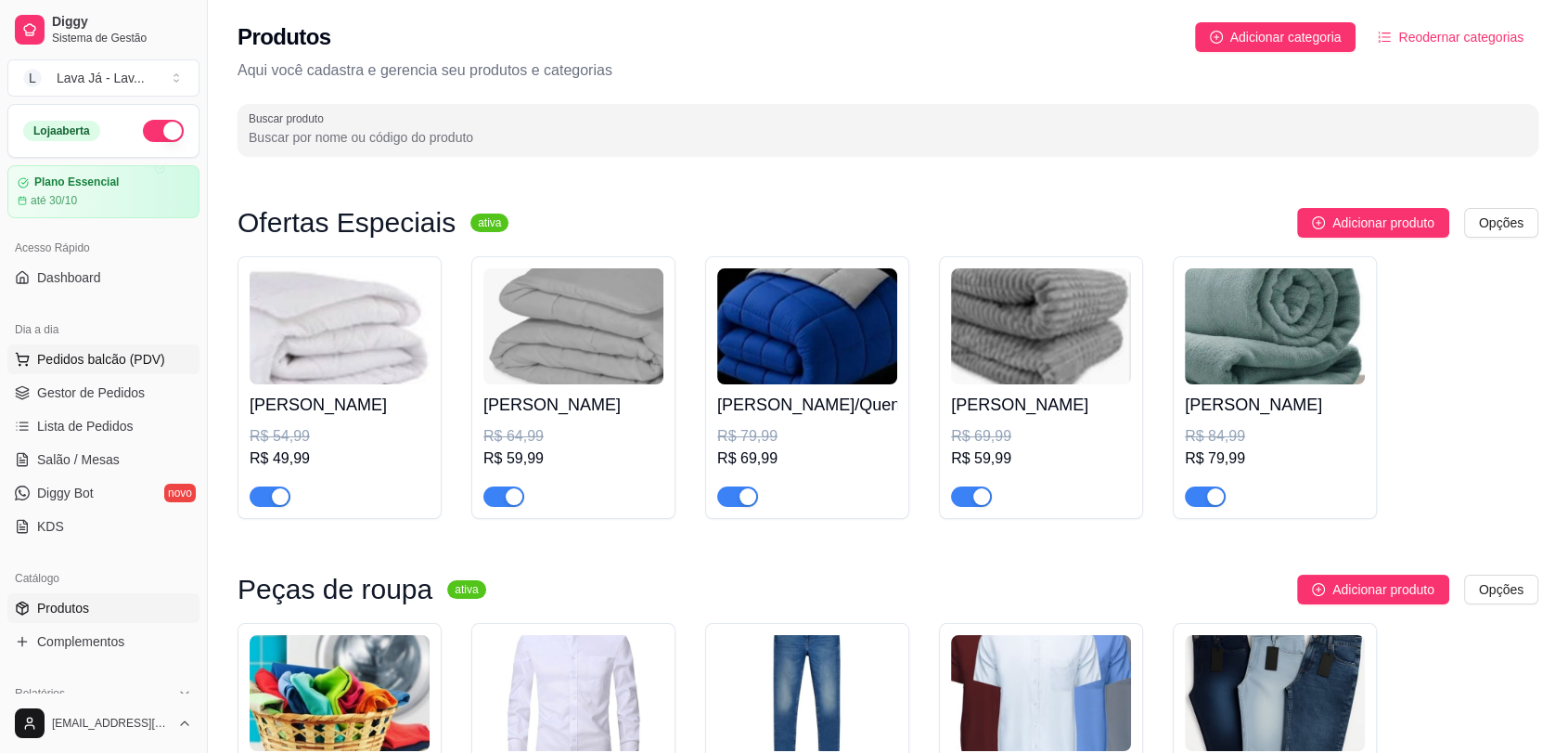
click at [90, 356] on span "Pedidos balcão (PDV)" at bounding box center [101, 358] width 128 height 19
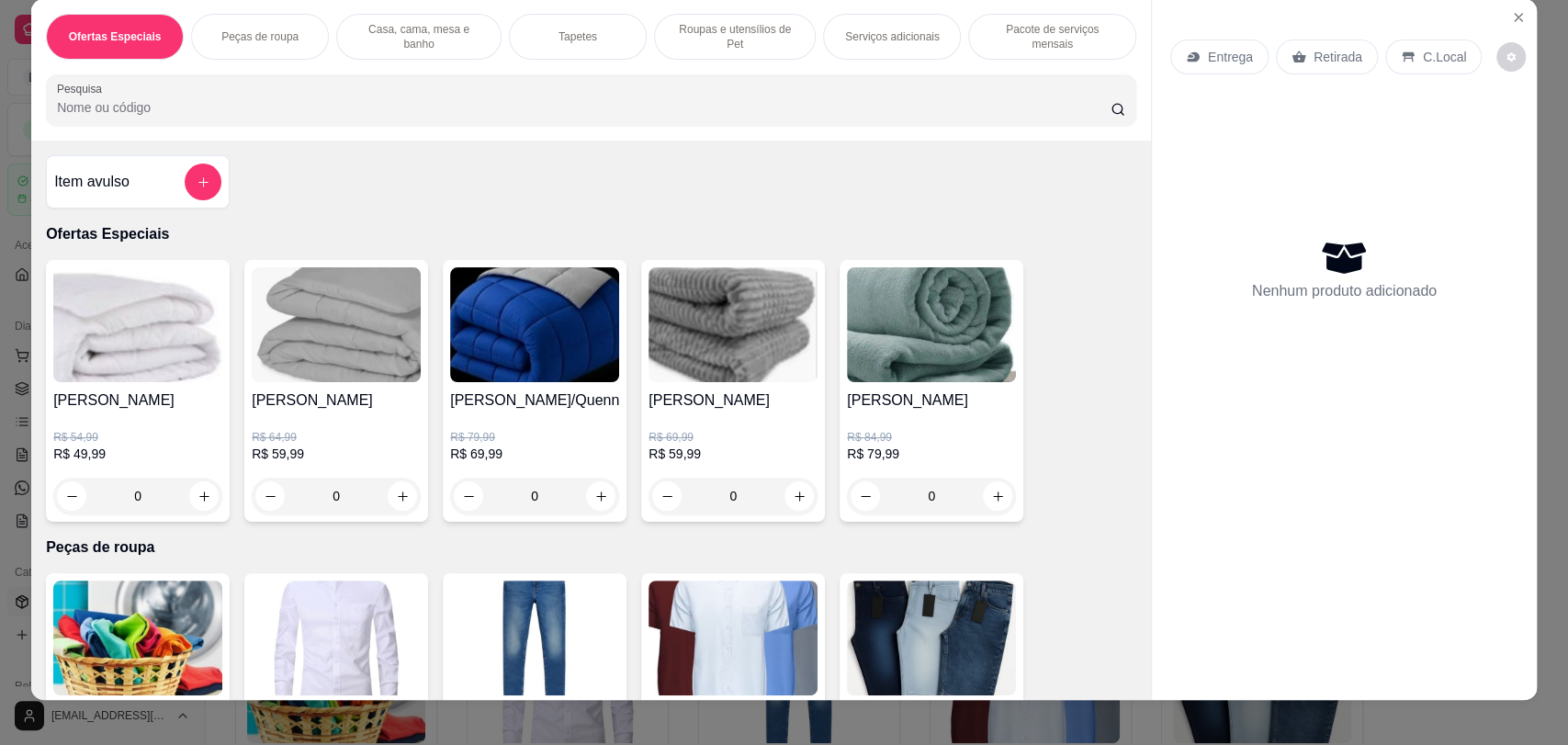
scroll to position [37, 0]
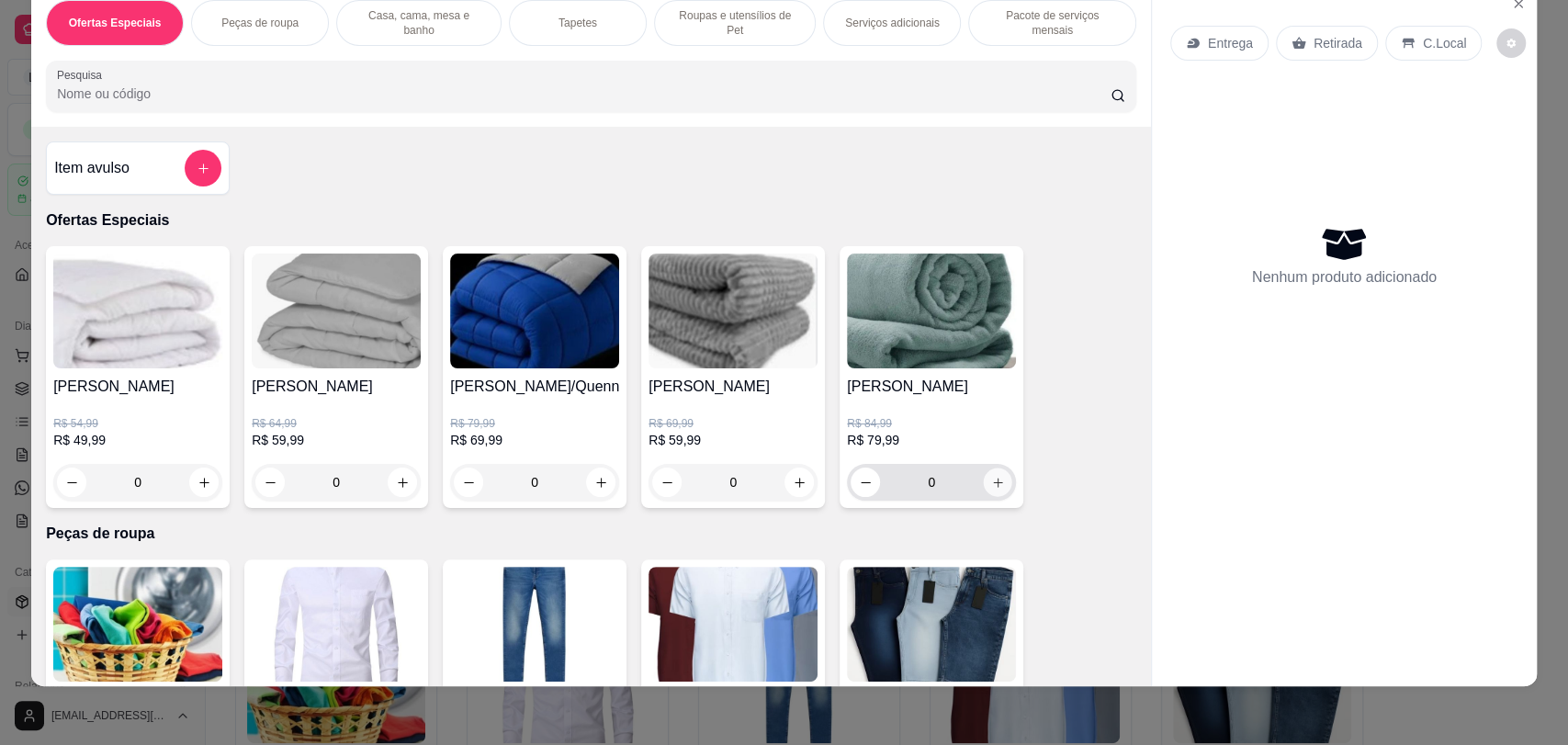
click at [993, 475] on icon "increase-product-quantity" at bounding box center [998, 482] width 14 height 14
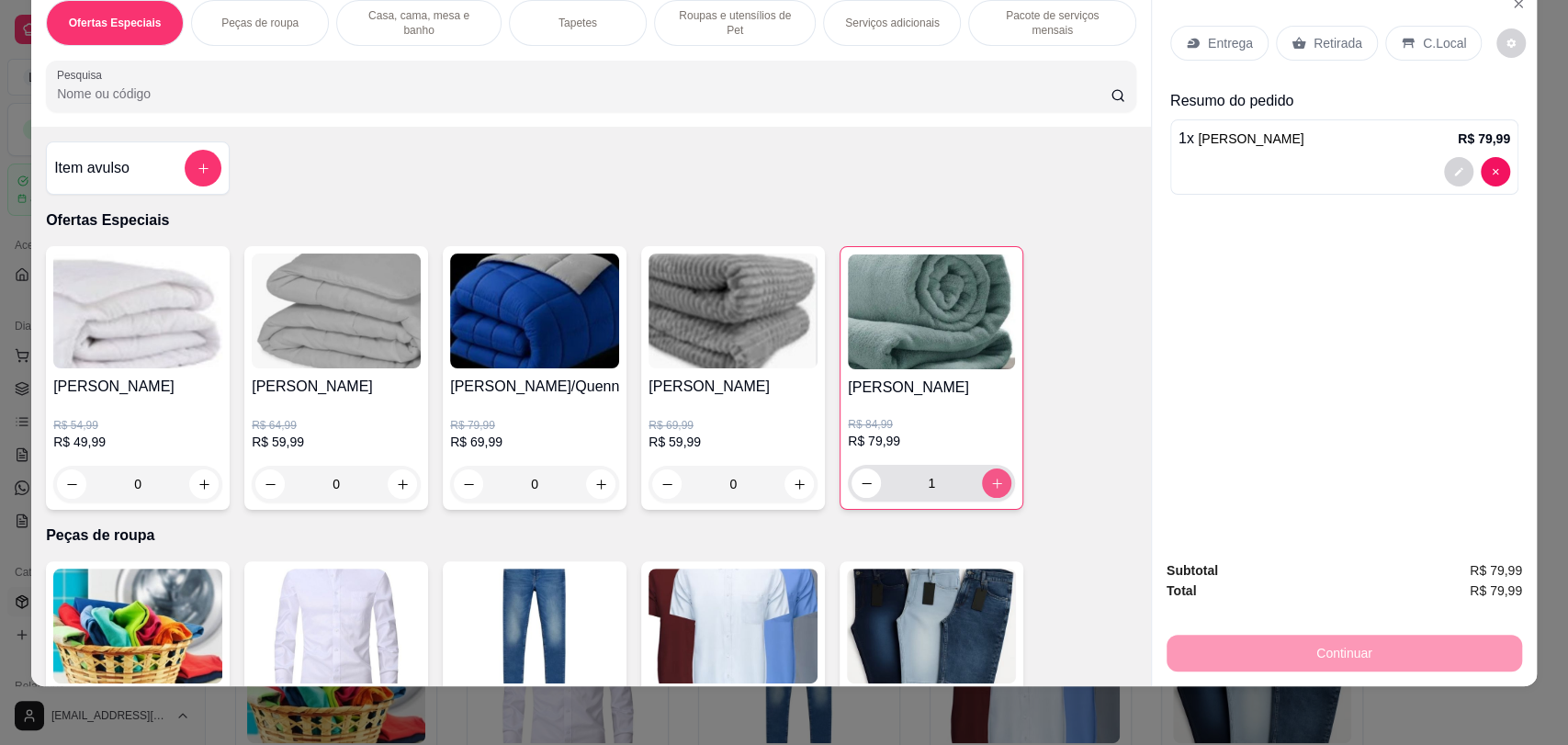
click at [992, 478] on icon "increase-product-quantity" at bounding box center [997, 483] width 10 height 10
type input "2"
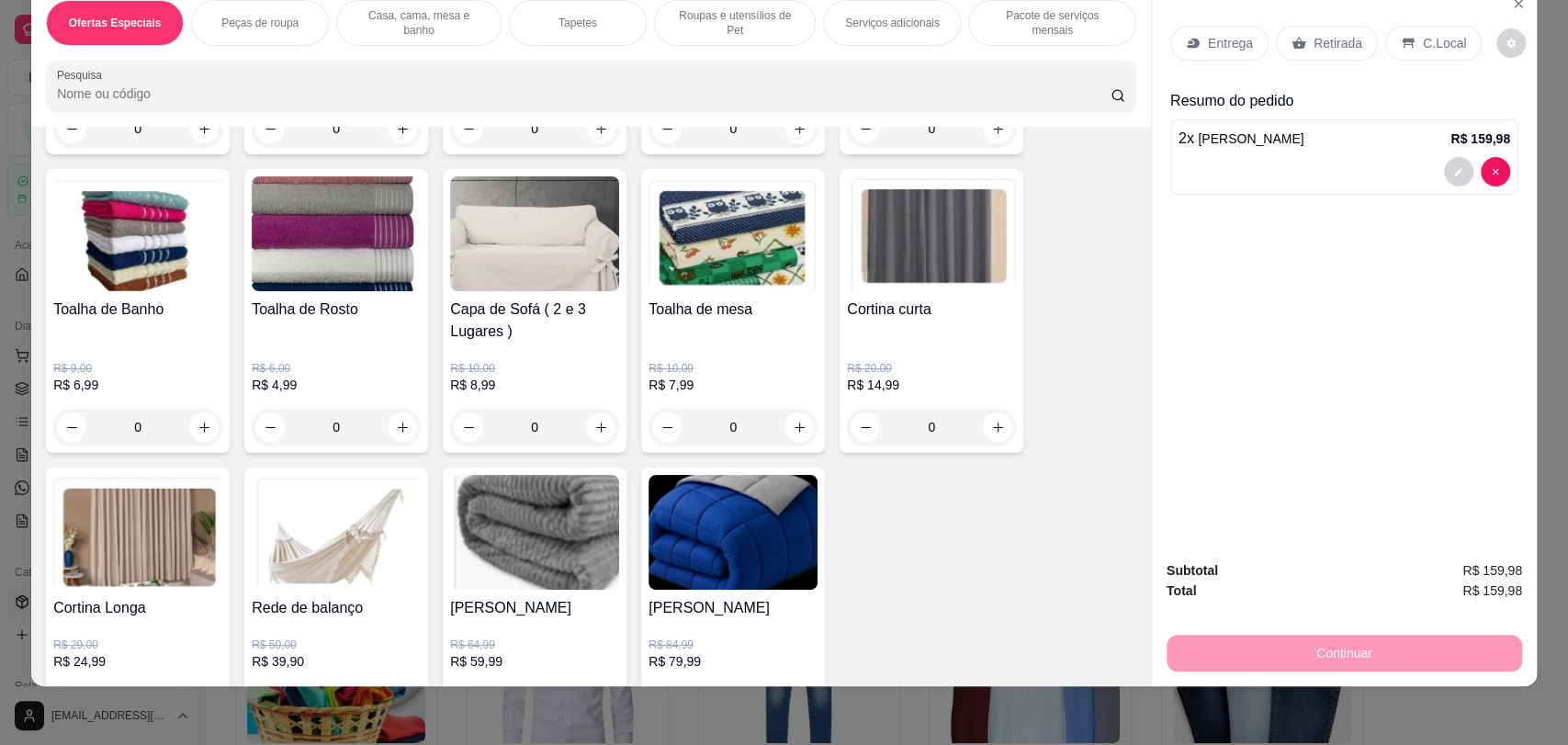
scroll to position [2142, 0]
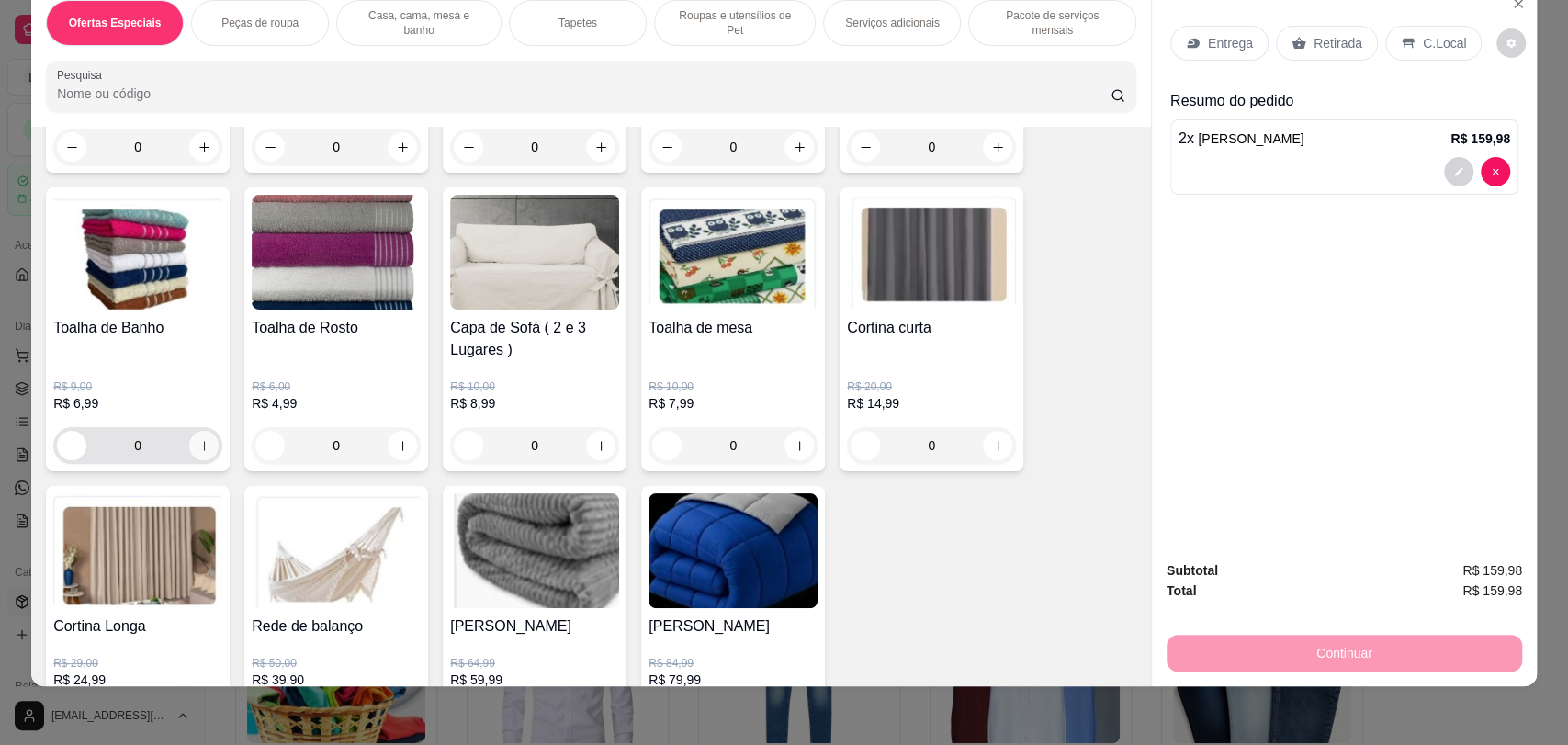
click at [203, 431] on button "increase-product-quantity" at bounding box center [204, 445] width 29 height 29
type input "1"
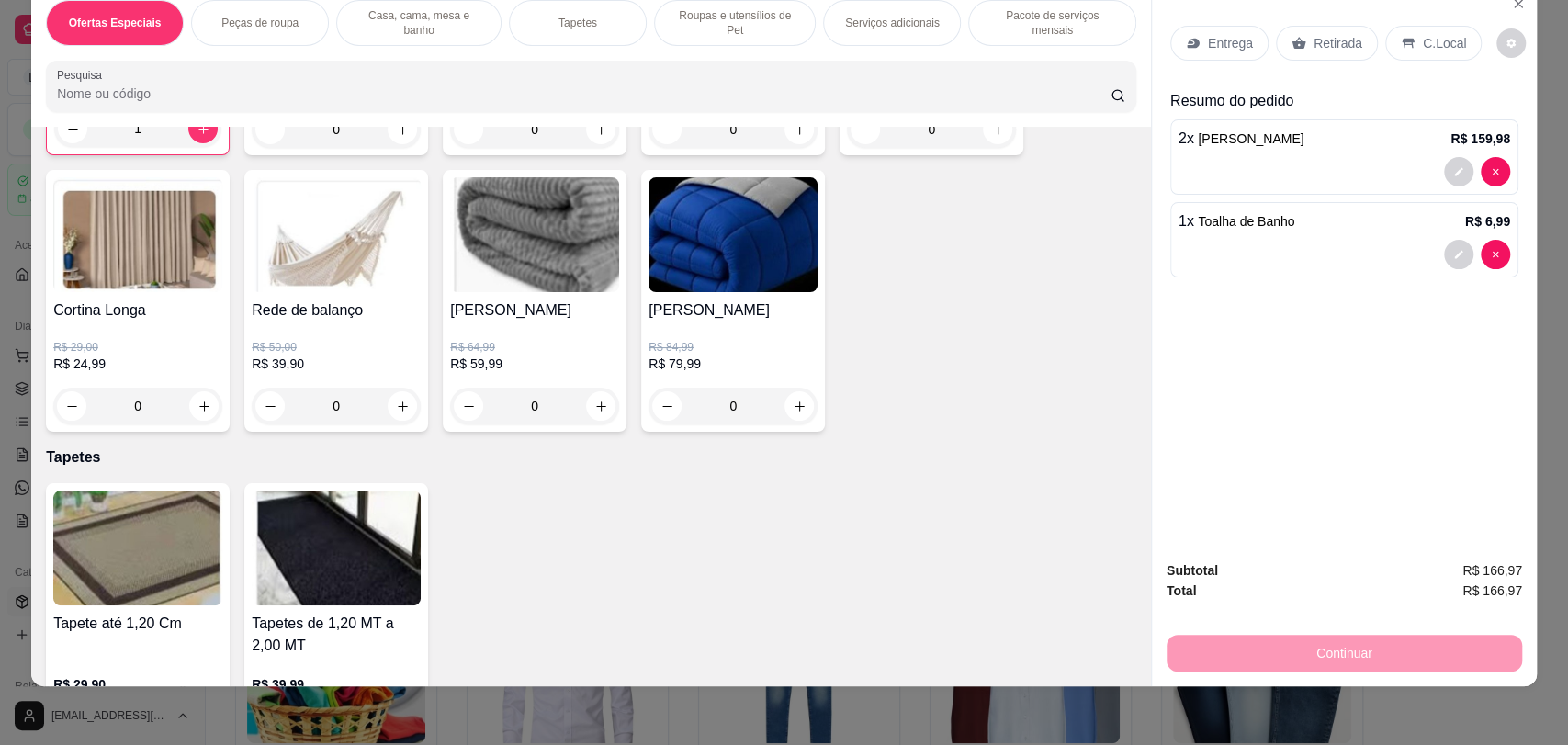
scroll to position [2651, 0]
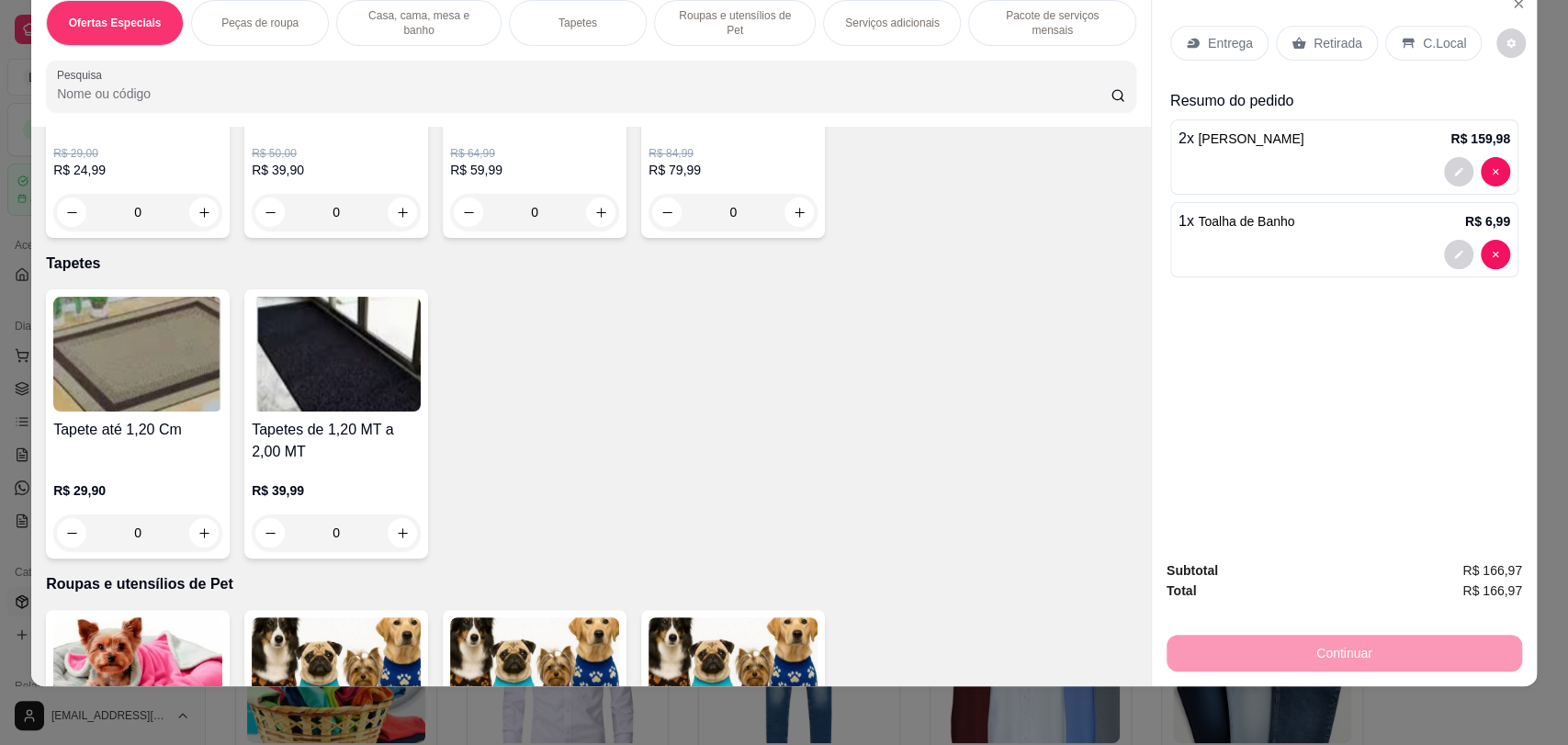
click at [1389, 665] on div "Continuar" at bounding box center [1345, 650] width 356 height 42
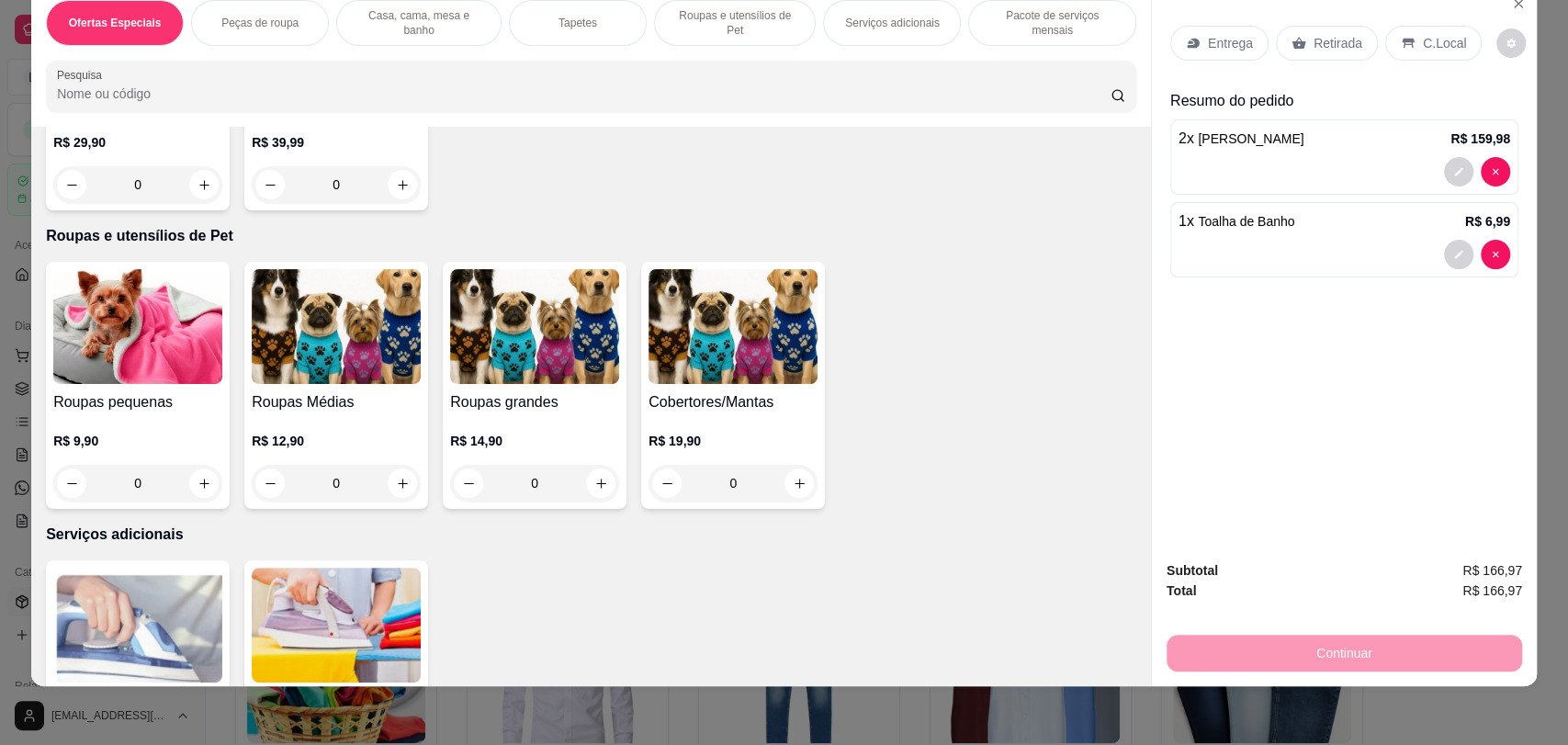
scroll to position [3264, 0]
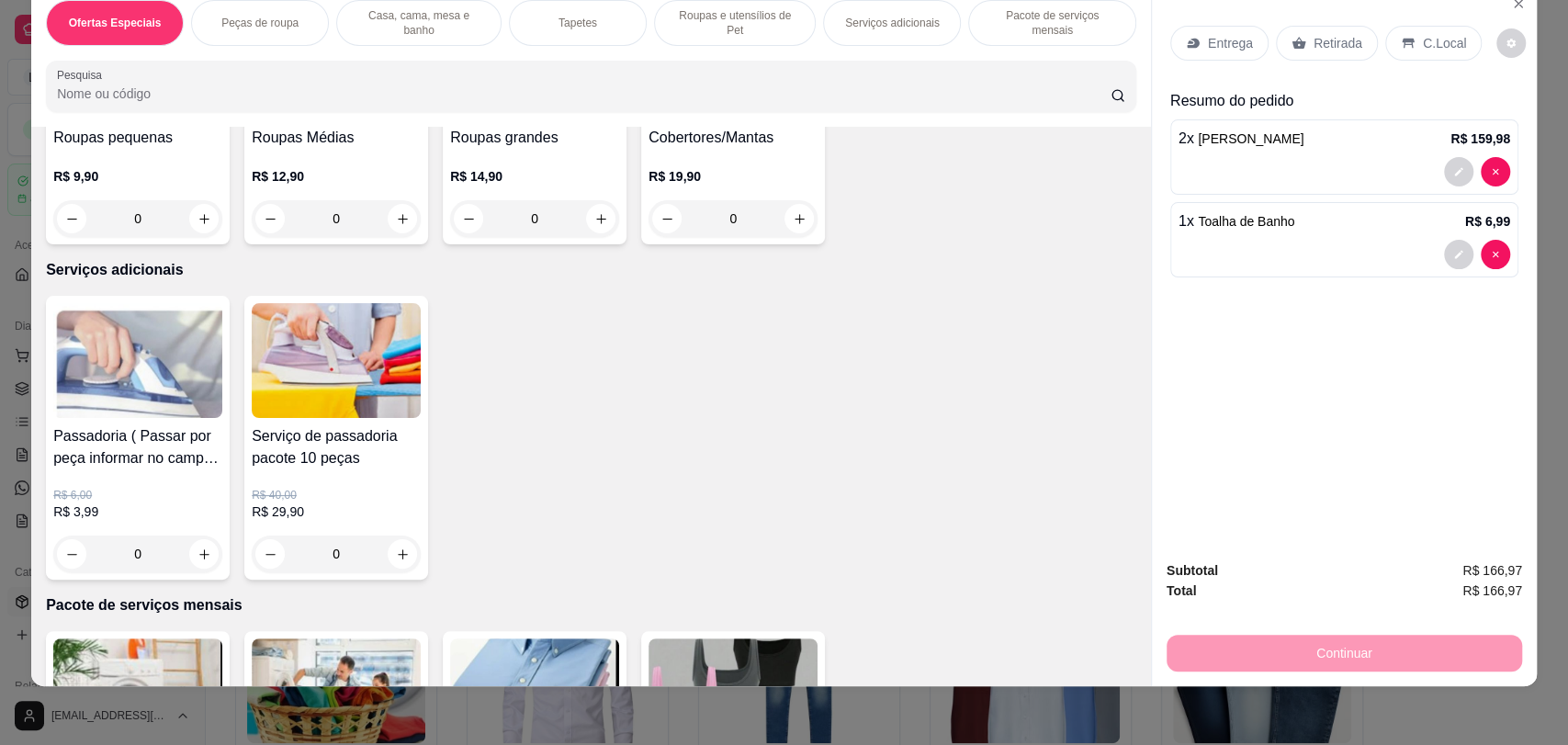
click at [1210, 45] on p "Entrega" at bounding box center [1230, 43] width 45 height 18
click at [1408, 42] on div "C.Local" at bounding box center [1434, 43] width 97 height 35
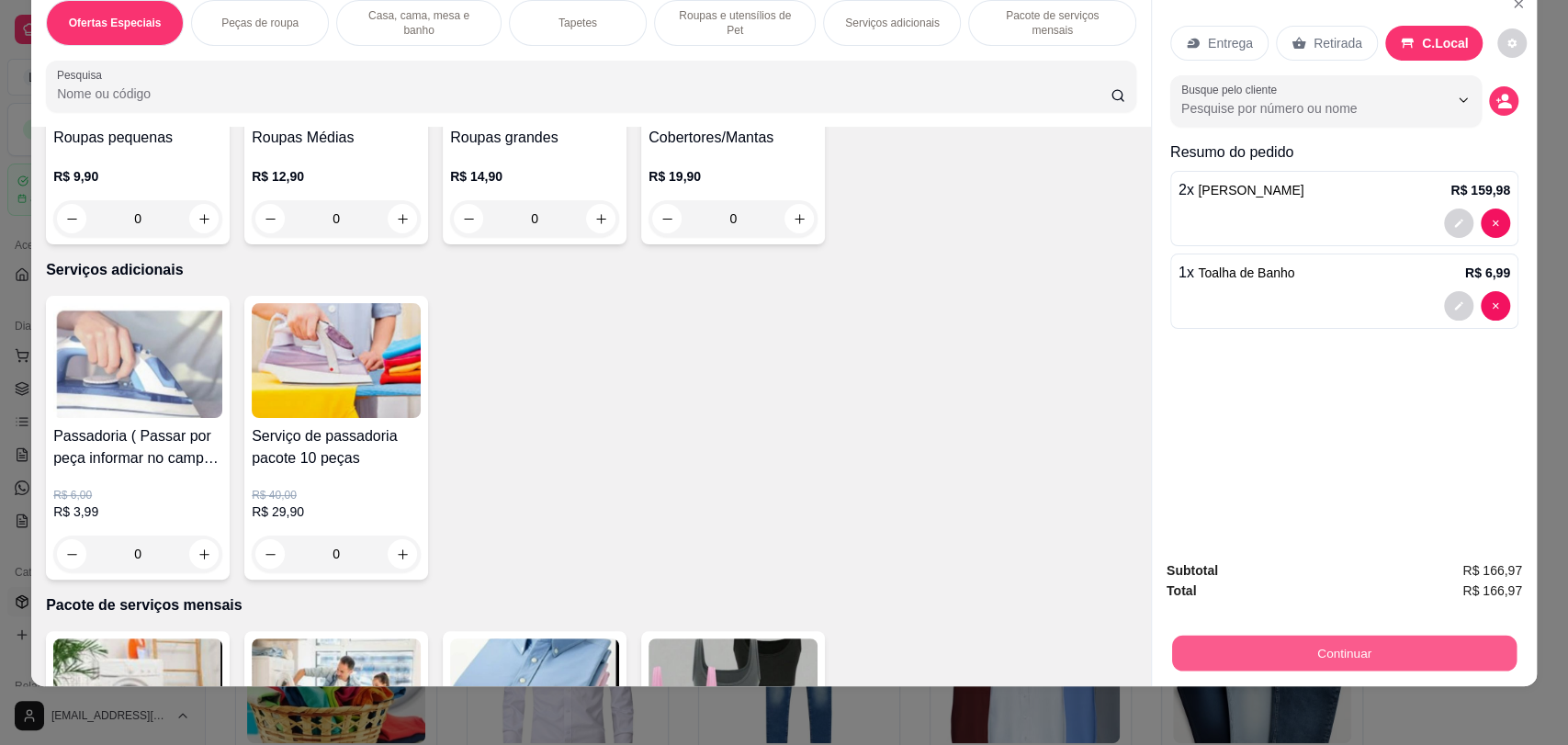
click at [1396, 662] on button "Continuar" at bounding box center [1344, 652] width 344 height 36
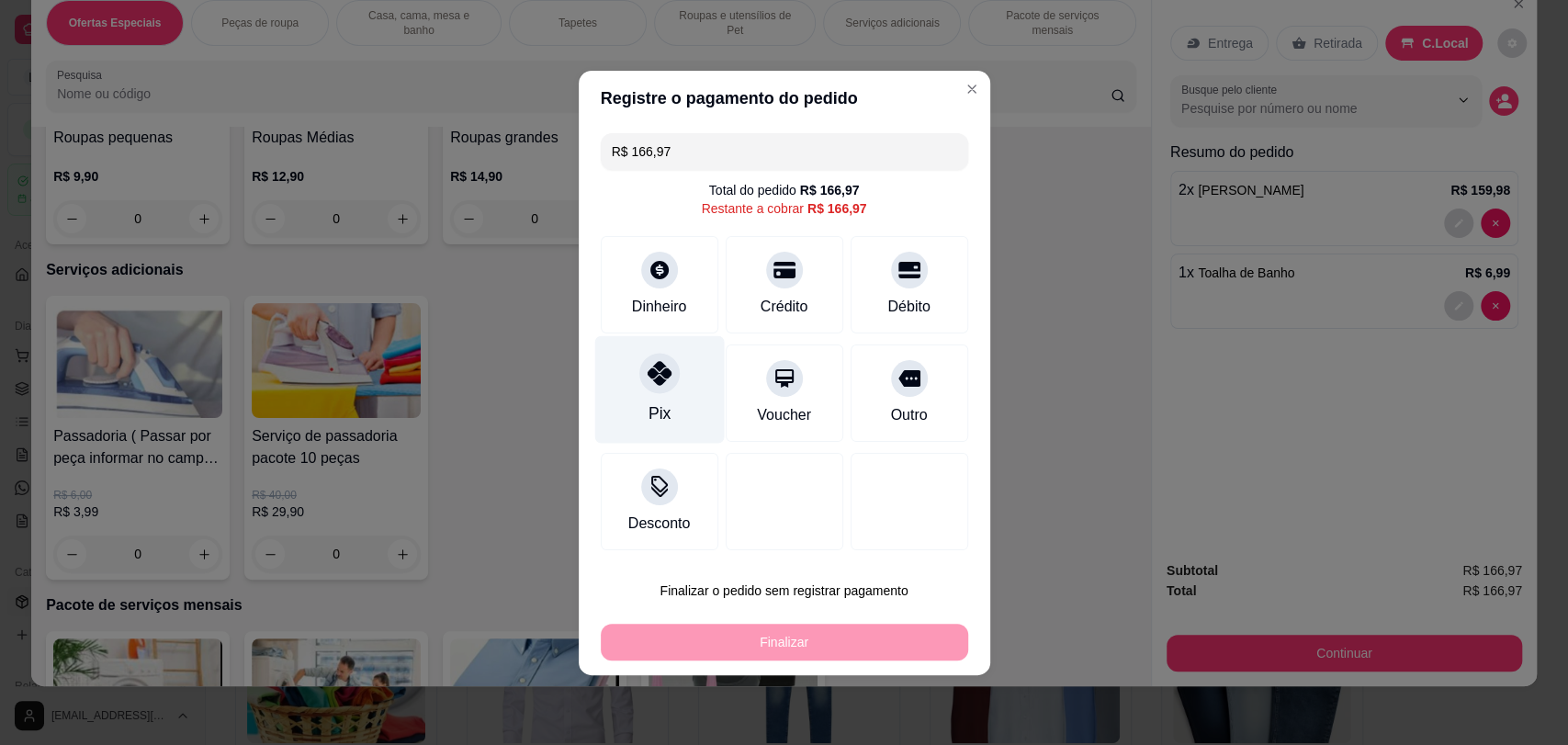
click at [661, 396] on div "Pix" at bounding box center [659, 388] width 130 height 107
type input "R$ 0,00"
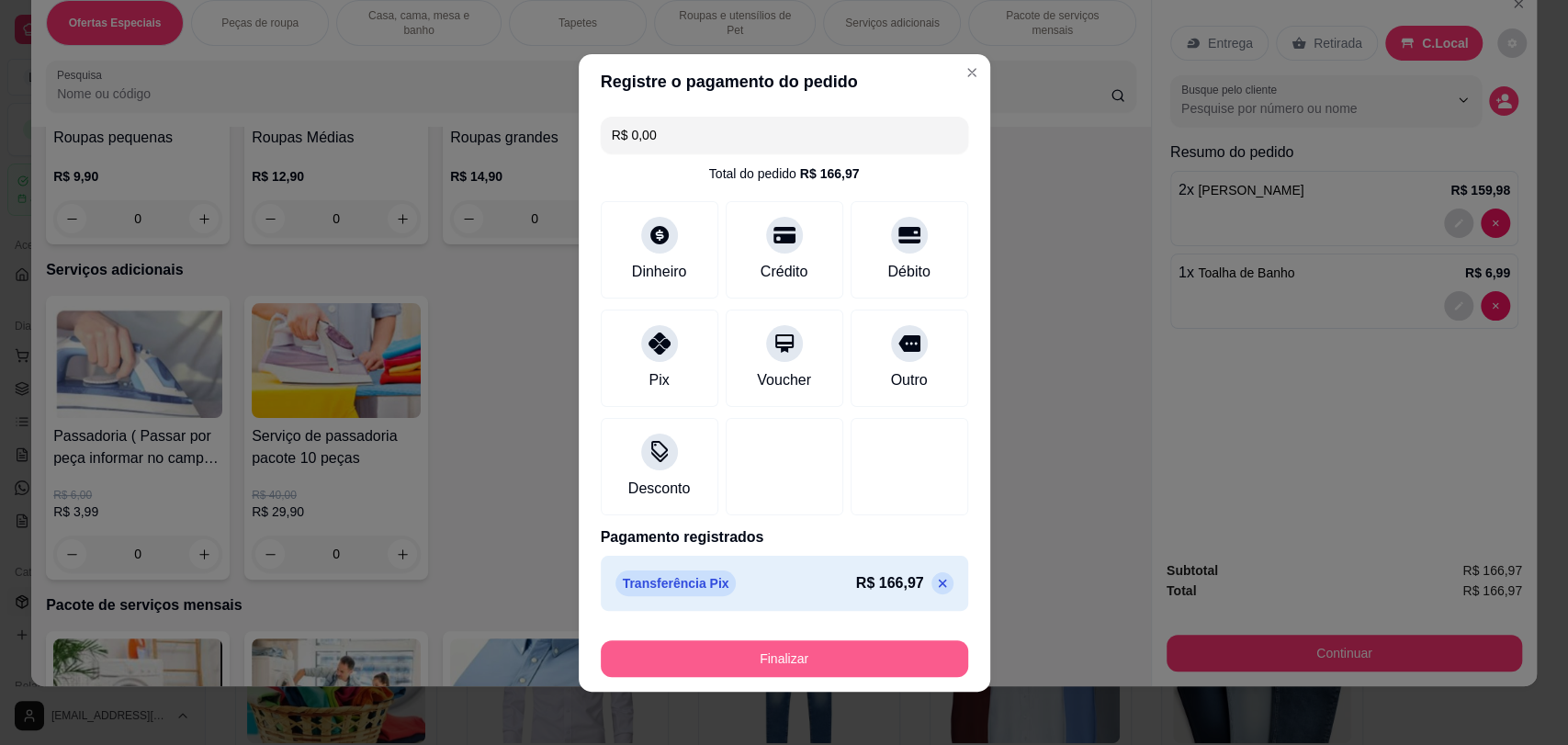
click at [815, 654] on button "Finalizar" at bounding box center [784, 658] width 367 height 37
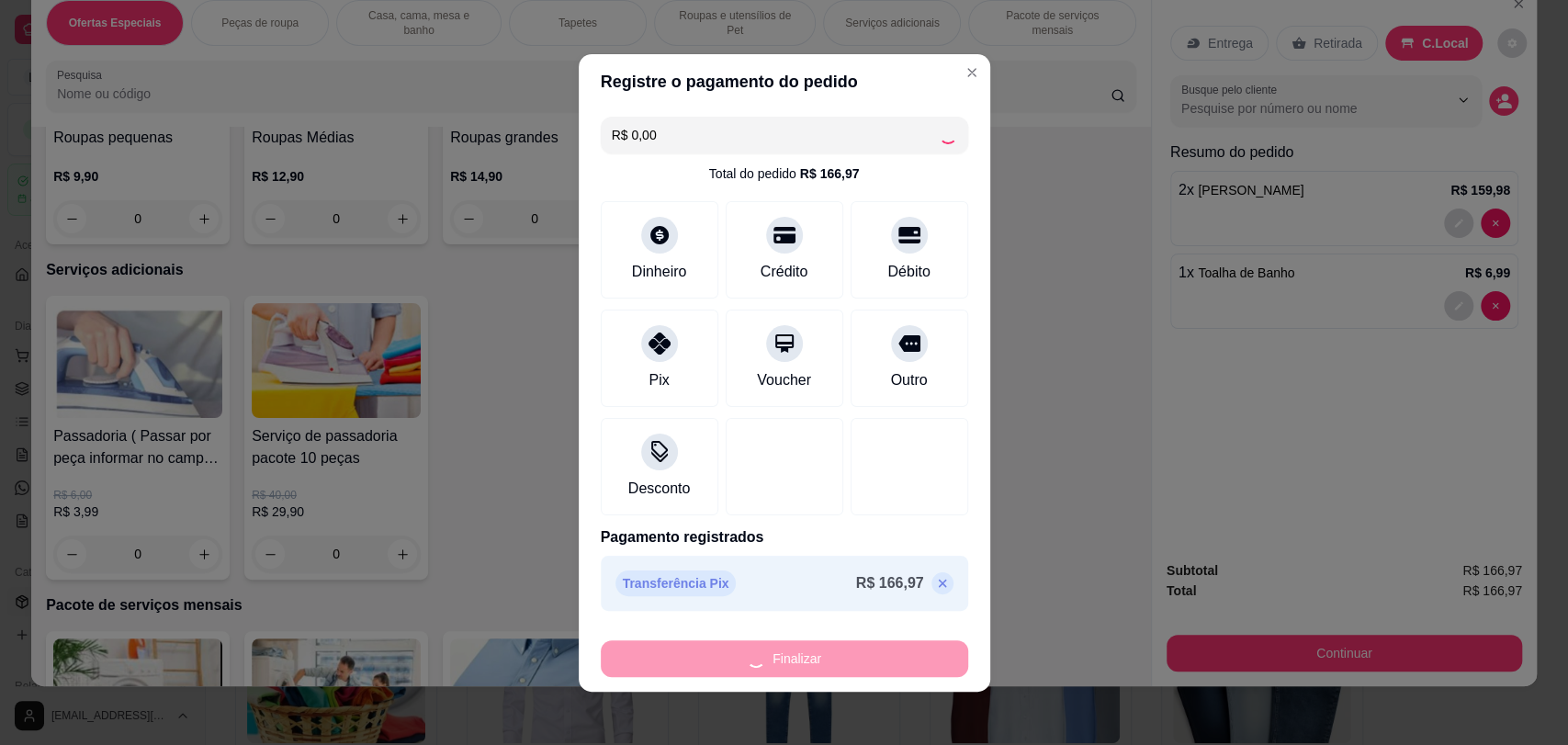
type input "0"
type input "-R$ 166,97"
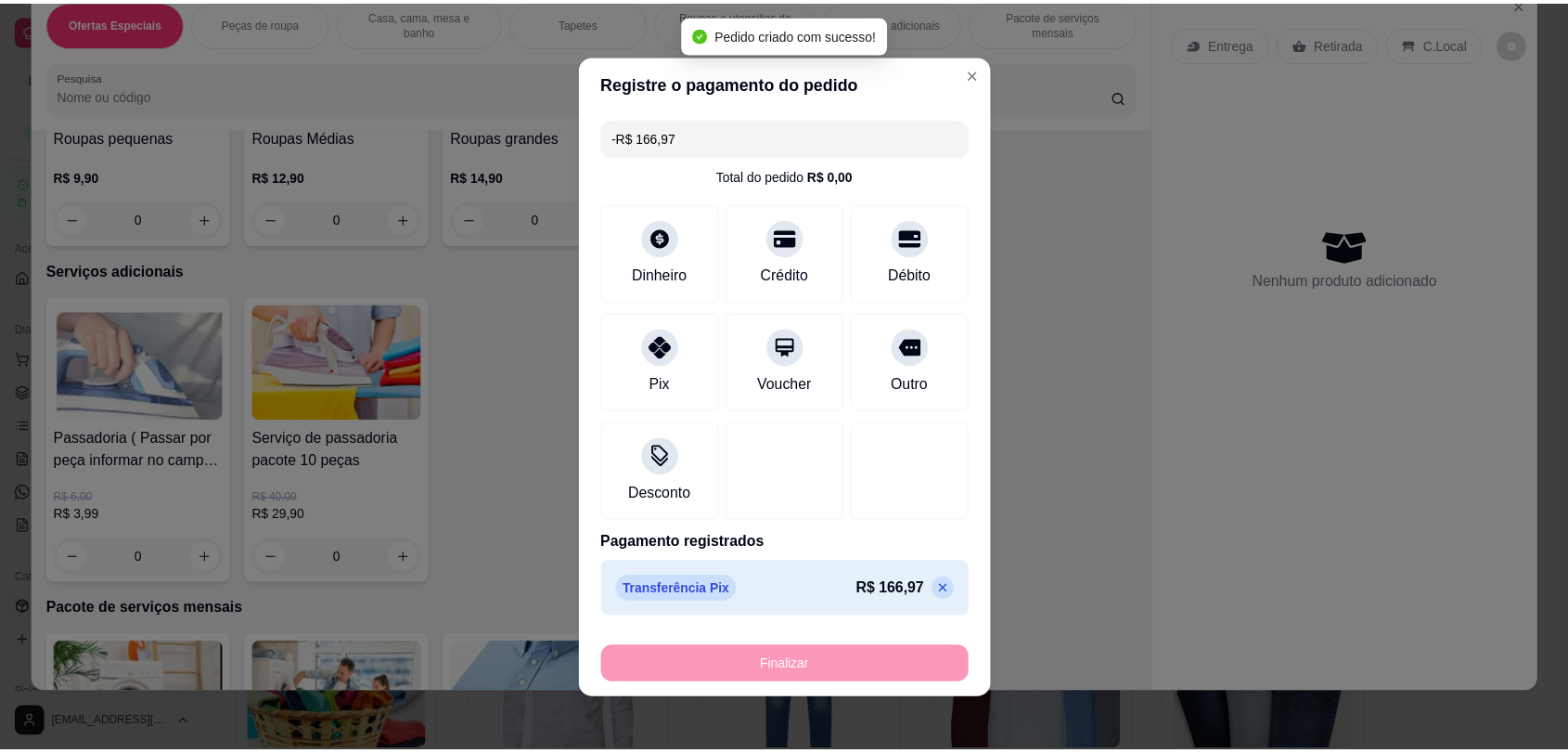
scroll to position [3297, 0]
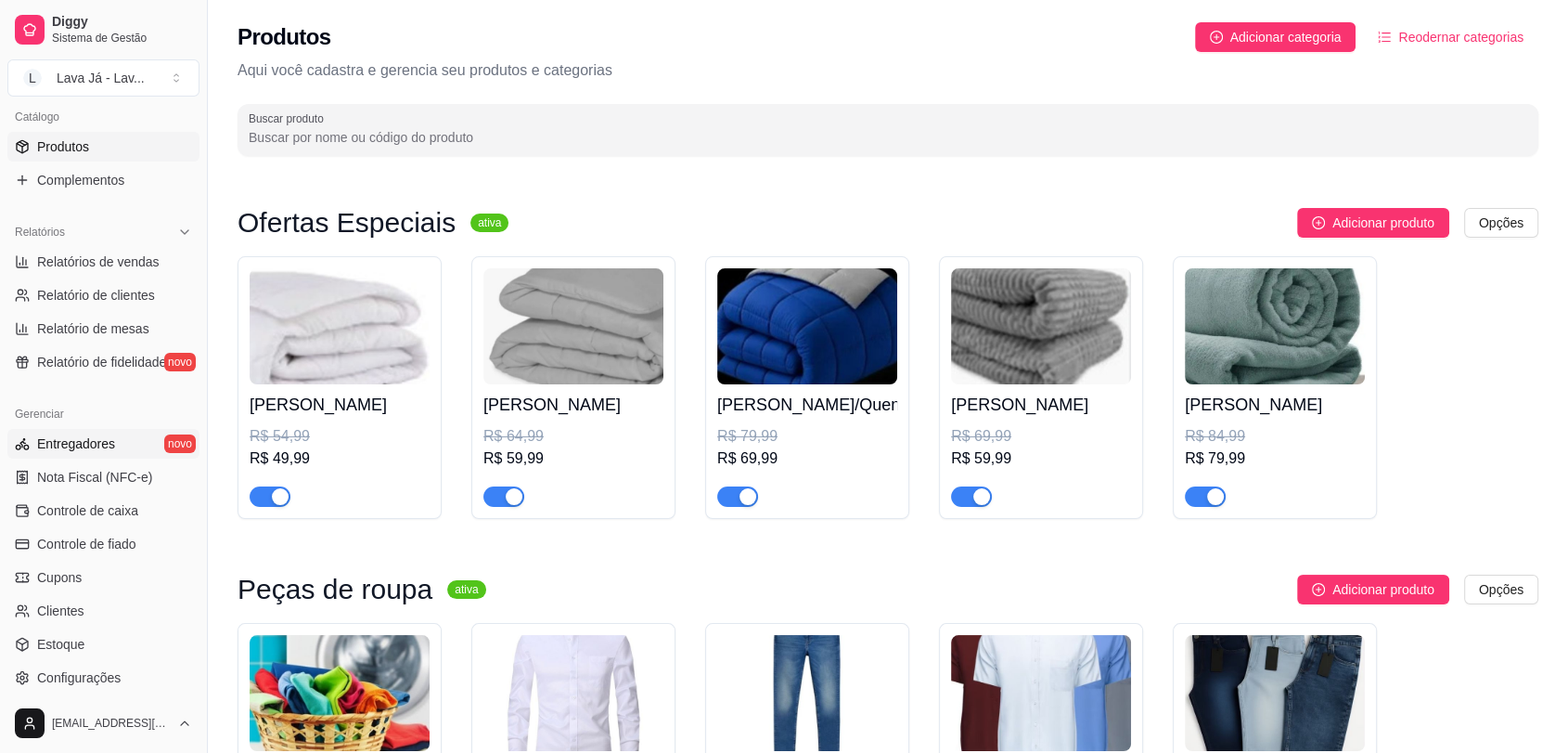
scroll to position [582, 0]
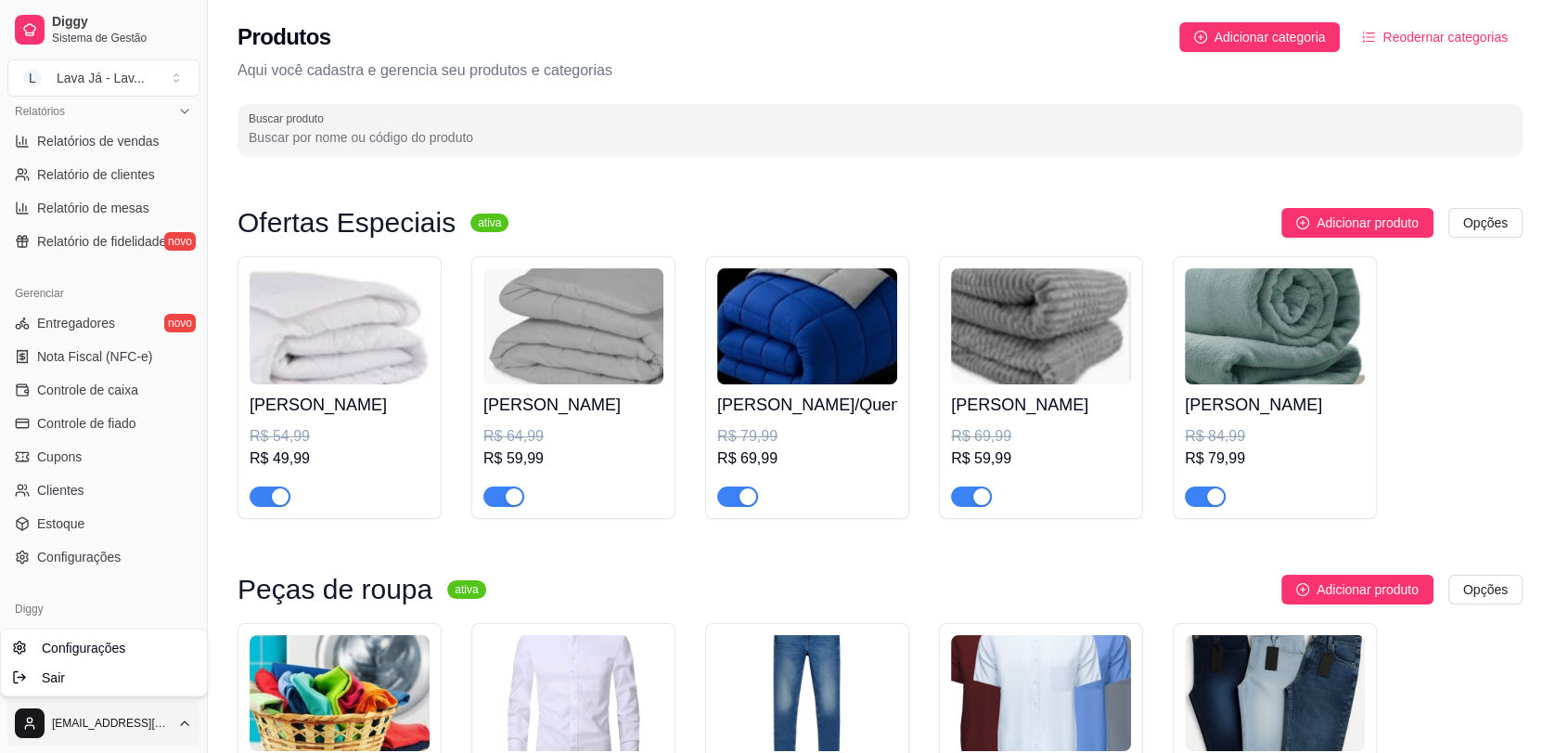
click at [85, 722] on html "Diggy Sistema de Gestão L Lava Já - Lav ... Loja aberta Plano Essencial até 30/…" at bounding box center [784, 376] width 1568 height 753
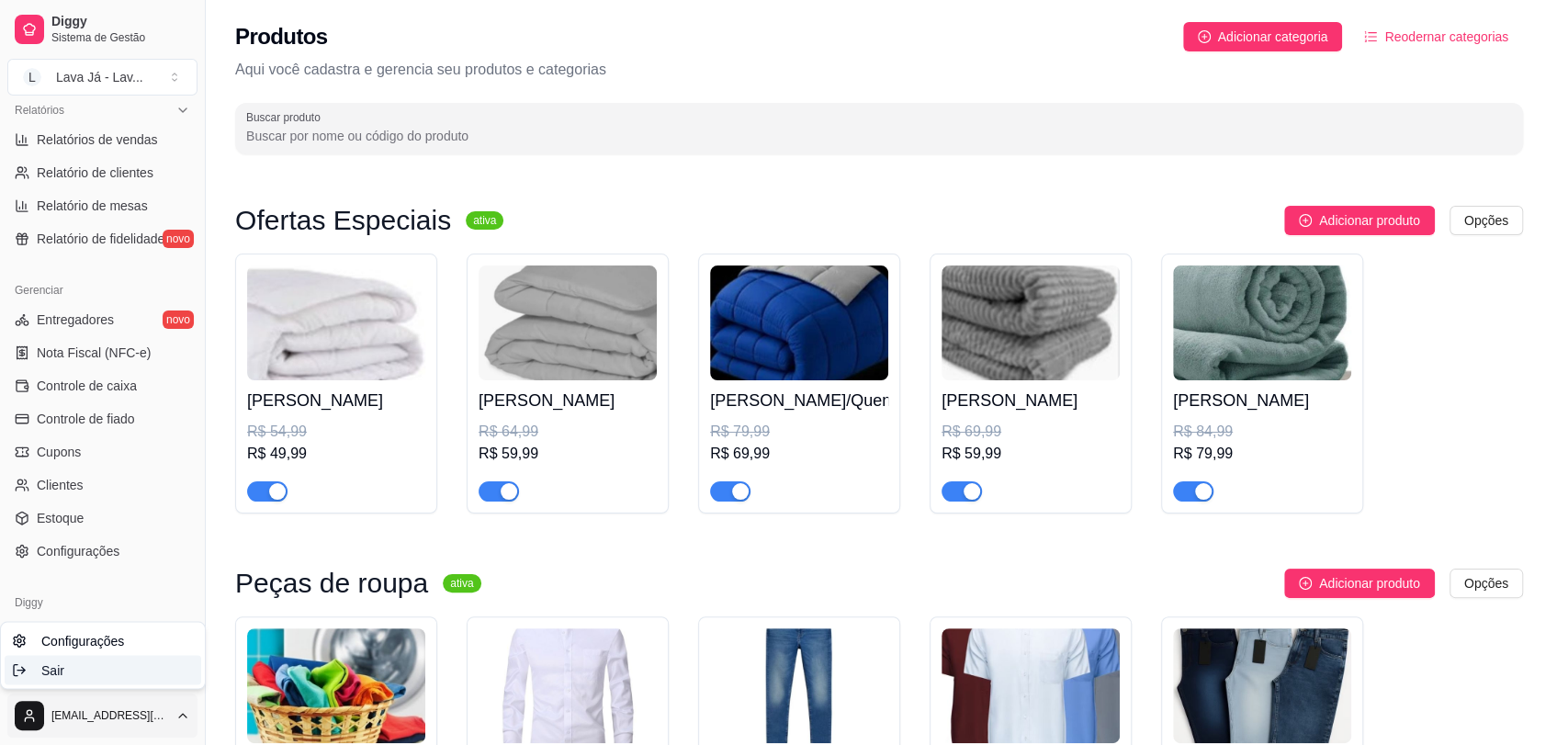
click at [102, 673] on div "Sair" at bounding box center [102, 669] width 196 height 29
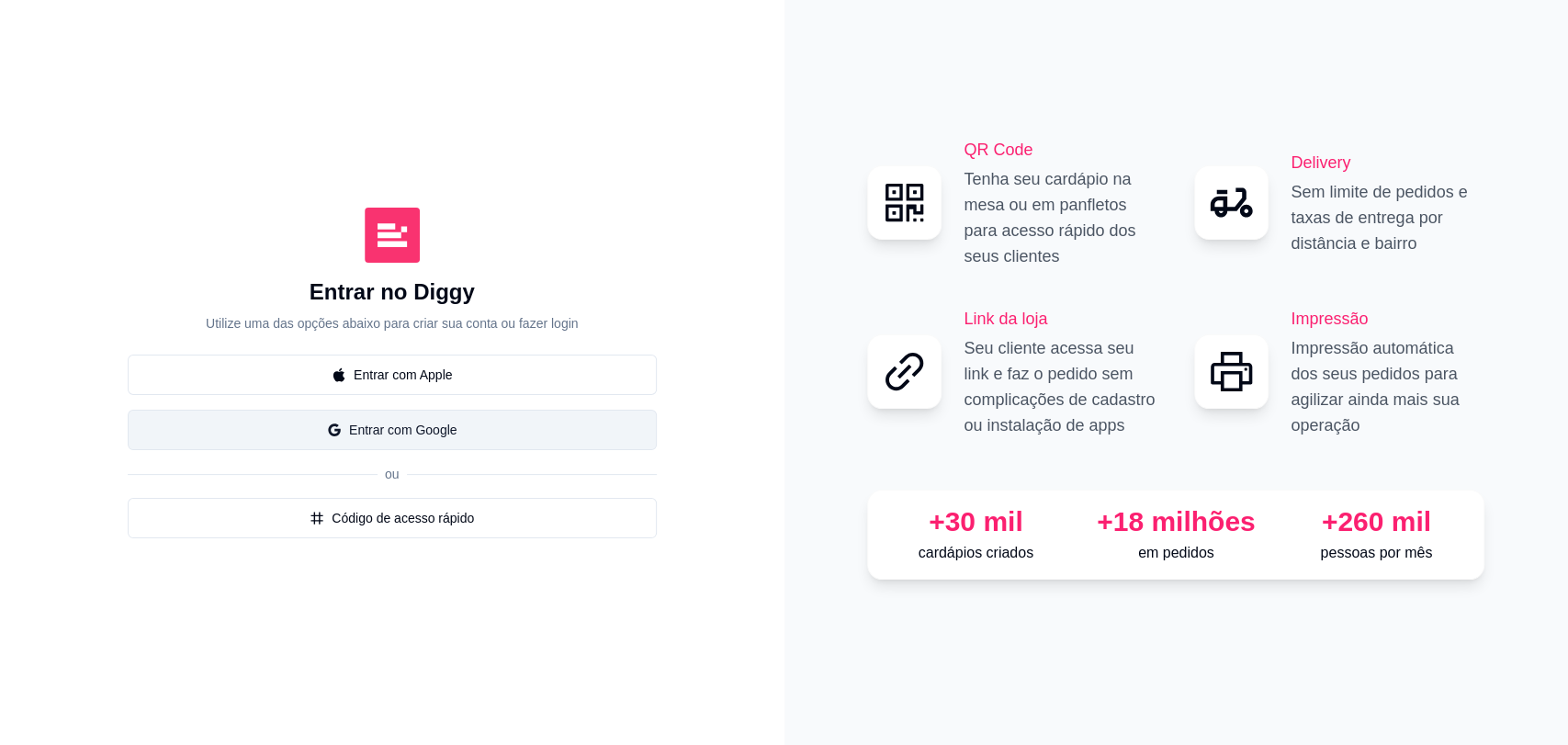
click at [469, 439] on button "Entrar com Google" at bounding box center [392, 430] width 529 height 41
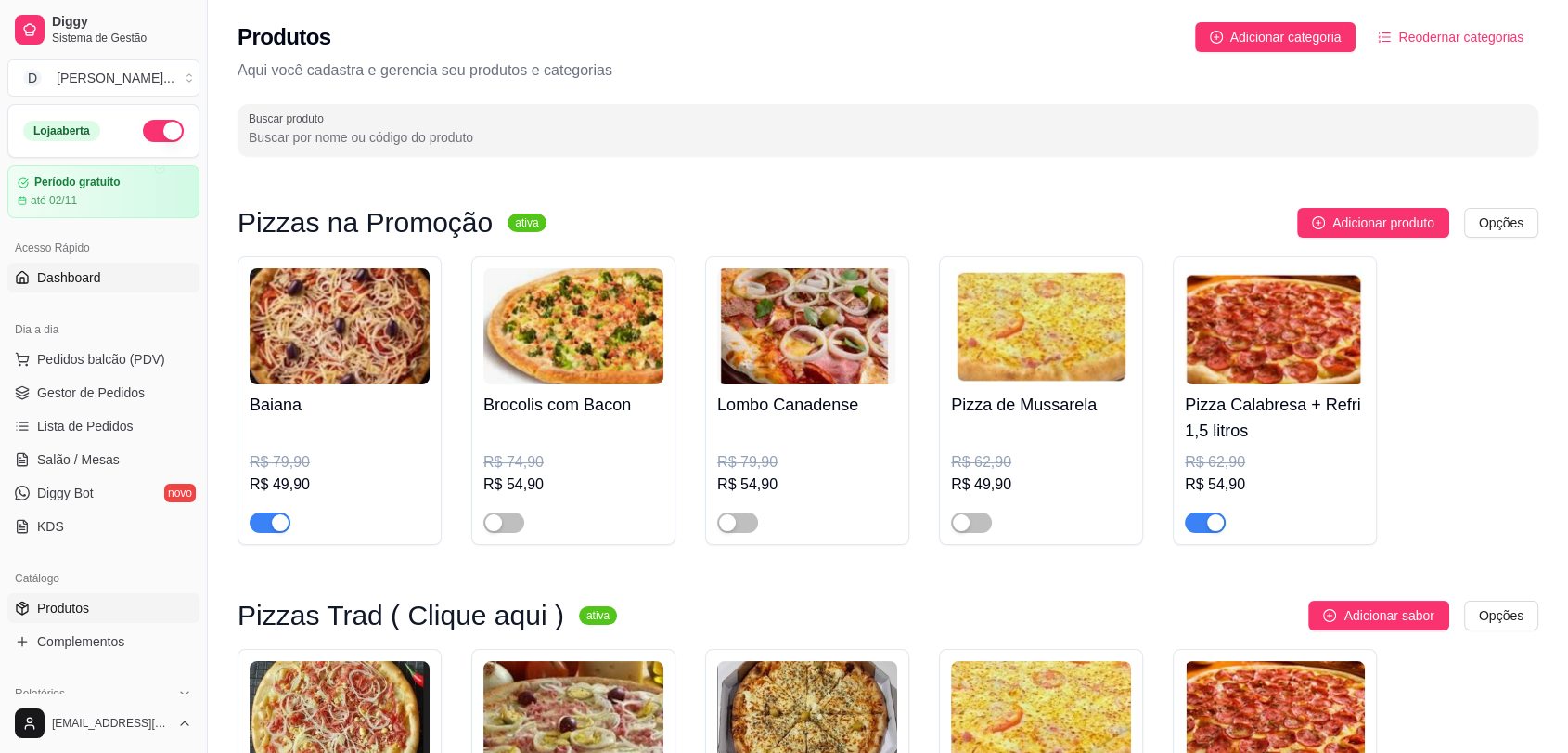
click at [88, 280] on span "Dashboard" at bounding box center [69, 277] width 64 height 19
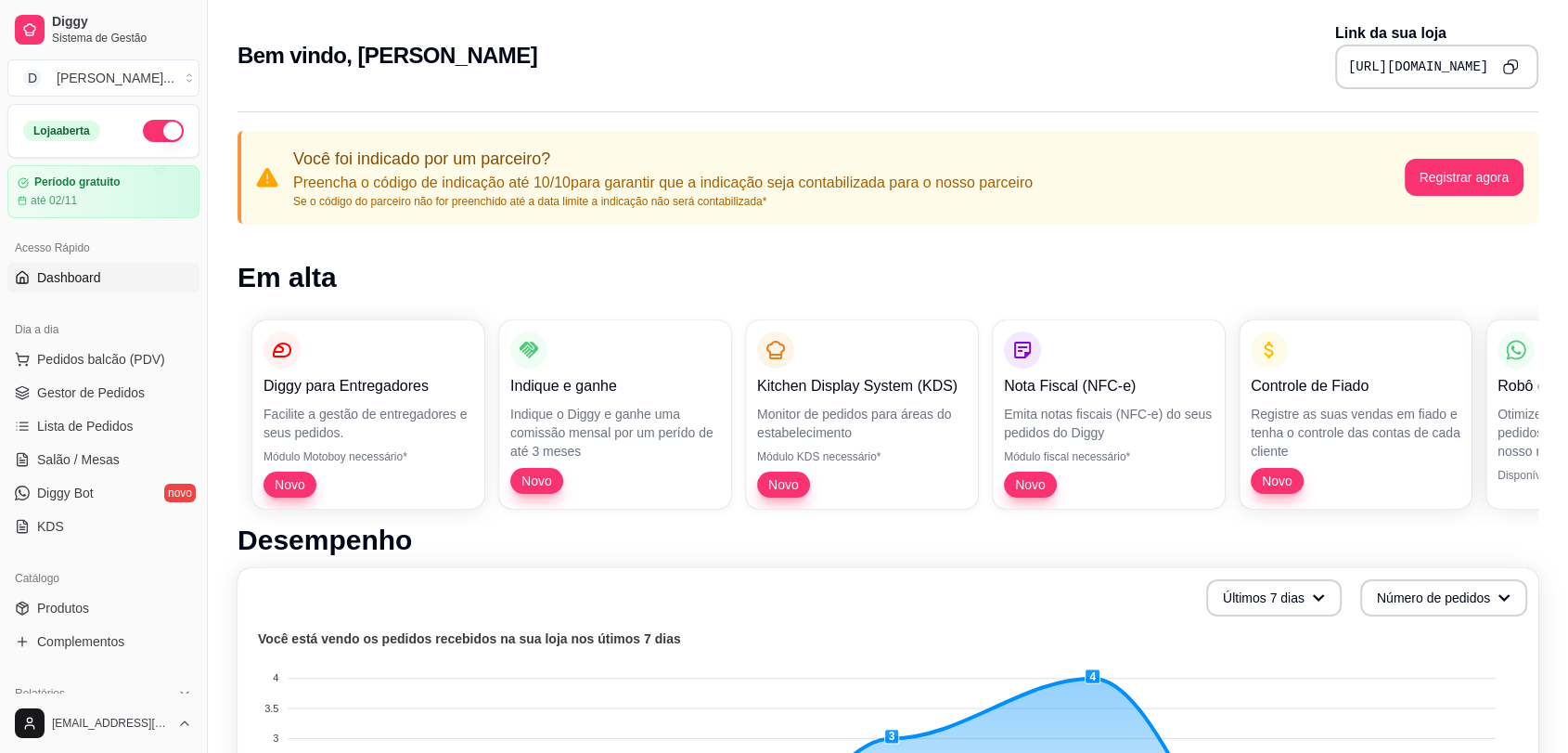
click at [1517, 68] on icon "Copy to clipboard" at bounding box center [1509, 66] width 16 height 16
